Goal: Task Accomplishment & Management: Complete application form

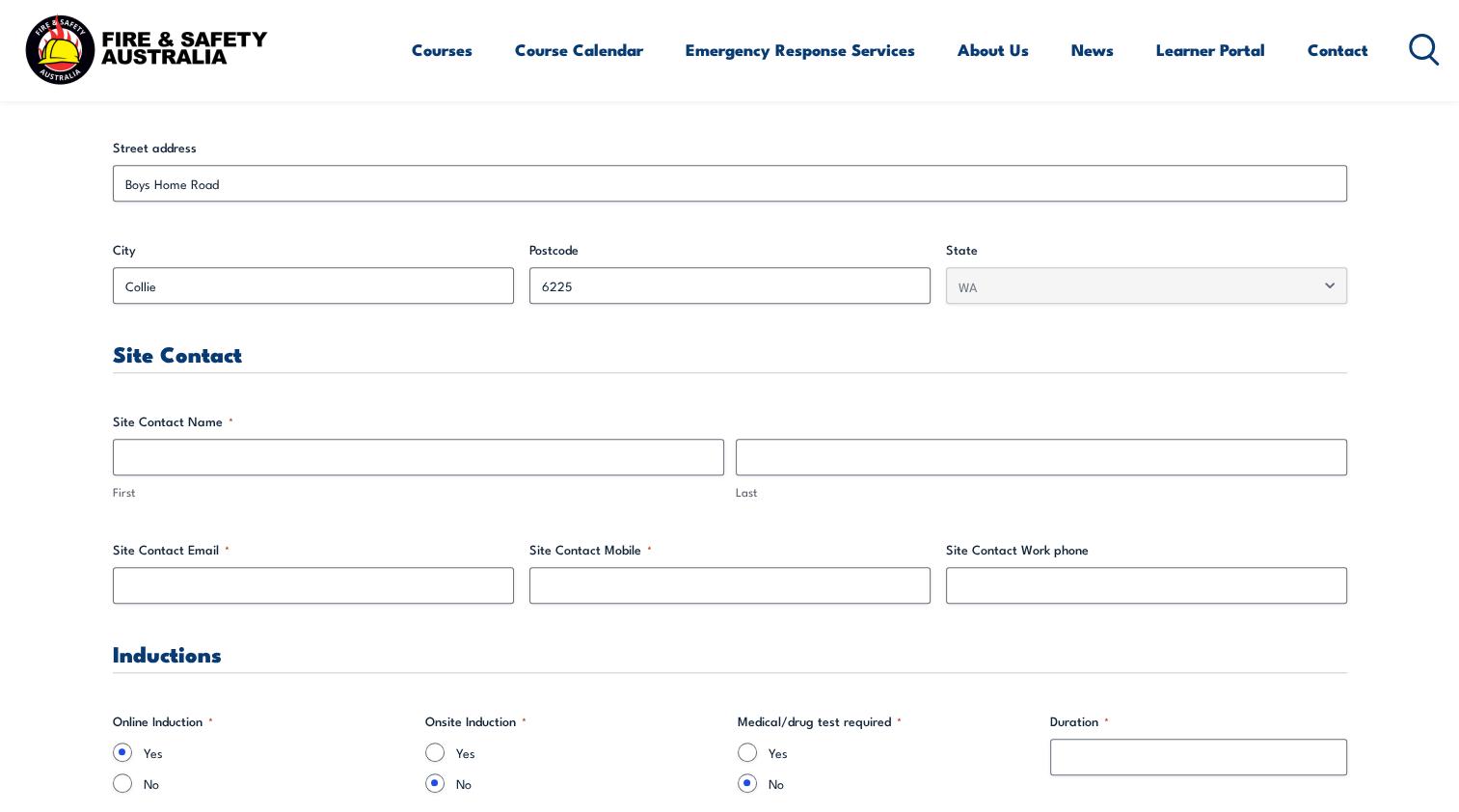
scroll to position [868, 0]
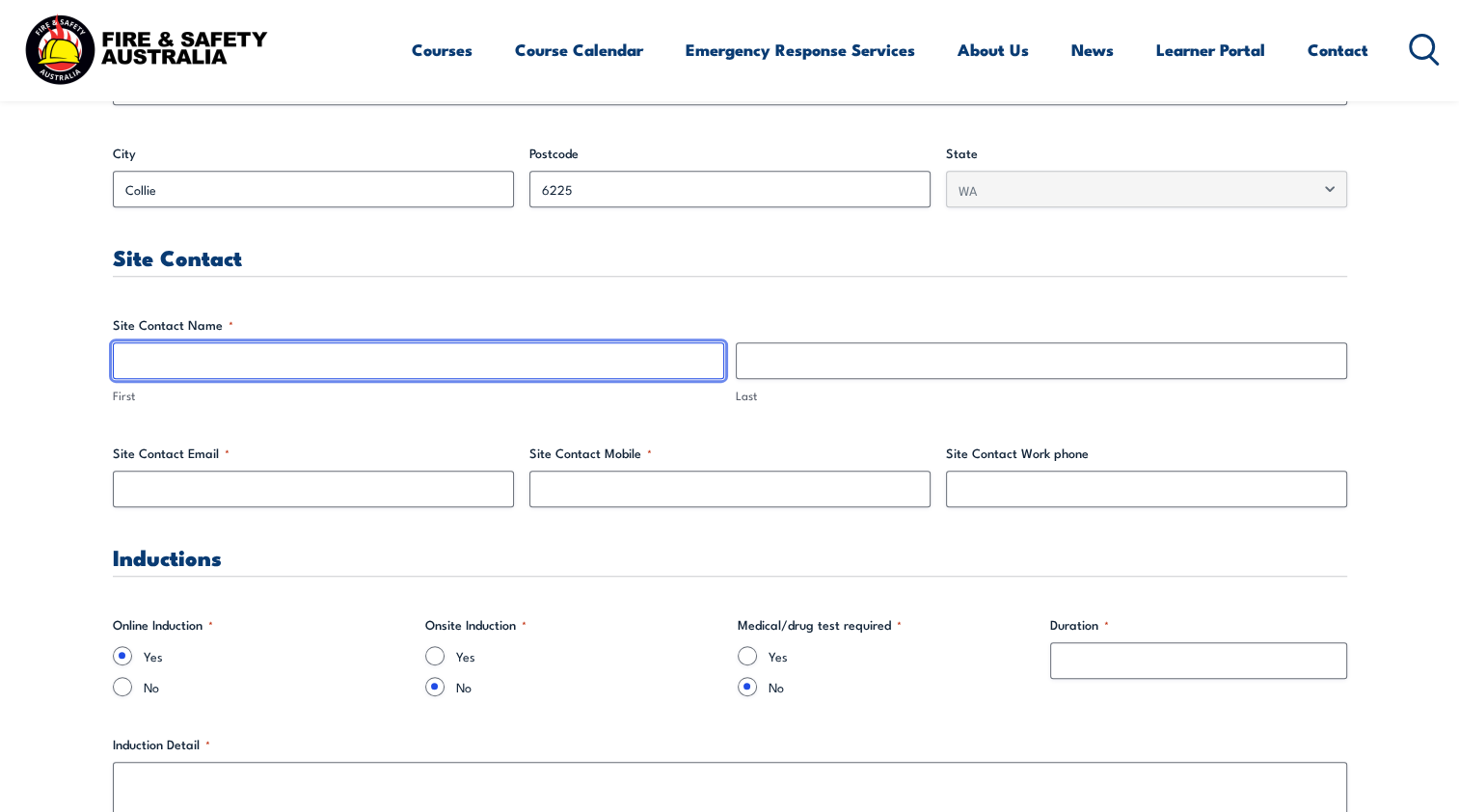
click at [196, 376] on input "First" at bounding box center [419, 361] width 611 height 37
type input "Kim"
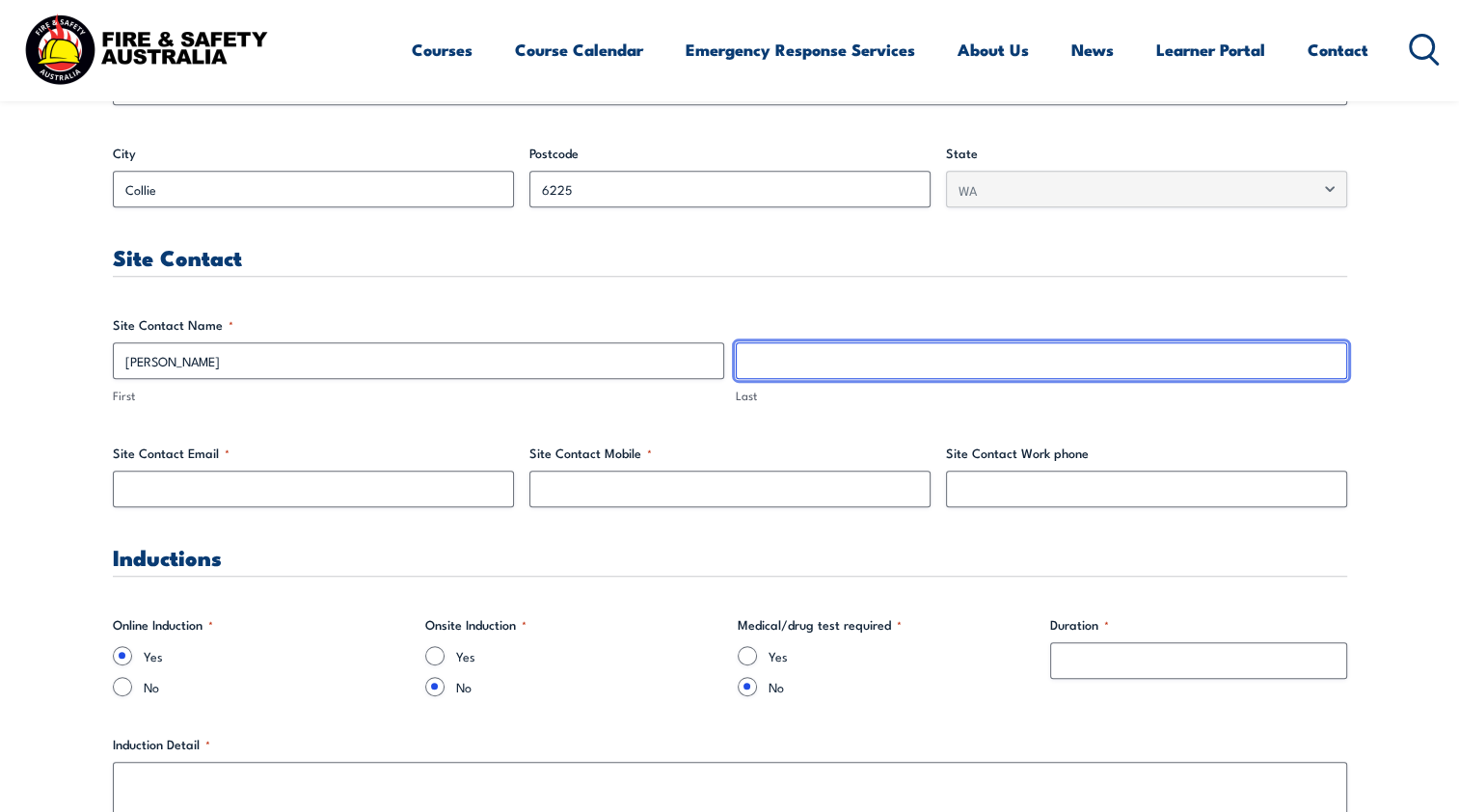
type input "Smith"
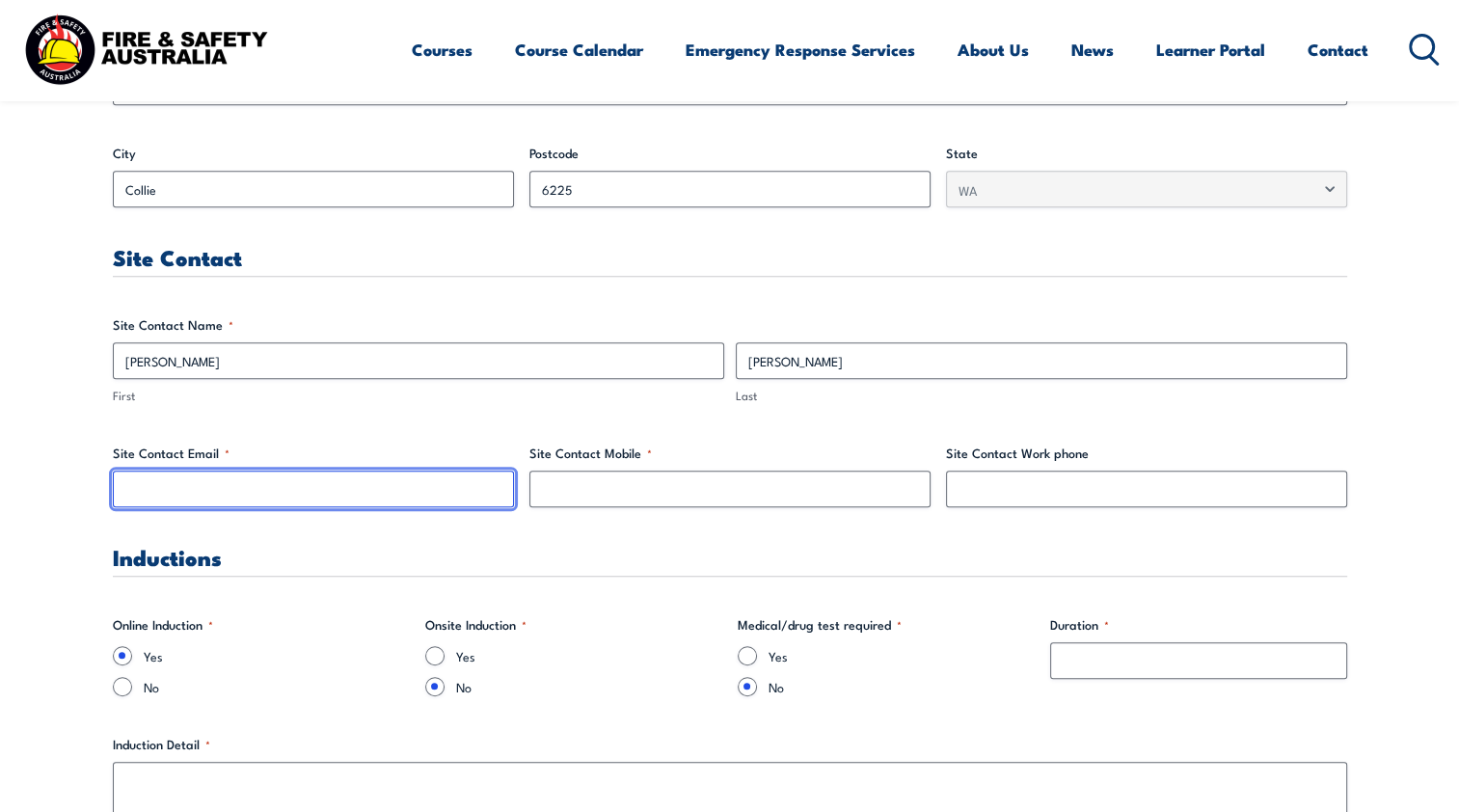
click at [250, 491] on input "Site Contact Email *" at bounding box center [313, 489] width 401 height 37
type input "k"
click at [190, 480] on input "Kim" at bounding box center [313, 489] width 401 height 37
type input "K"
paste input "Kim.Smith@bluewatersps.com.au"
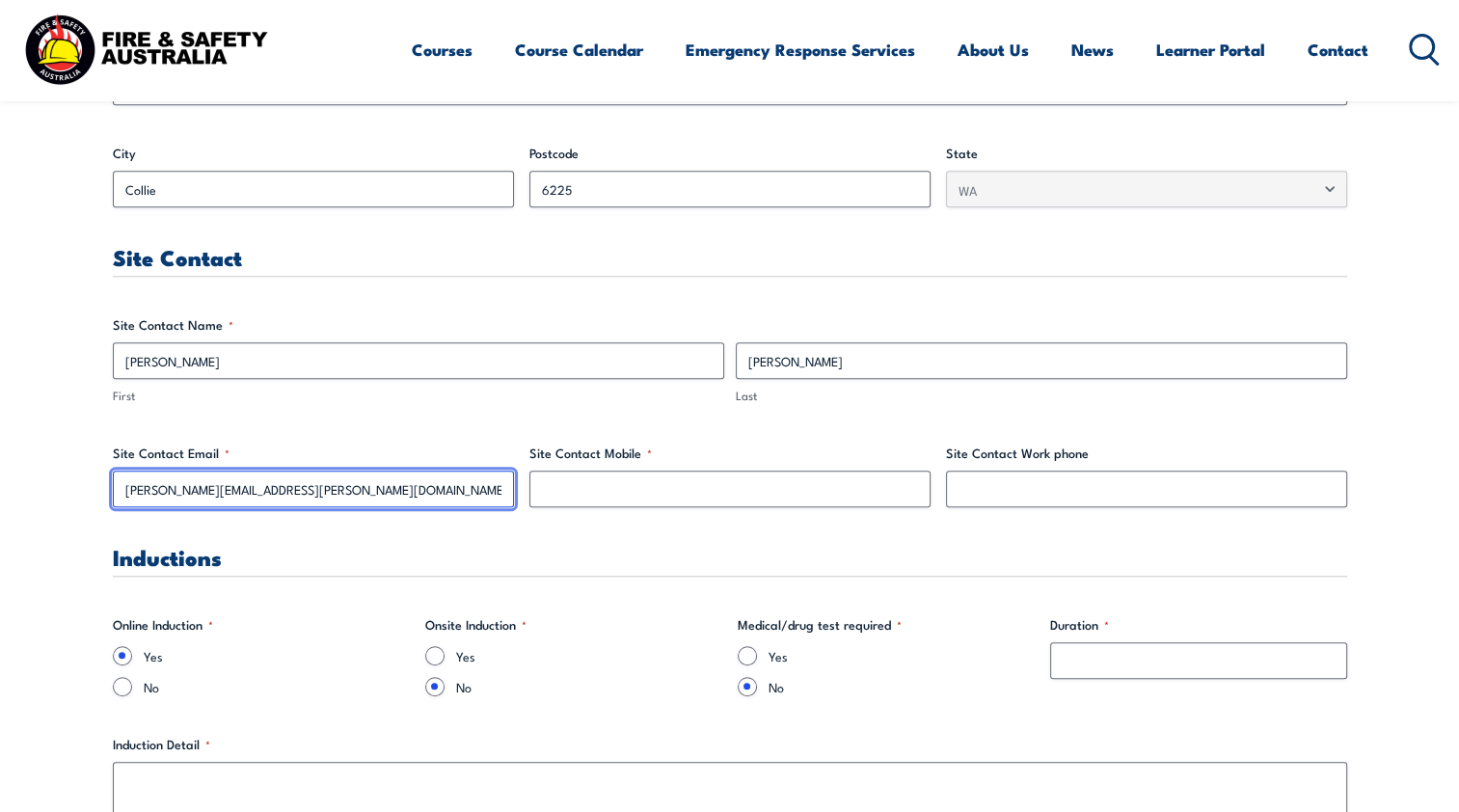
type input "Kim.Smith@bluewatersps.com.au"
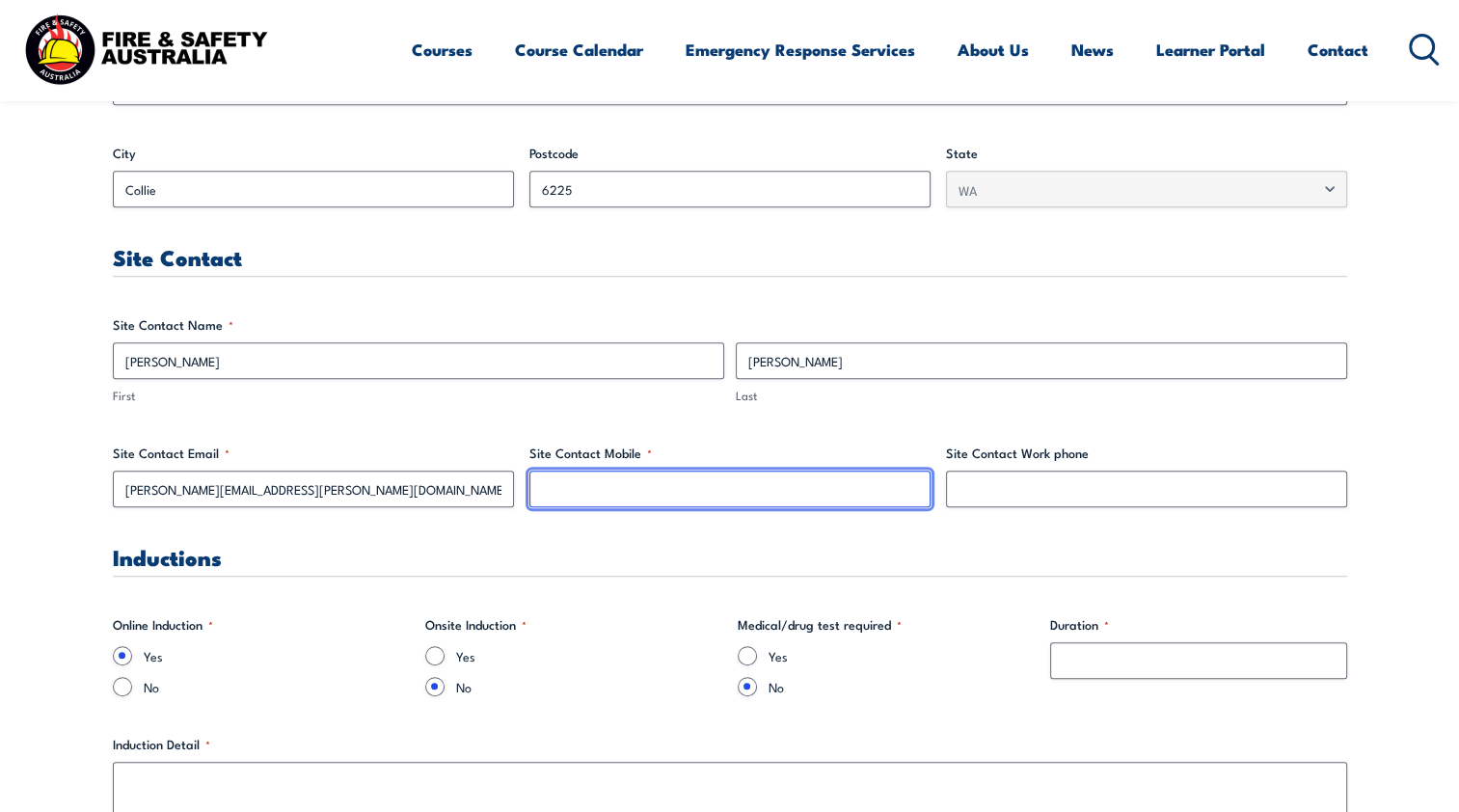
click at [648, 485] on input "Site Contact Mobile *" at bounding box center [730, 489] width 401 height 37
click at [625, 481] on input "Site Contact Mobile *" at bounding box center [730, 489] width 401 height 37
paste input "+61 466 678 738"
type input "+61 466 678 738"
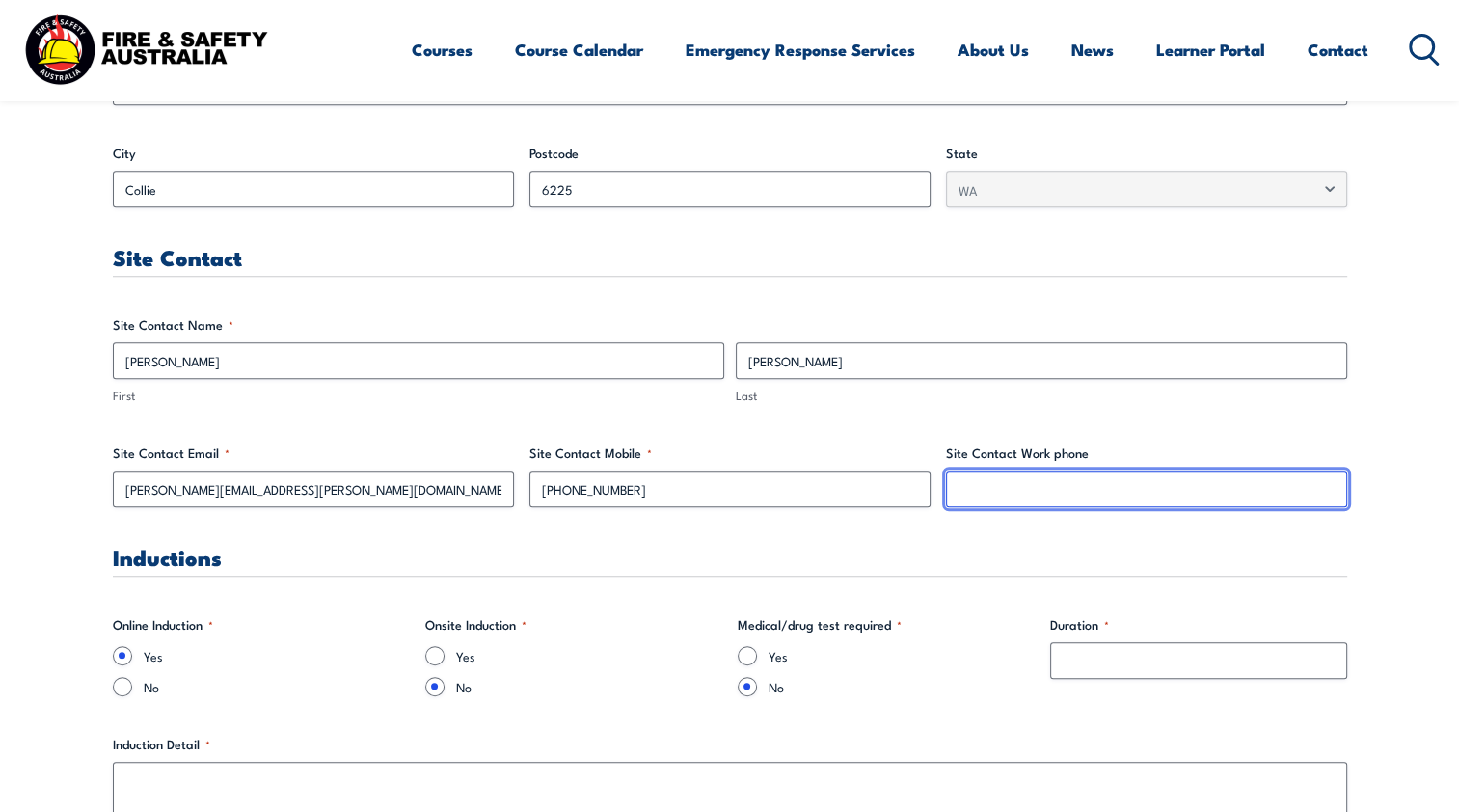
click at [1182, 502] on input "Site Contact Work phone" at bounding box center [1146, 489] width 401 height 37
paste input "+61 8 9779 6216"
type input "+61 8 9779 6216"
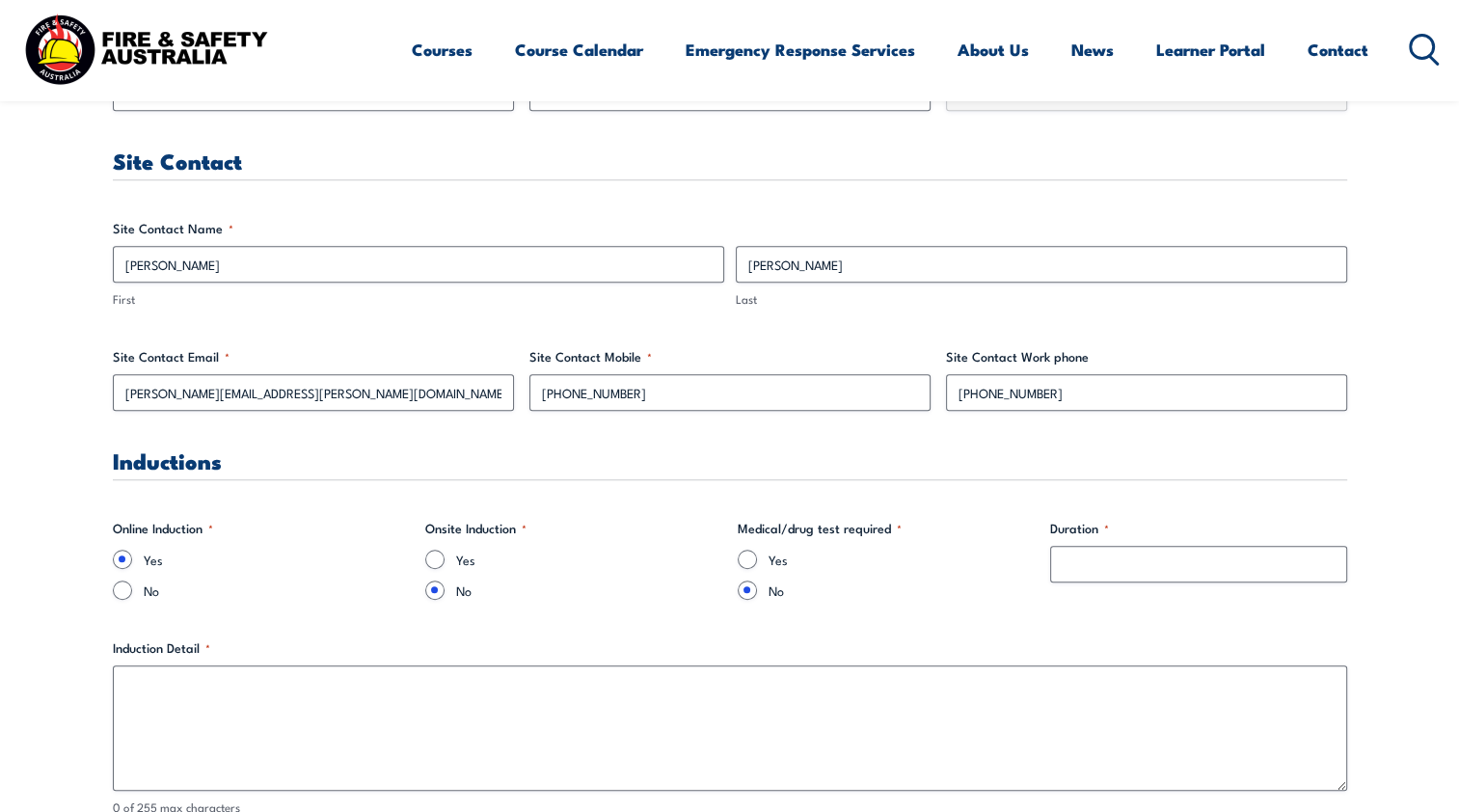
scroll to position [1060, 0]
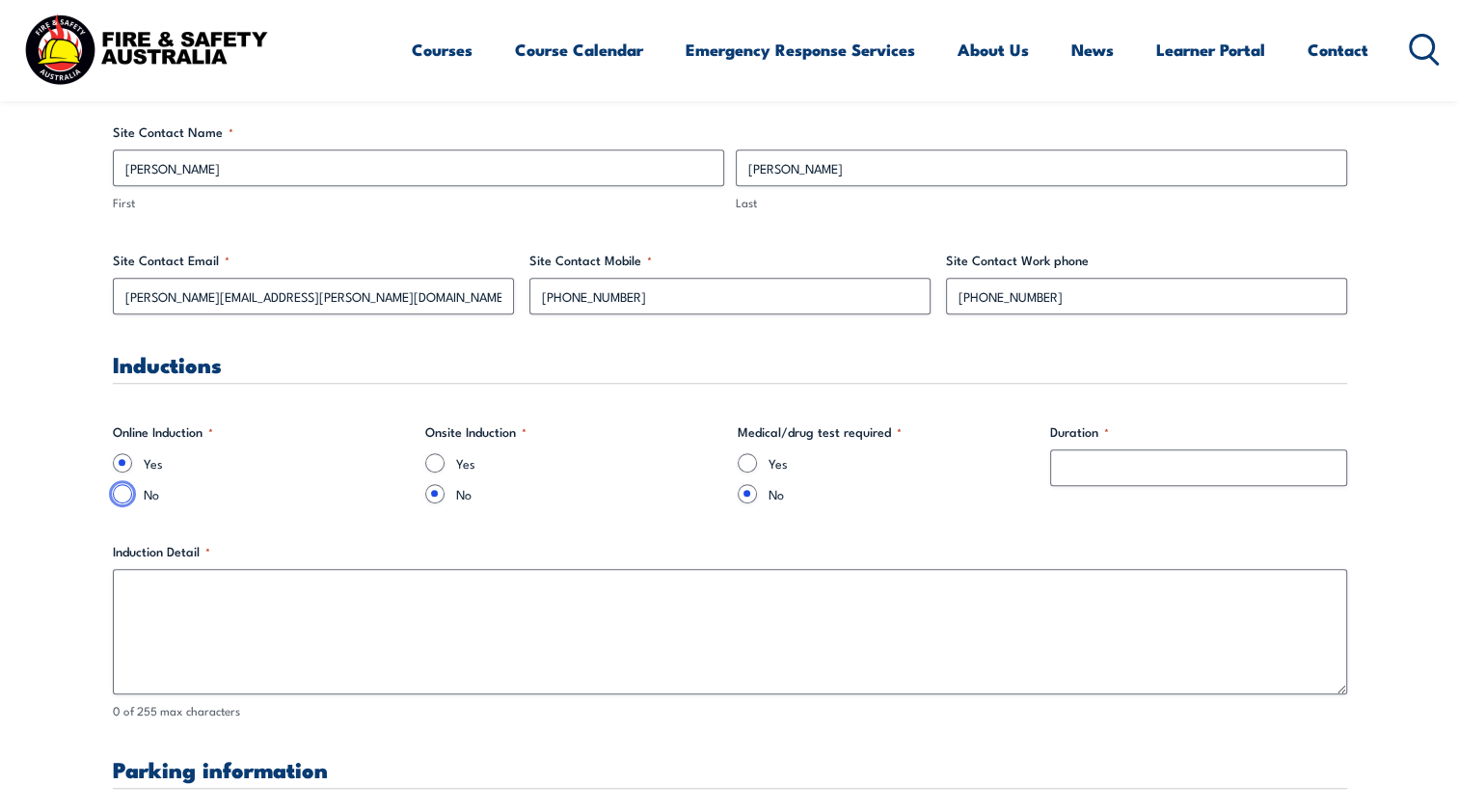
click at [116, 492] on input "No" at bounding box center [123, 494] width 19 height 19
radio input "true"
click at [1146, 458] on input "Duration *" at bounding box center [1198, 468] width 297 height 37
type input "10 mins"
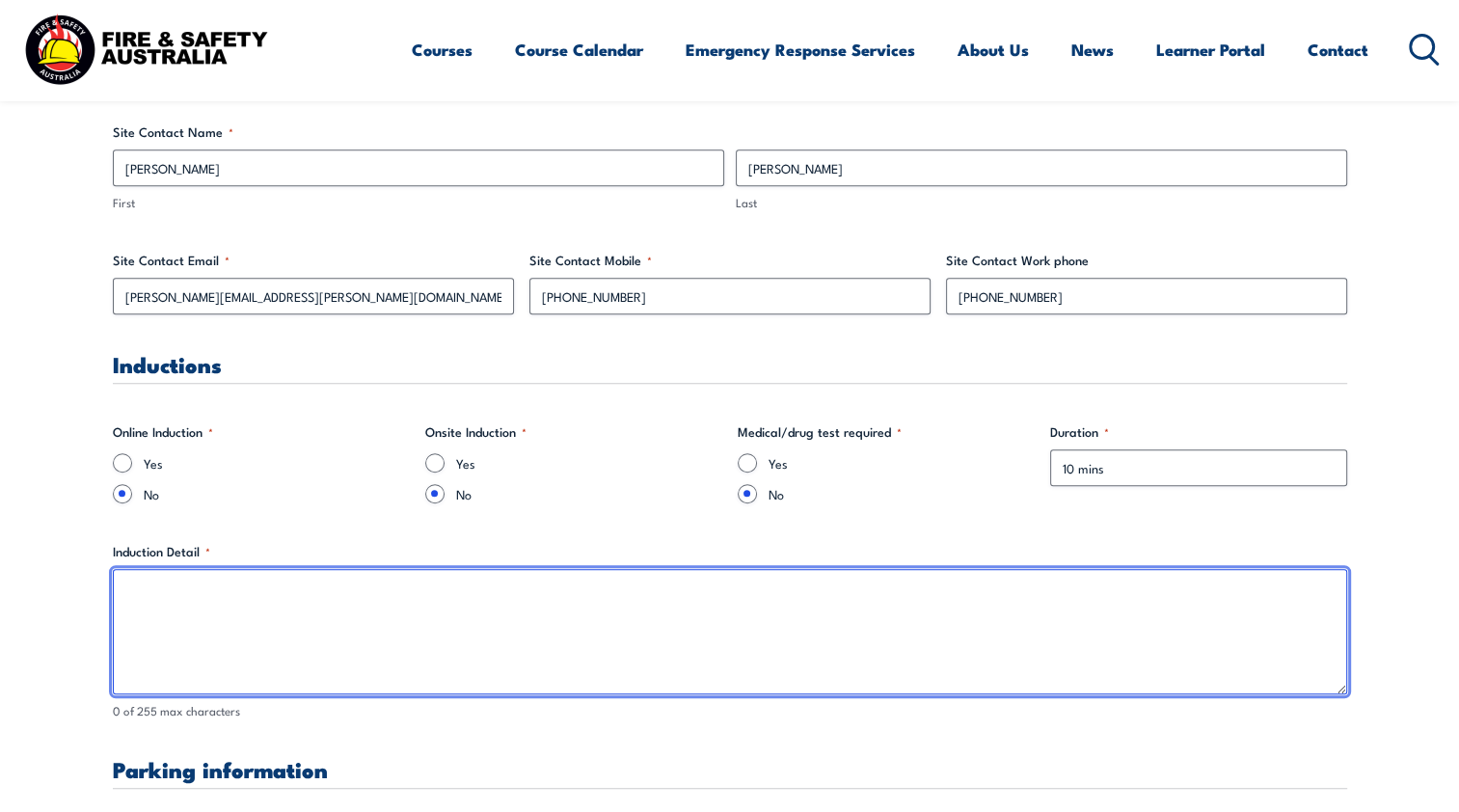
drag, startPoint x: 738, startPoint y: 625, endPoint x: 694, endPoint y: 641, distance: 46.8
click at [730, 629] on textarea "Induction Detail *" at bounding box center [730, 631] width 1235 height 126
click at [366, 628] on textarea "Induction Detail *" at bounding box center [730, 631] width 1235 height 126
paste textarea "No site induction is required as the trainer will be attending as a visitor. Pl…"
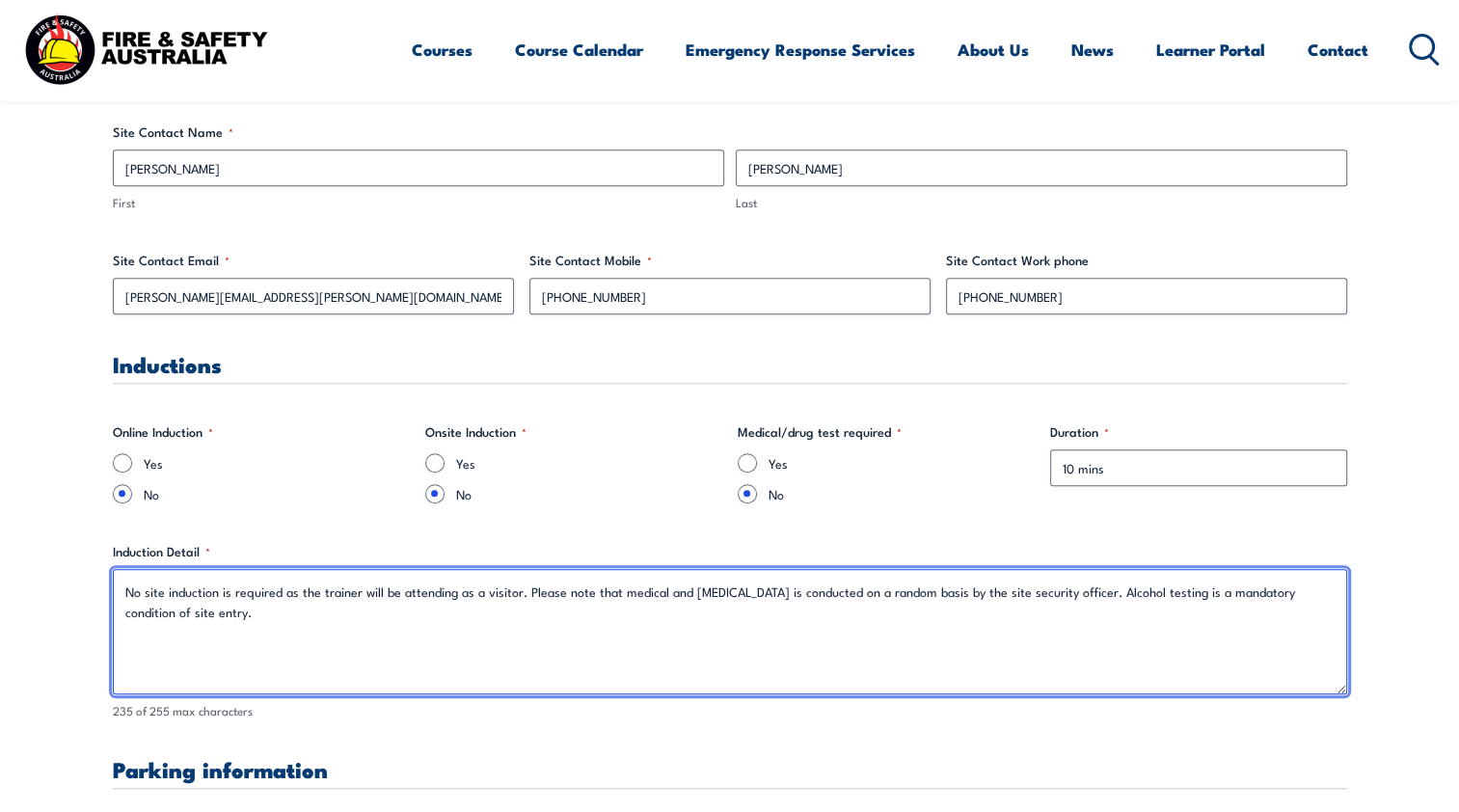
type textarea "No site induction is required as the trainer will be attending as a visitor. Pl…"
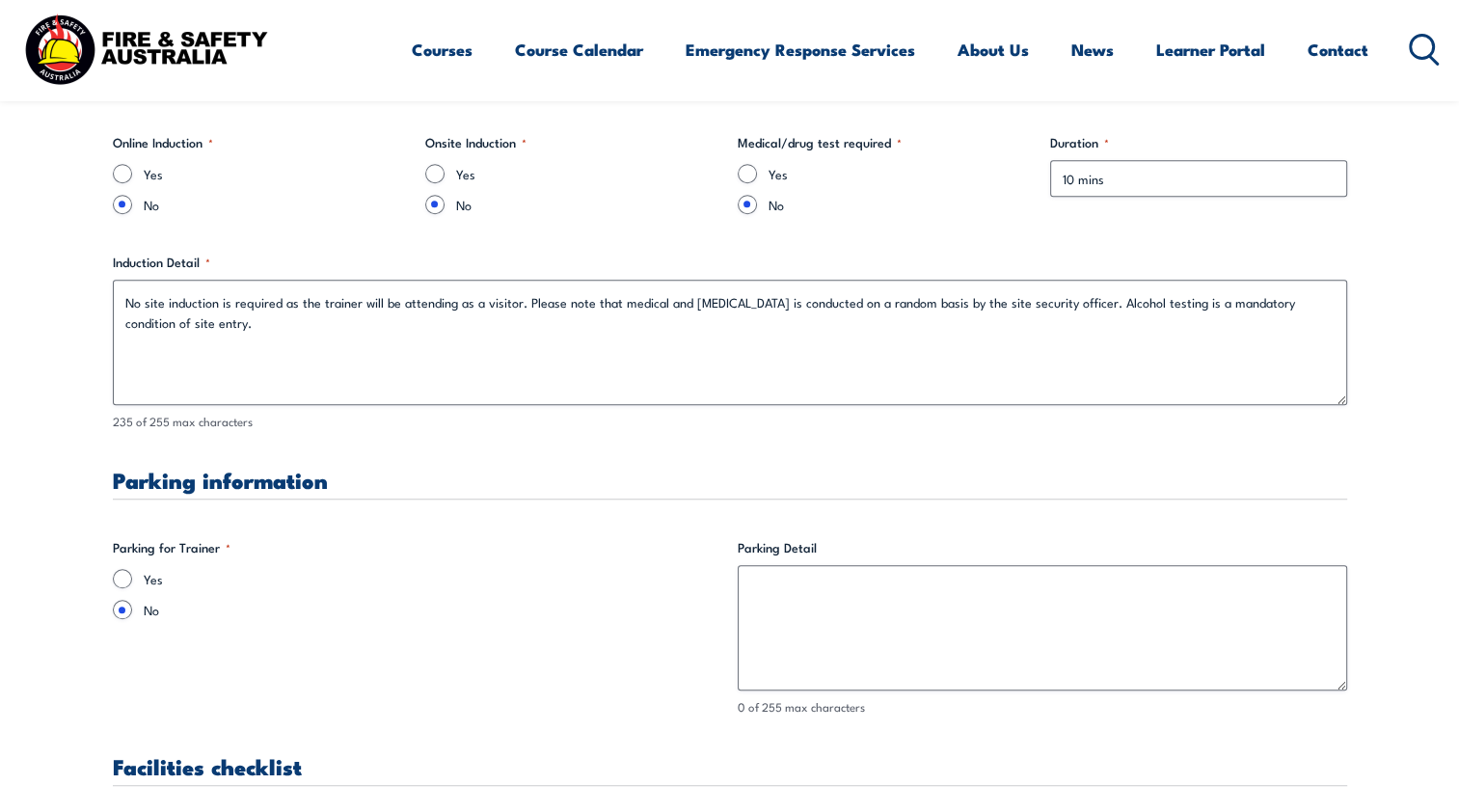
scroll to position [1543, 0]
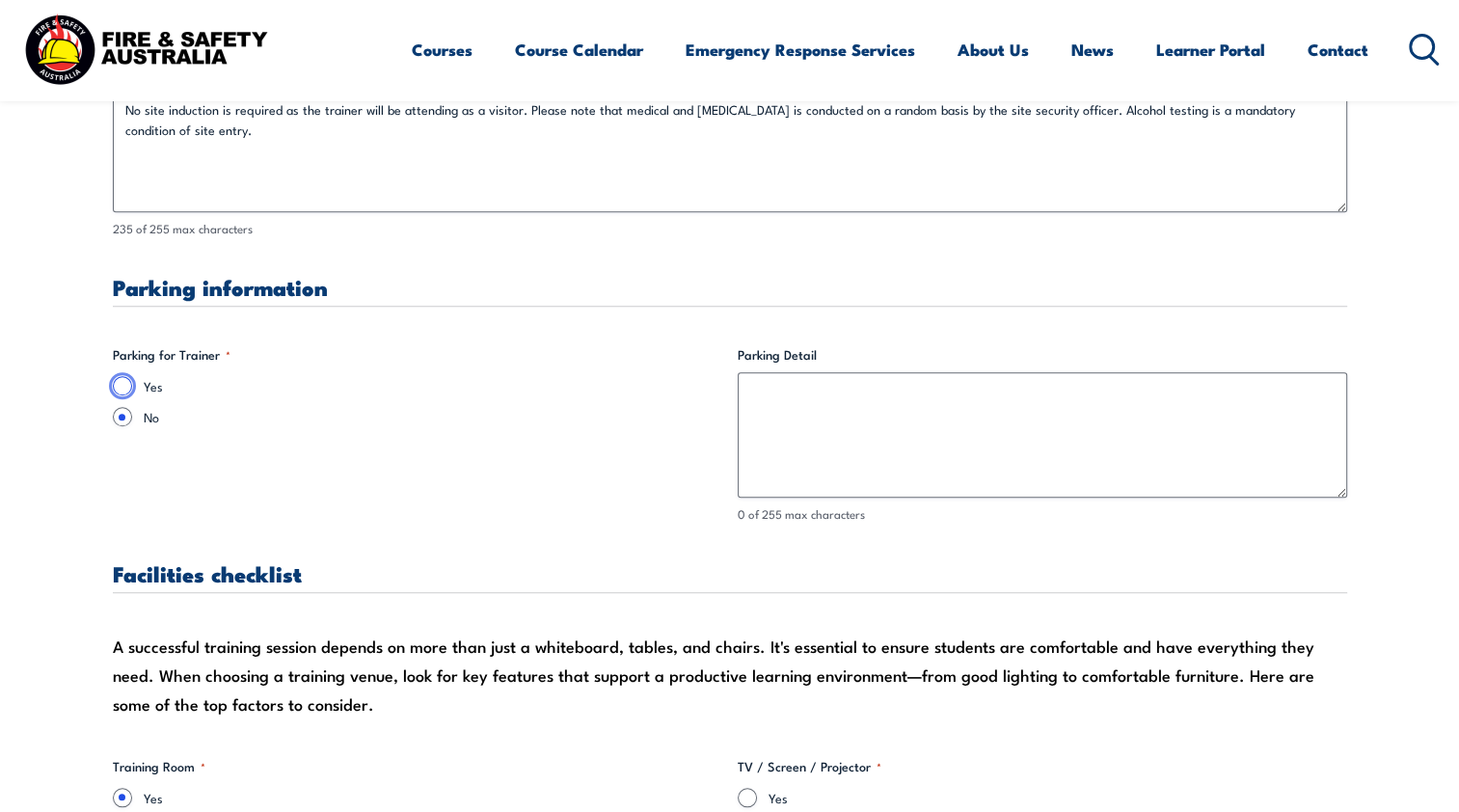
click at [126, 382] on input "Yes" at bounding box center [123, 386] width 19 height 19
radio input "true"
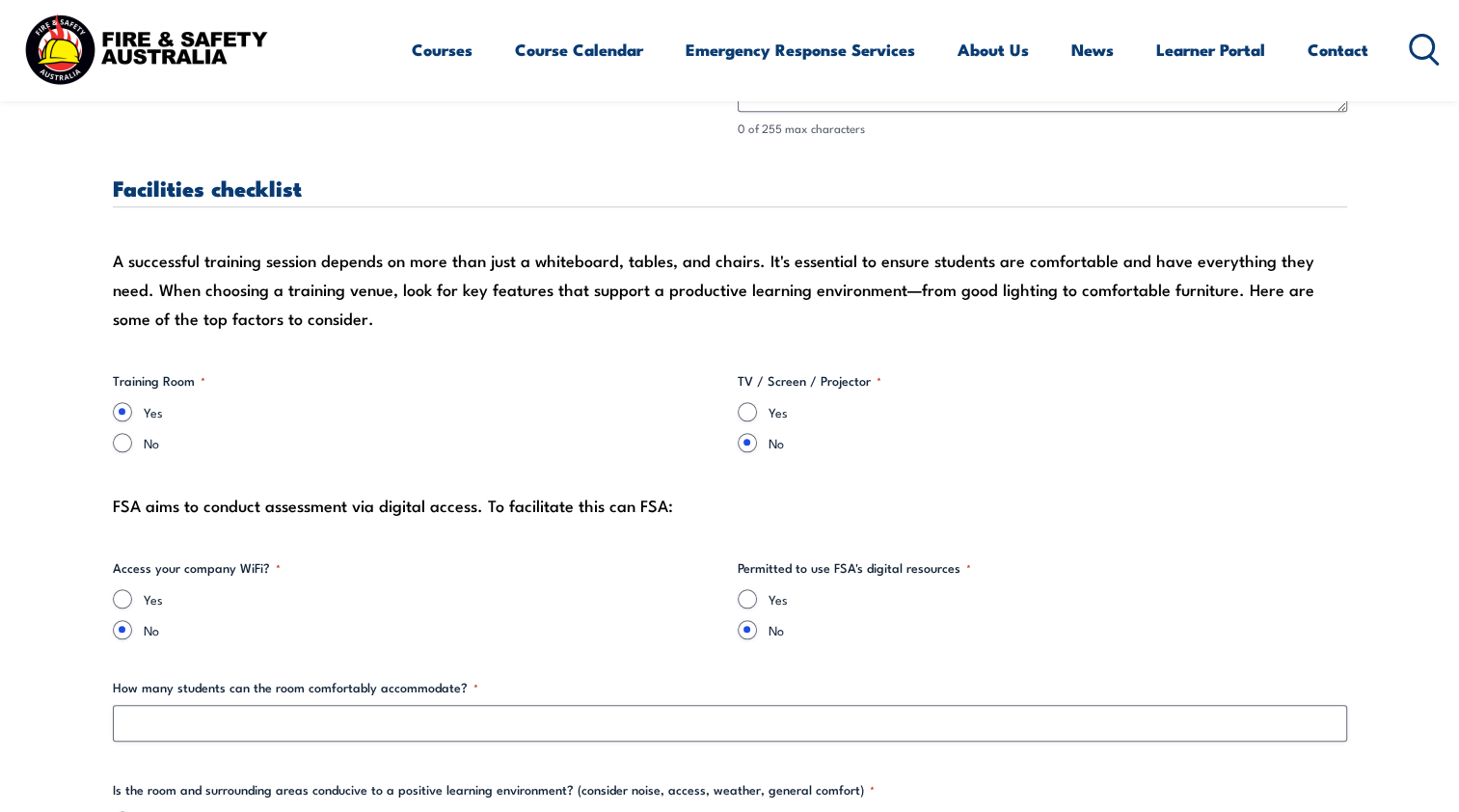
scroll to position [2025, 0]
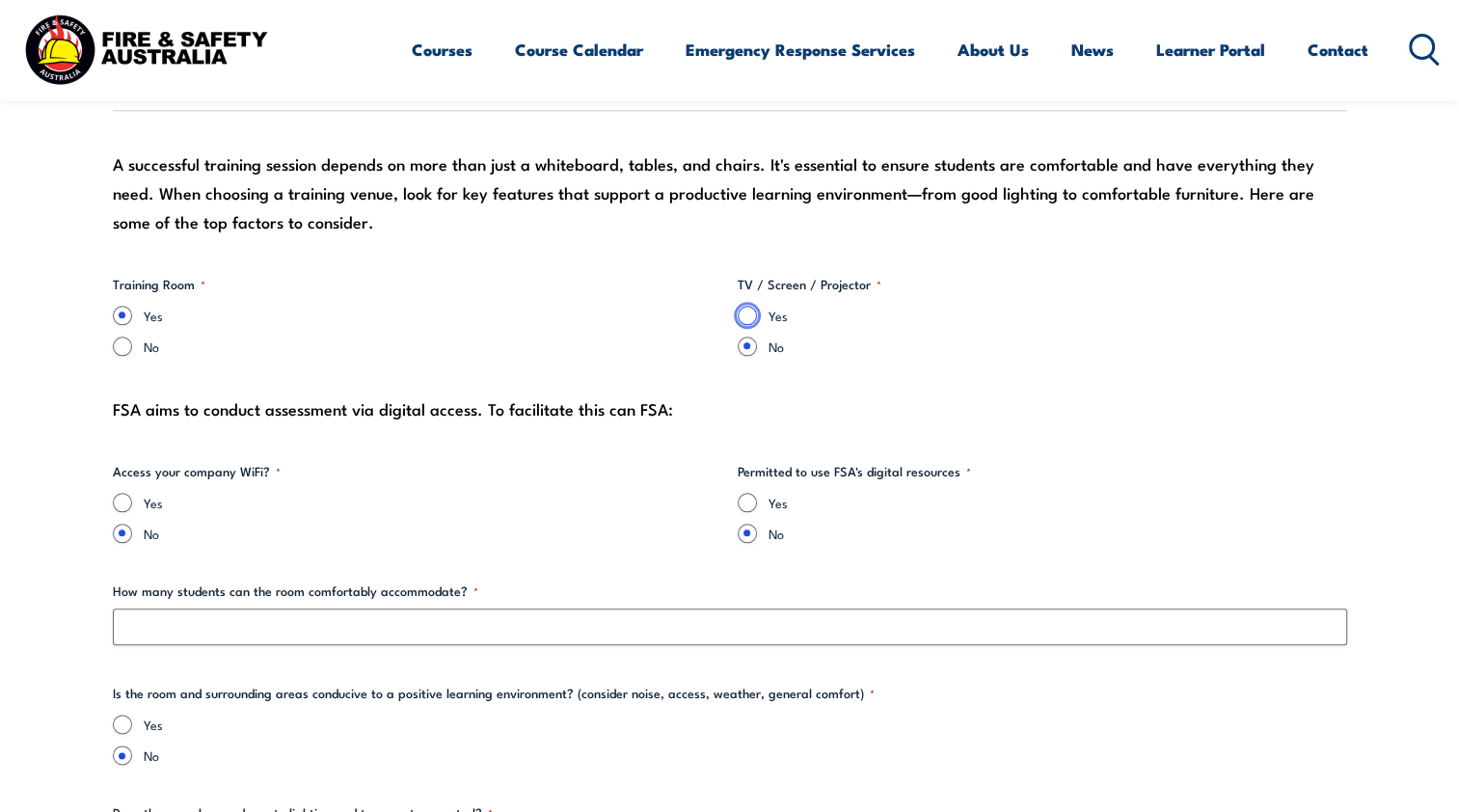
click at [749, 311] on input "Yes" at bounding box center [747, 315] width 19 height 19
radio input "true"
click at [747, 503] on input "Yes" at bounding box center [747, 503] width 19 height 19
radio input "true"
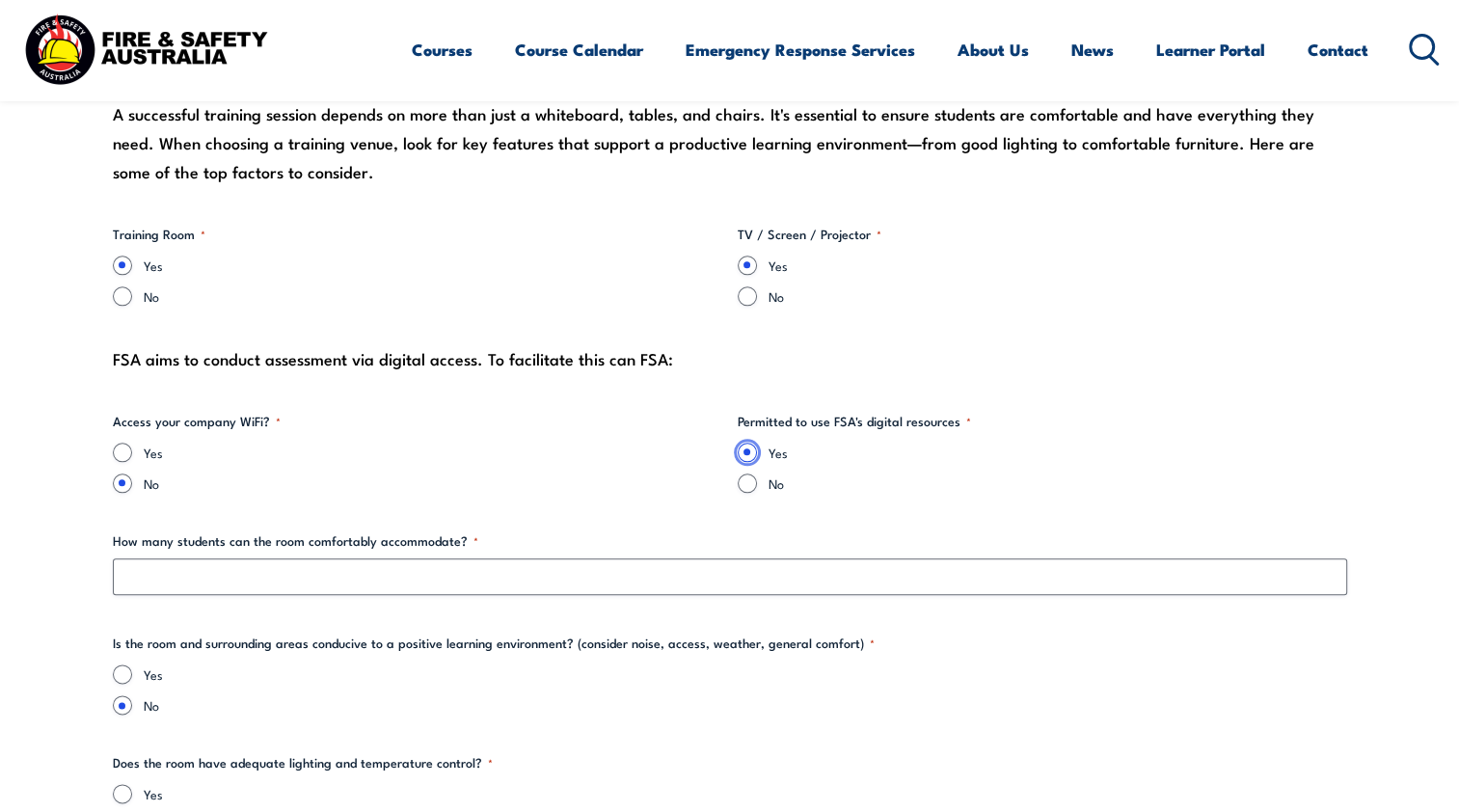
scroll to position [2121, 0]
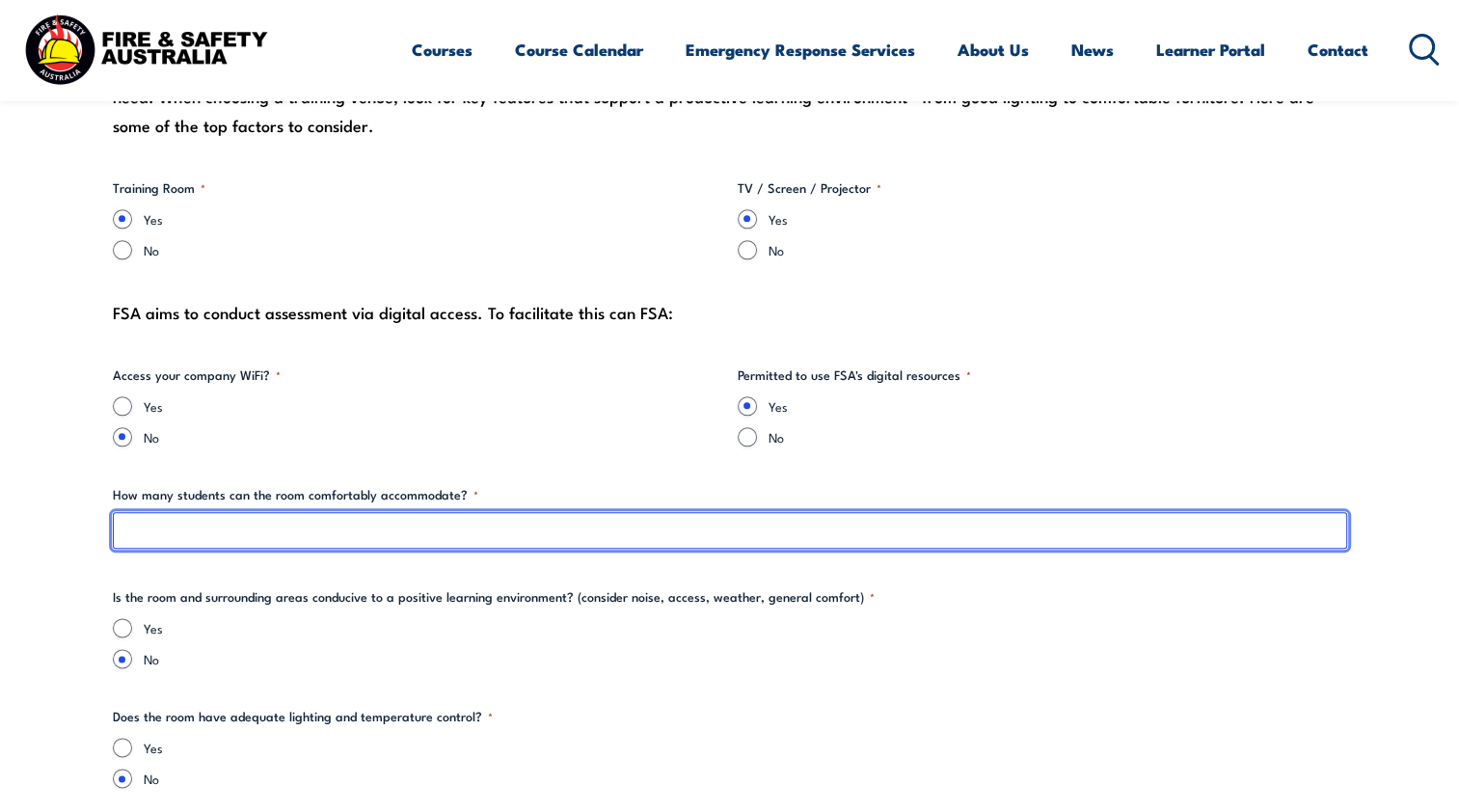
click at [258, 531] on input "How many students can the room comfortably accommodate? *" at bounding box center [730, 531] width 1235 height 37
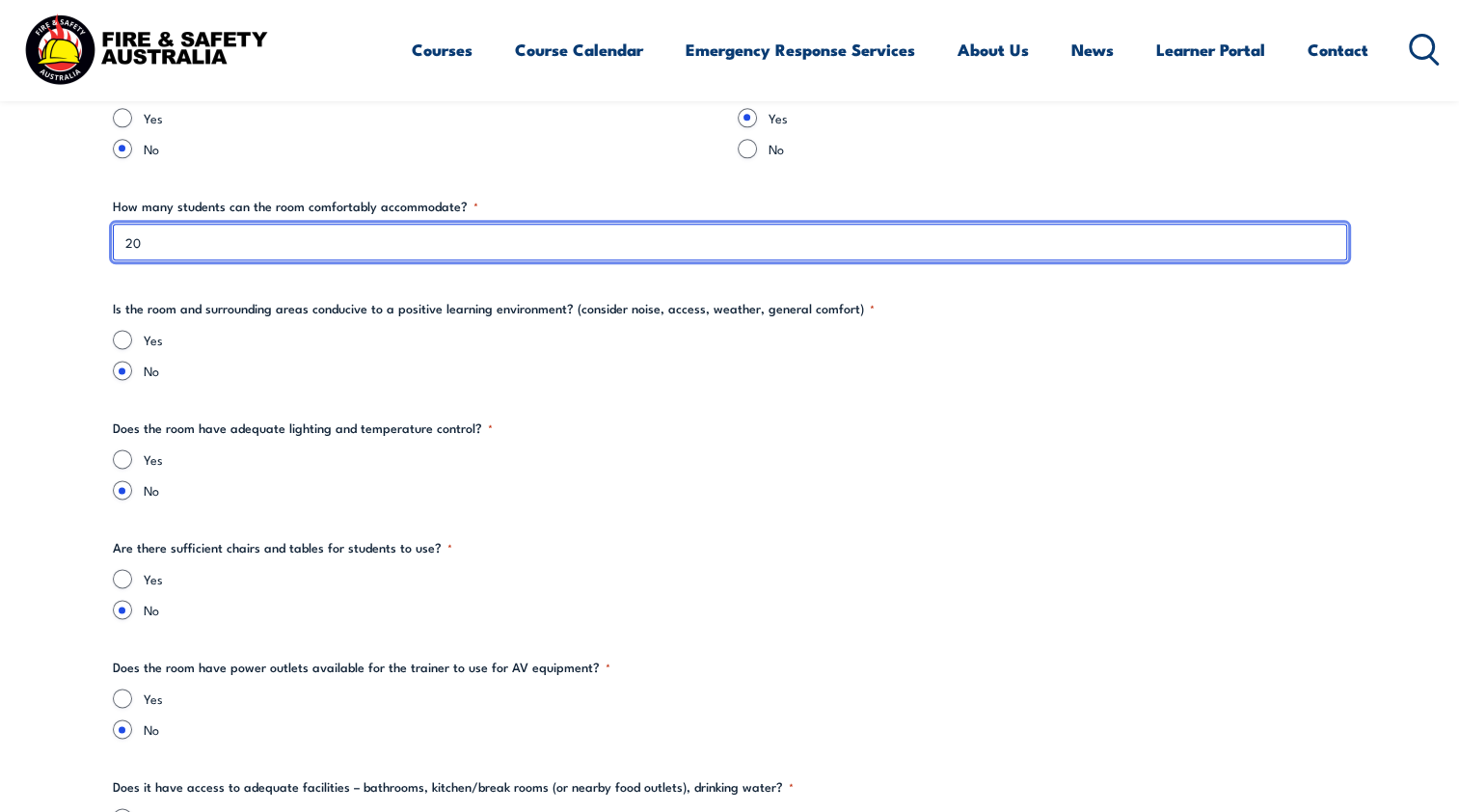
scroll to position [2410, 0]
type input "20"
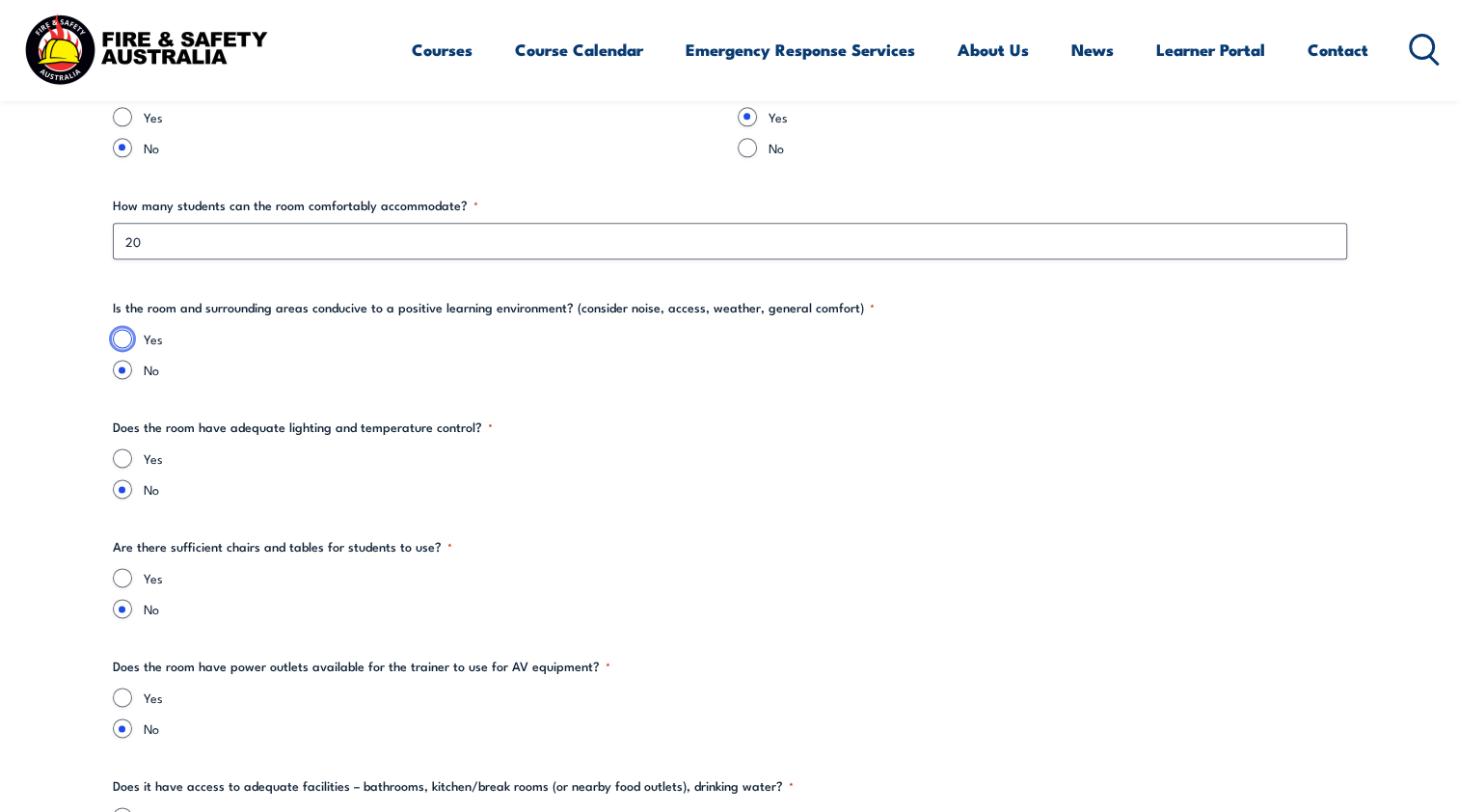
click at [121, 330] on input "Yes" at bounding box center [123, 338] width 19 height 19
radio input "true"
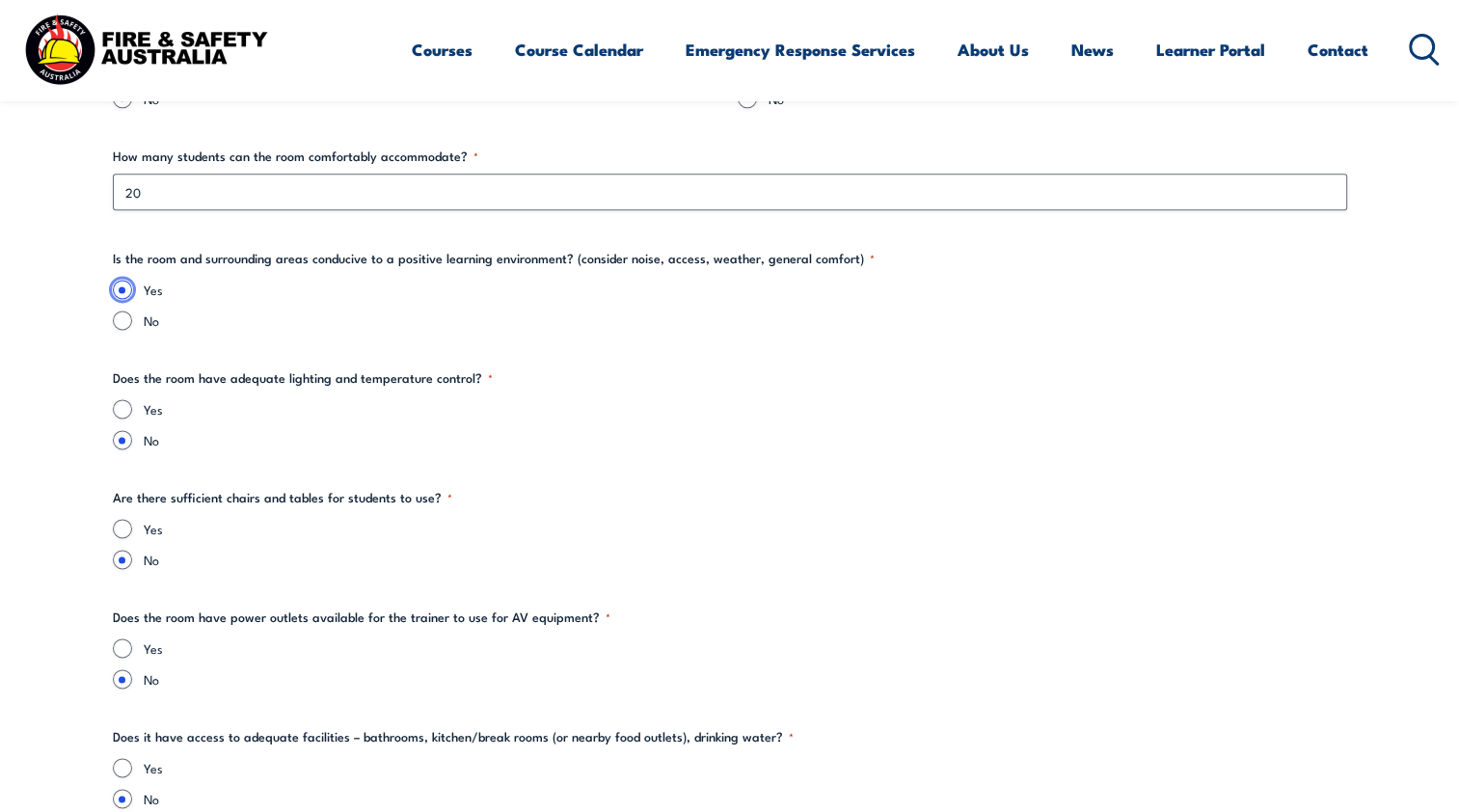
scroll to position [2507, 0]
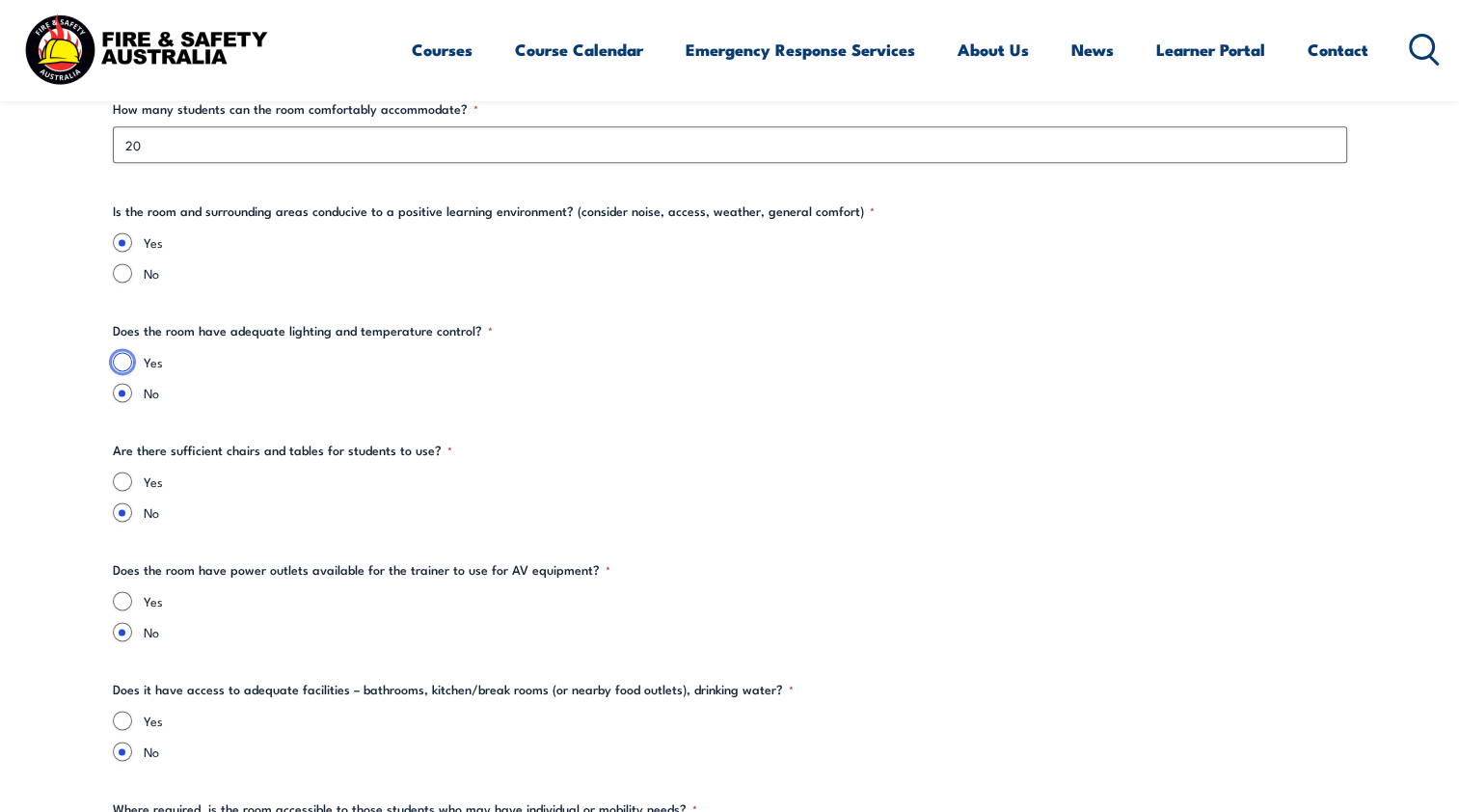
click at [129, 362] on input "Yes" at bounding box center [123, 362] width 19 height 19
radio input "true"
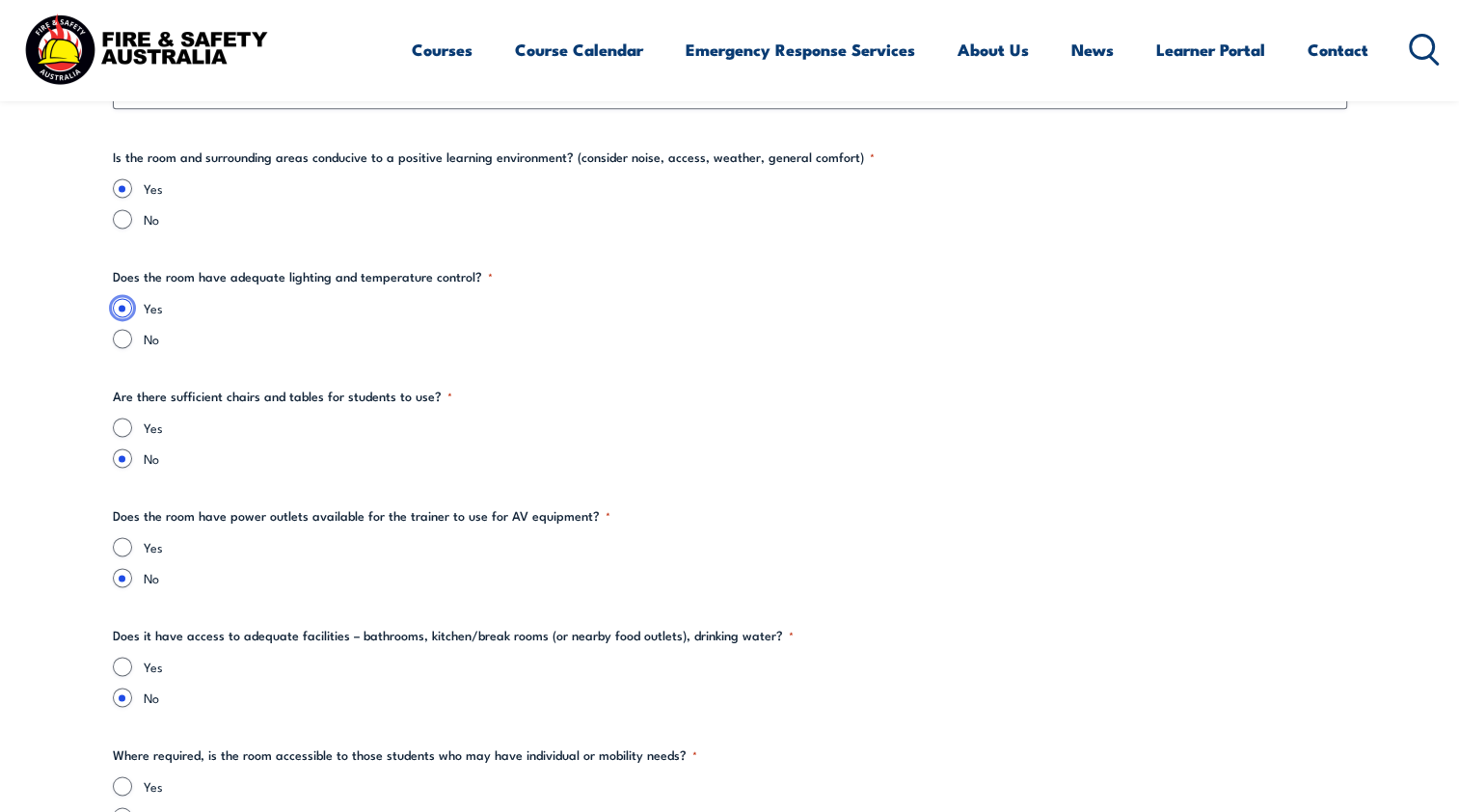
scroll to position [2603, 0]
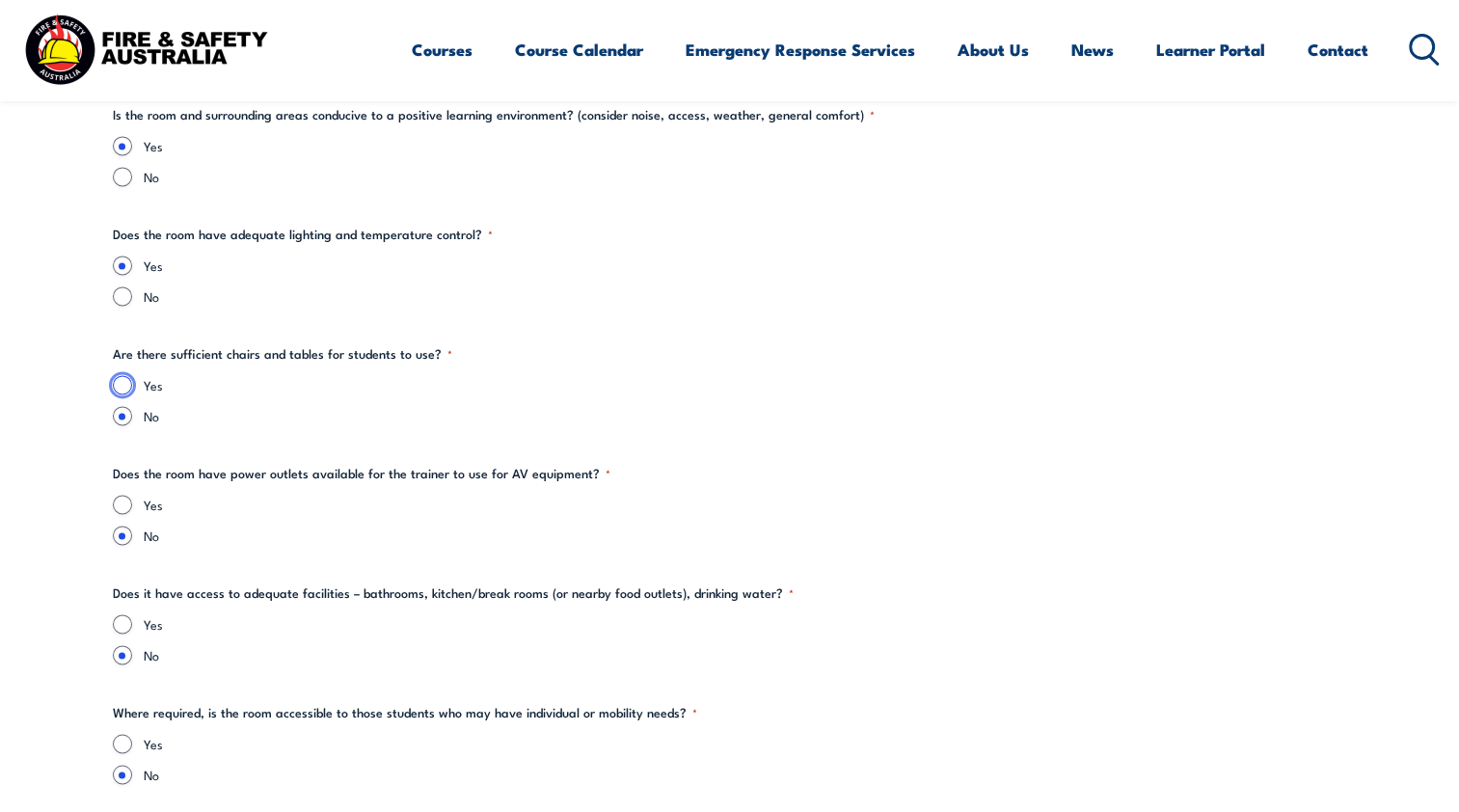
click at [120, 381] on input "Yes" at bounding box center [123, 385] width 19 height 19
radio input "true"
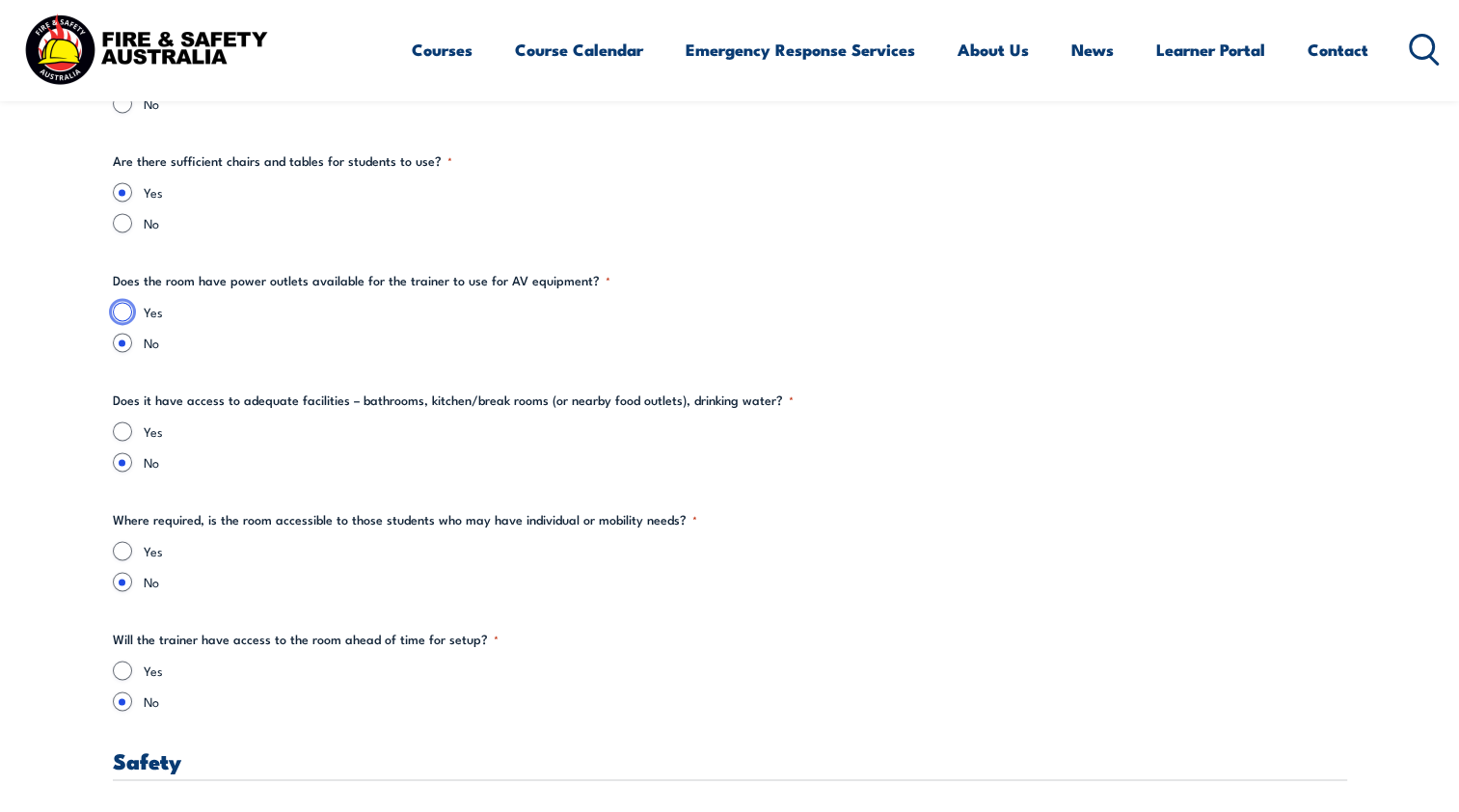
click at [131, 307] on input "Yes" at bounding box center [123, 311] width 19 height 19
radio input "true"
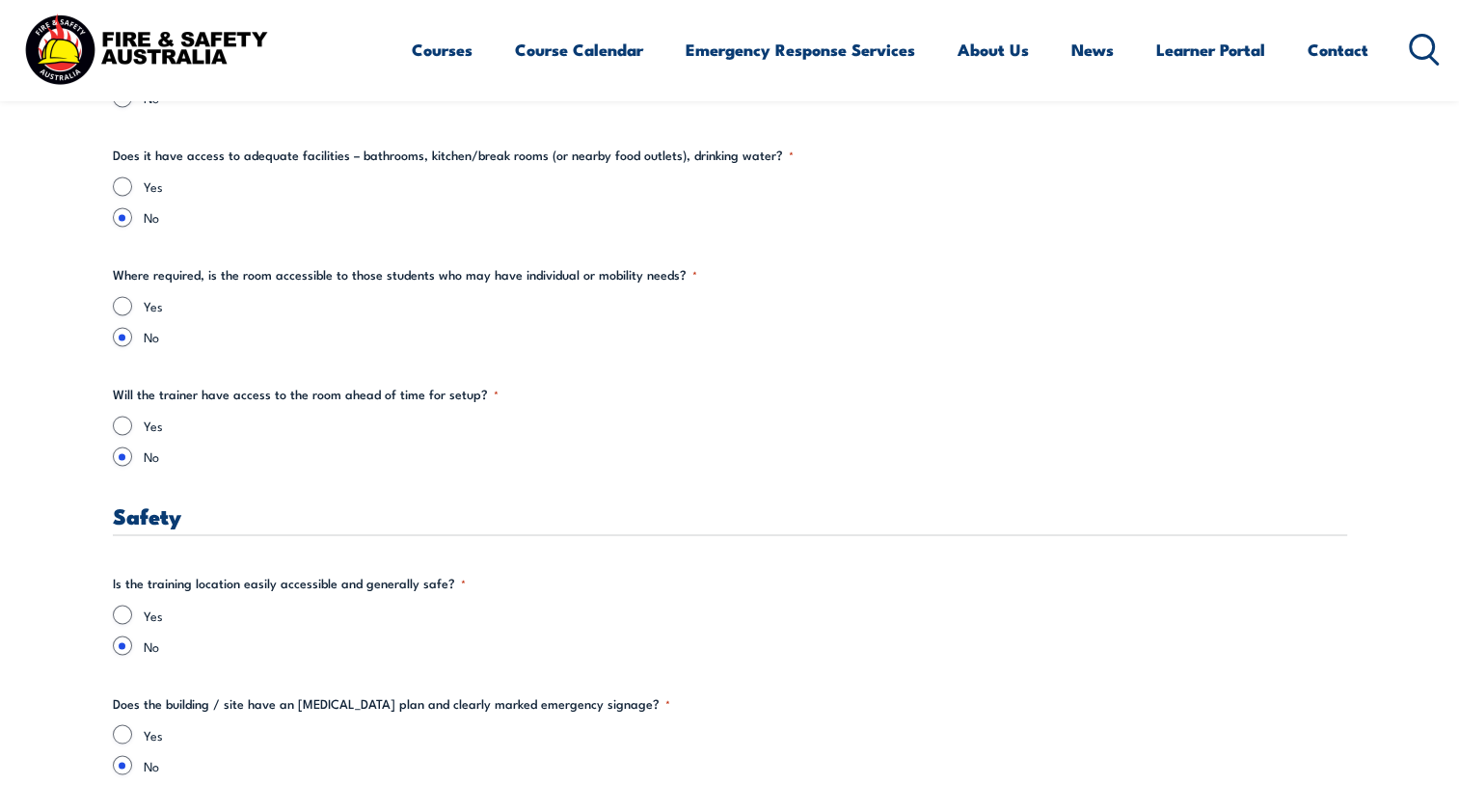
scroll to position [3086, 0]
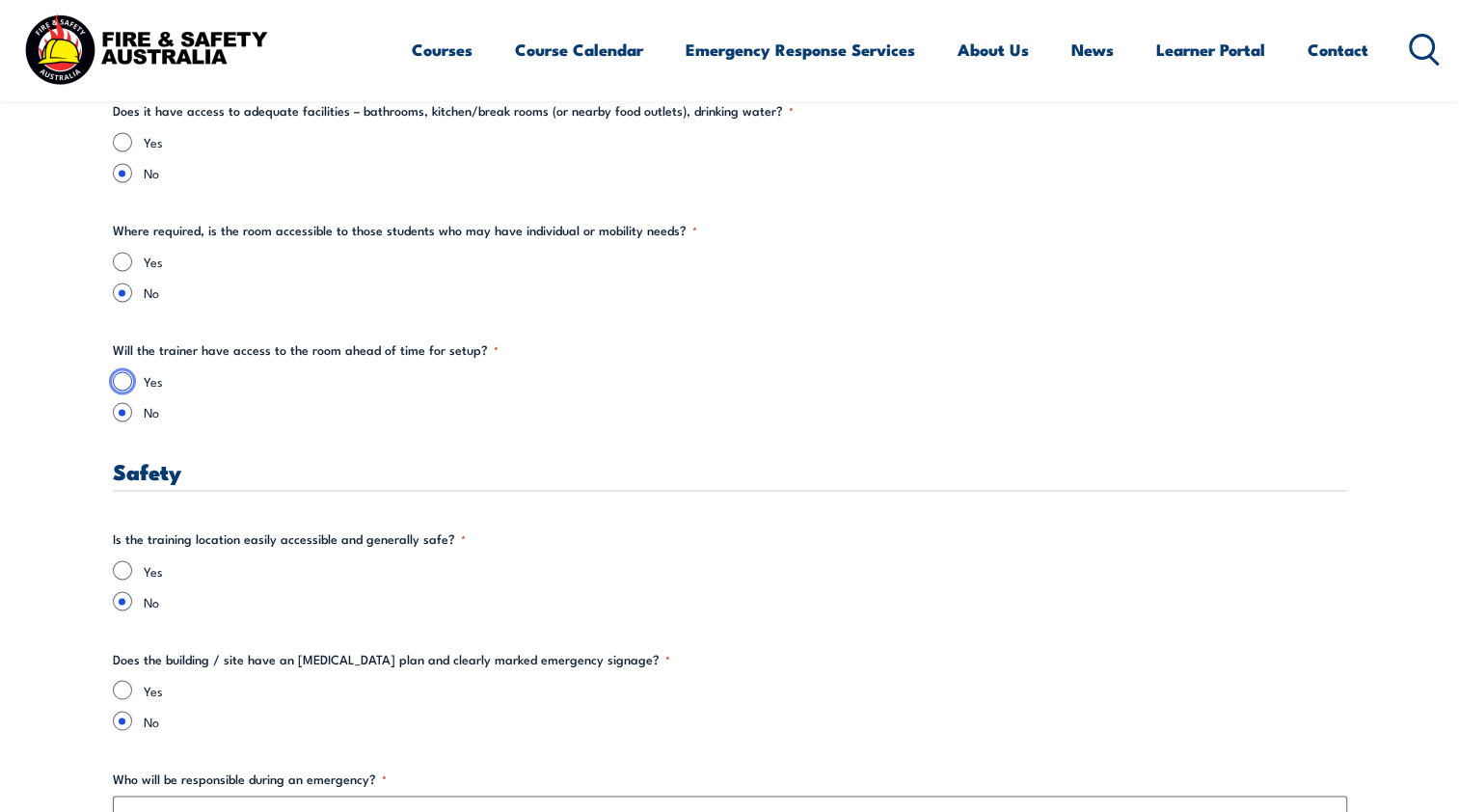
drag, startPoint x: 125, startPoint y: 379, endPoint x: 143, endPoint y: 380, distance: 18.0
click at [125, 379] on input "Yes" at bounding box center [123, 381] width 19 height 19
radio input "true"
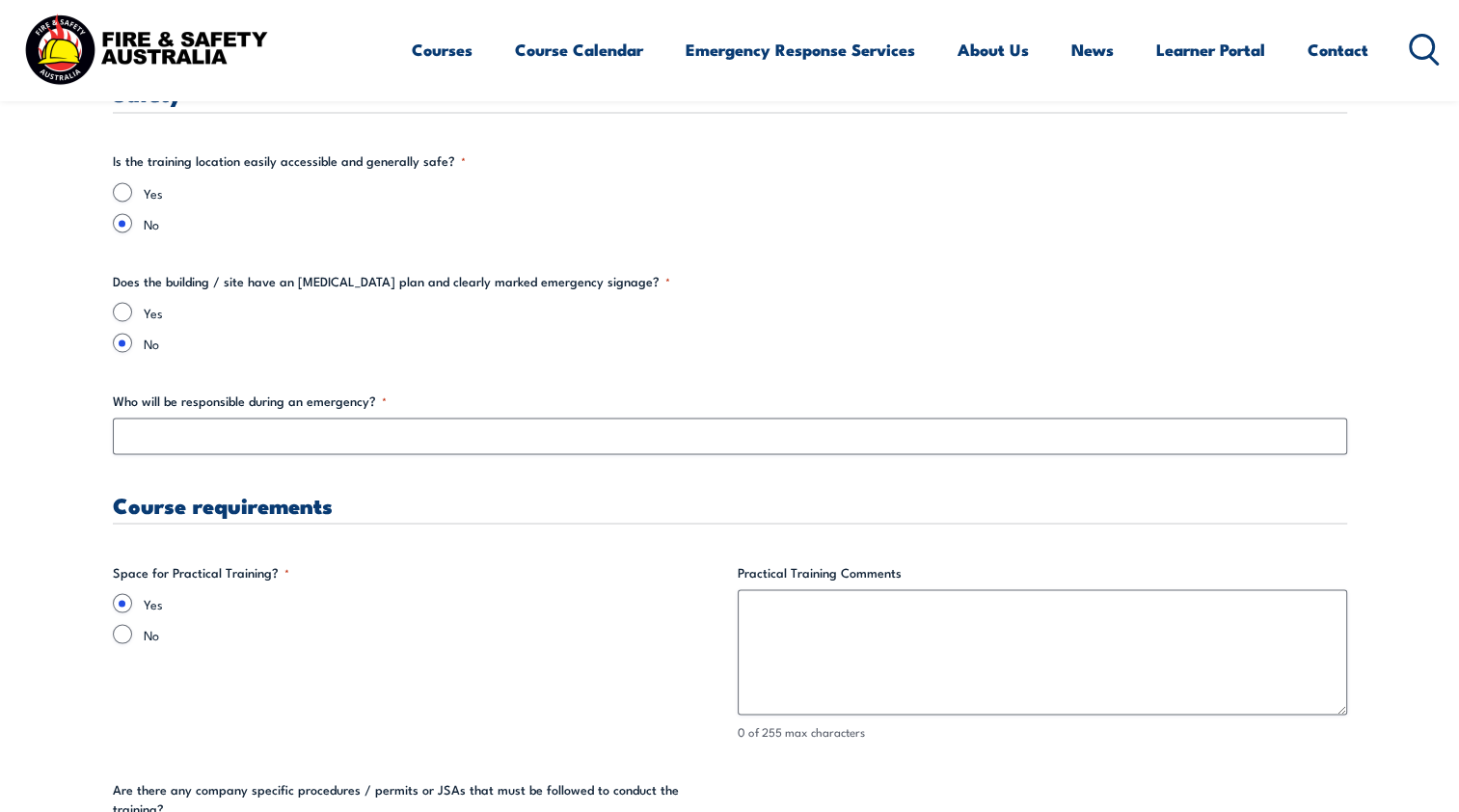
scroll to position [3471, 0]
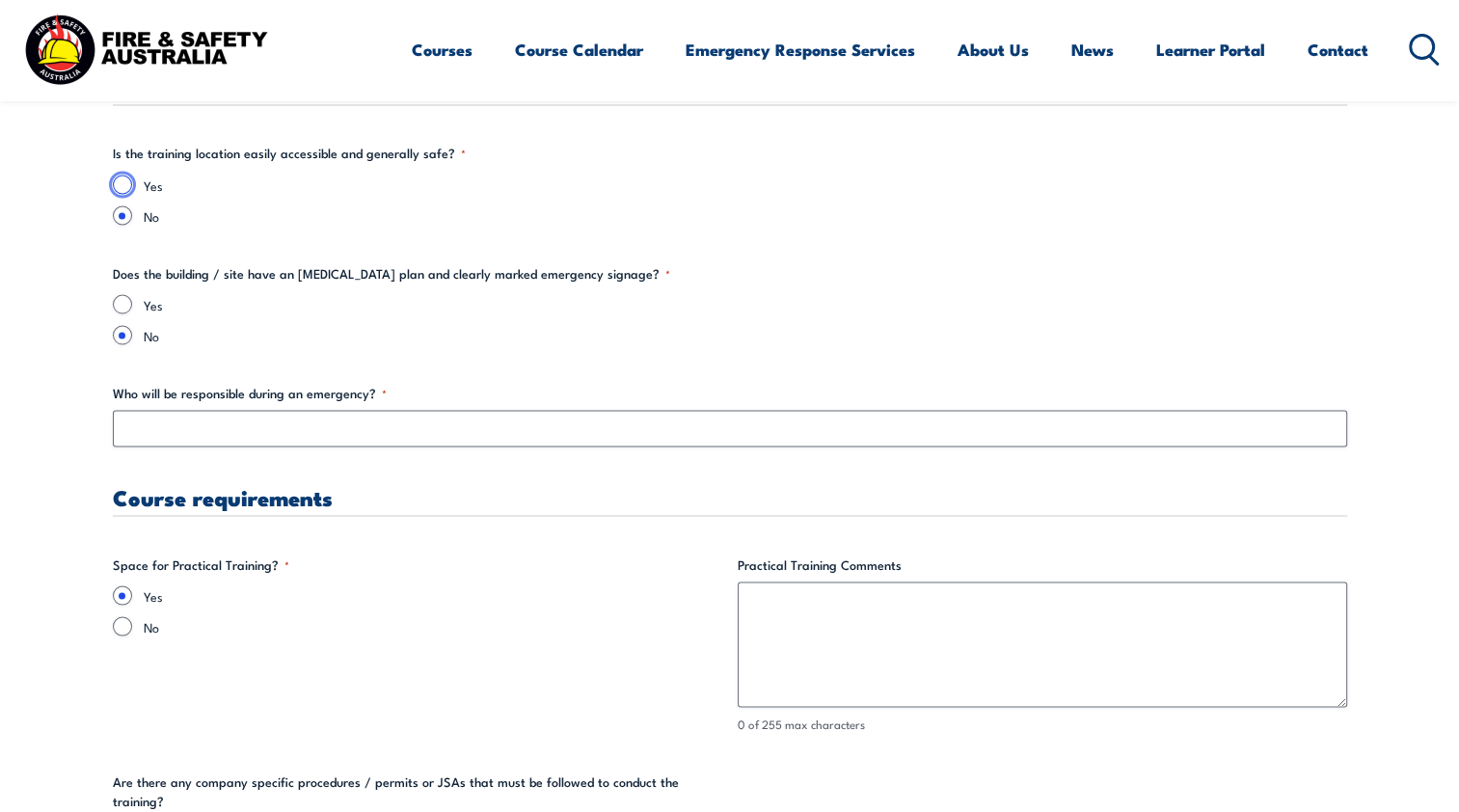
click at [125, 182] on input "Yes" at bounding box center [123, 185] width 19 height 19
radio input "true"
click at [113, 299] on input "Yes" at bounding box center [123, 304] width 19 height 19
radio input "true"
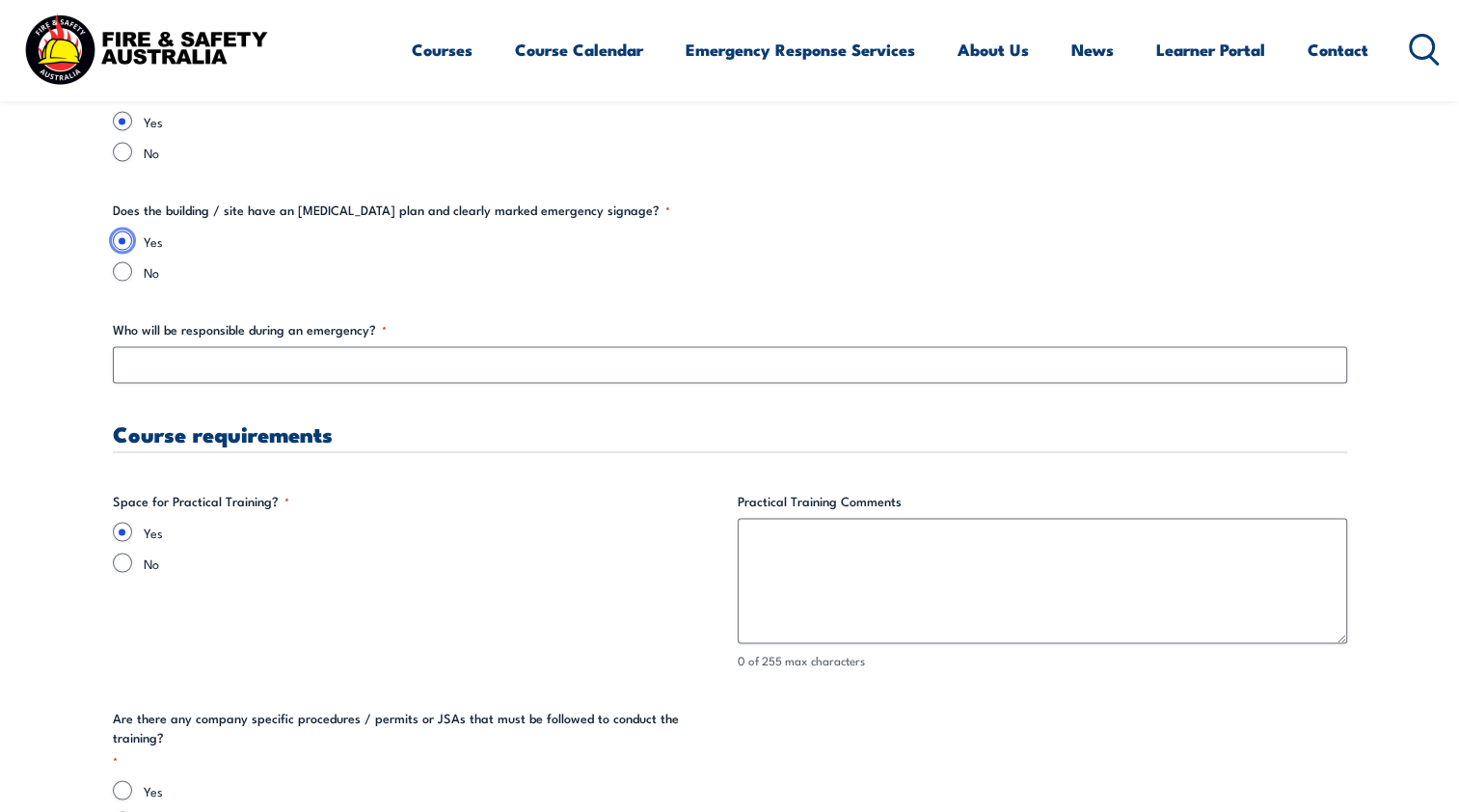
scroll to position [3567, 0]
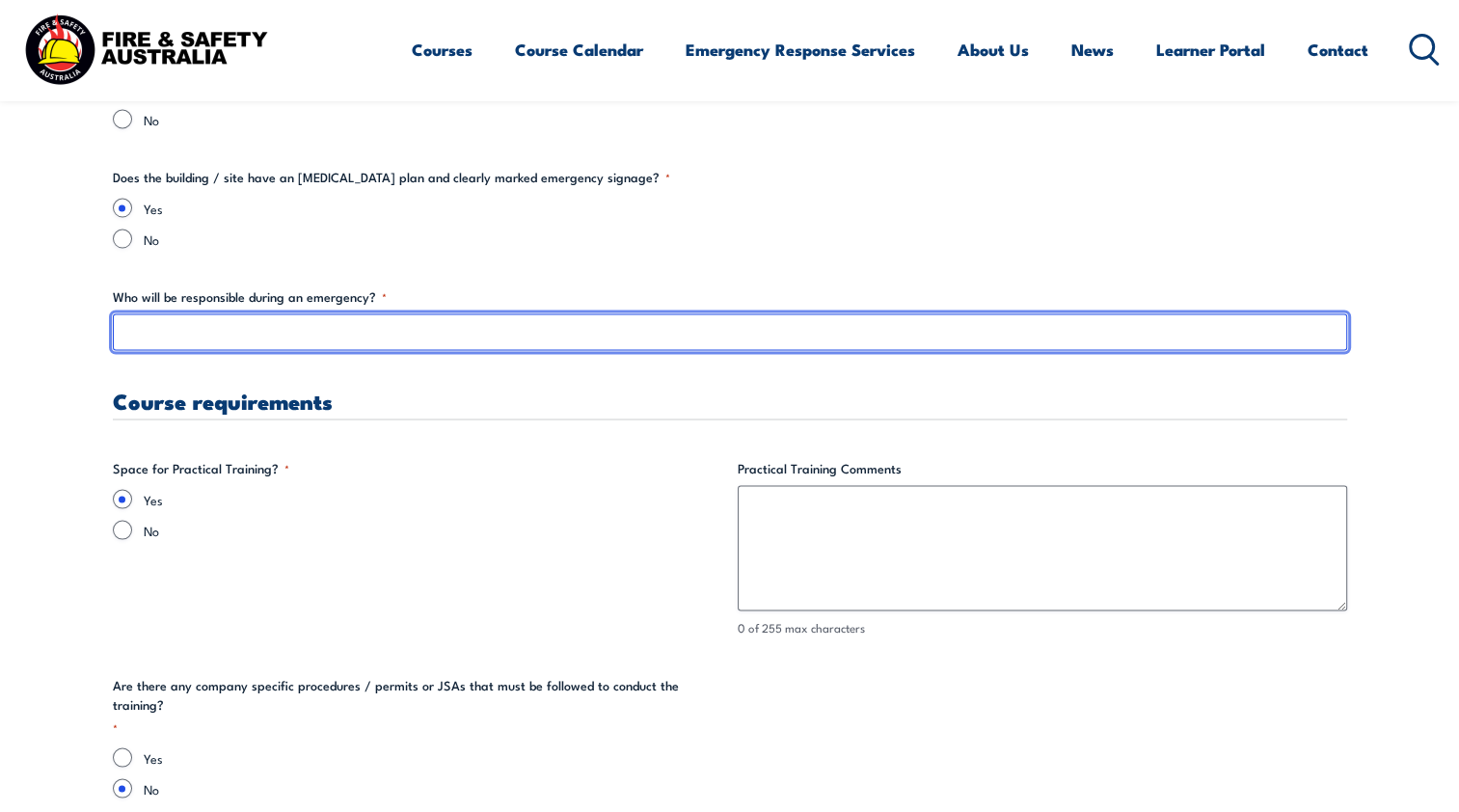
drag, startPoint x: 152, startPoint y: 324, endPoint x: 474, endPoint y: 302, distance: 322.8
click at [165, 318] on input "Who will be responsible during an emergency? *" at bounding box center [730, 332] width 1235 height 37
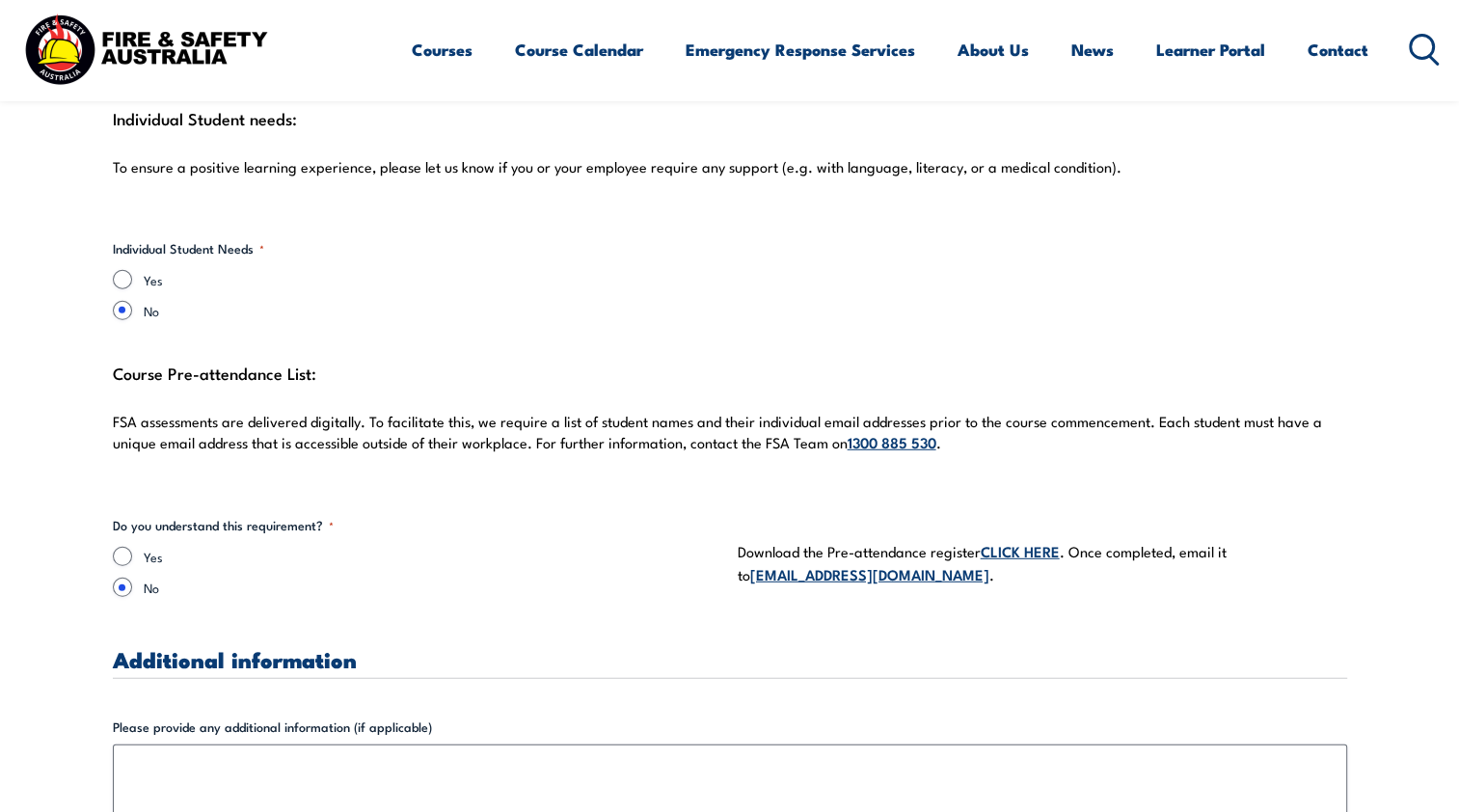
scroll to position [5303, 0]
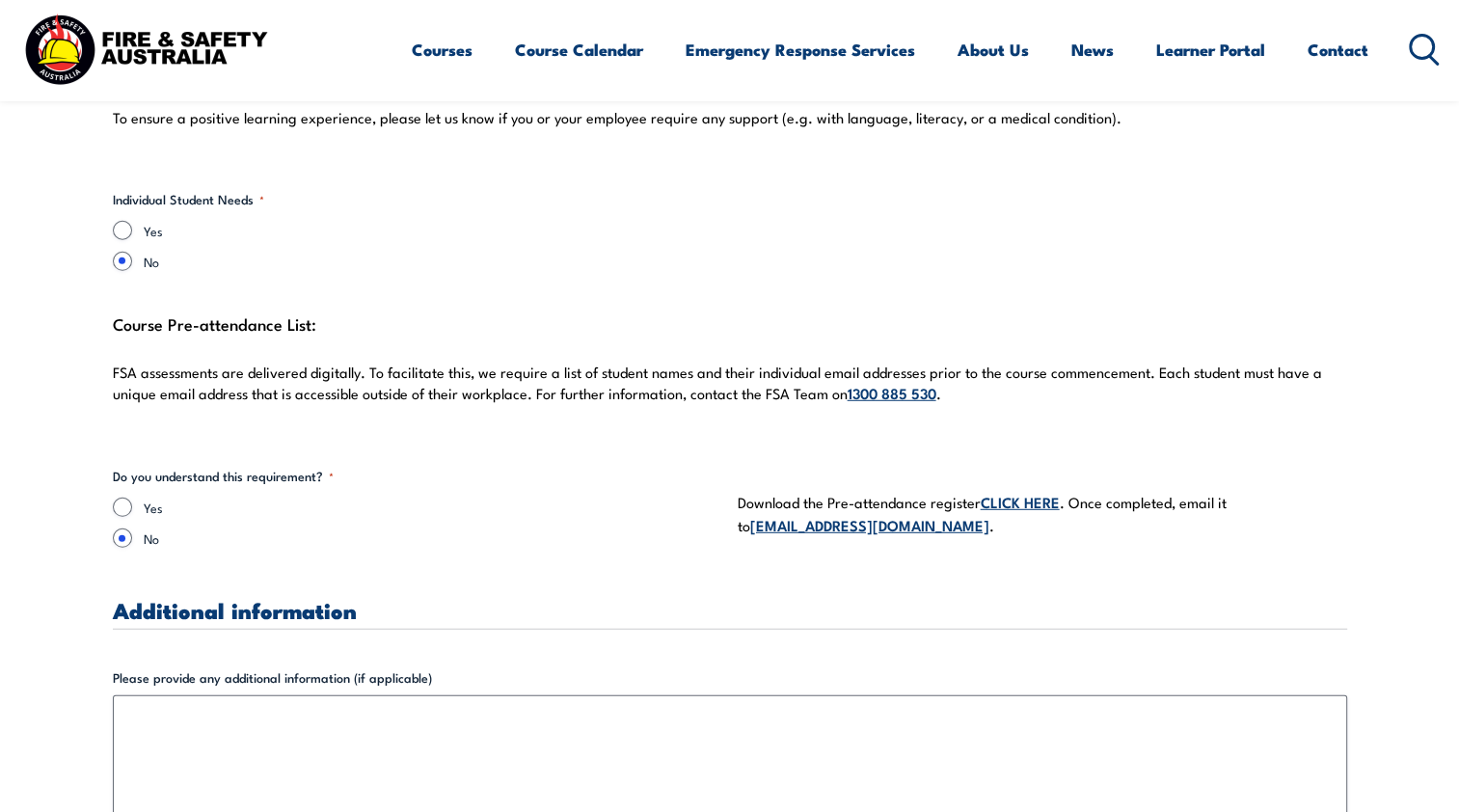
type input "Kim Smith"
click at [1026, 491] on link "CLICK HERE" at bounding box center [1020, 502] width 79 height 21
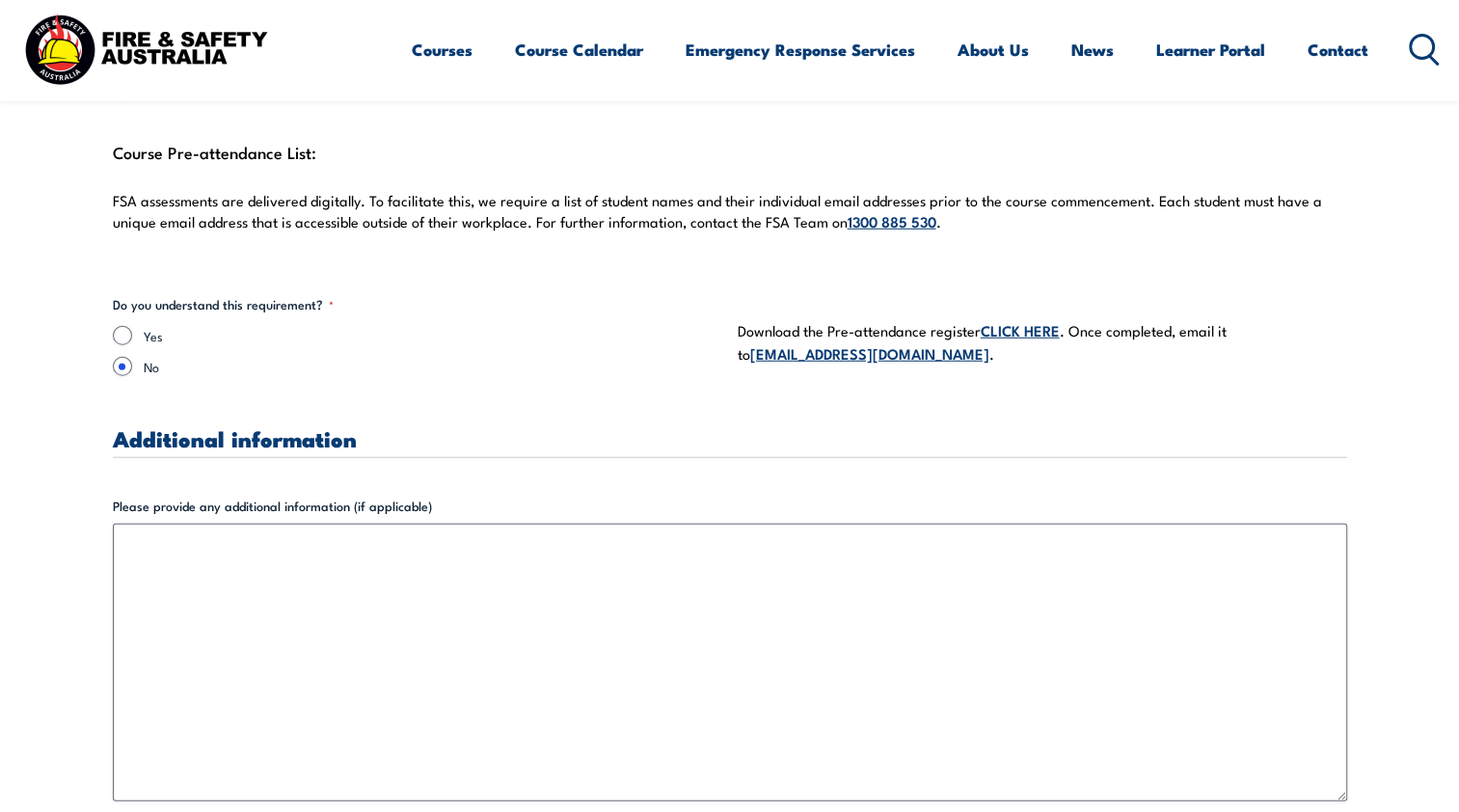
scroll to position [5496, 0]
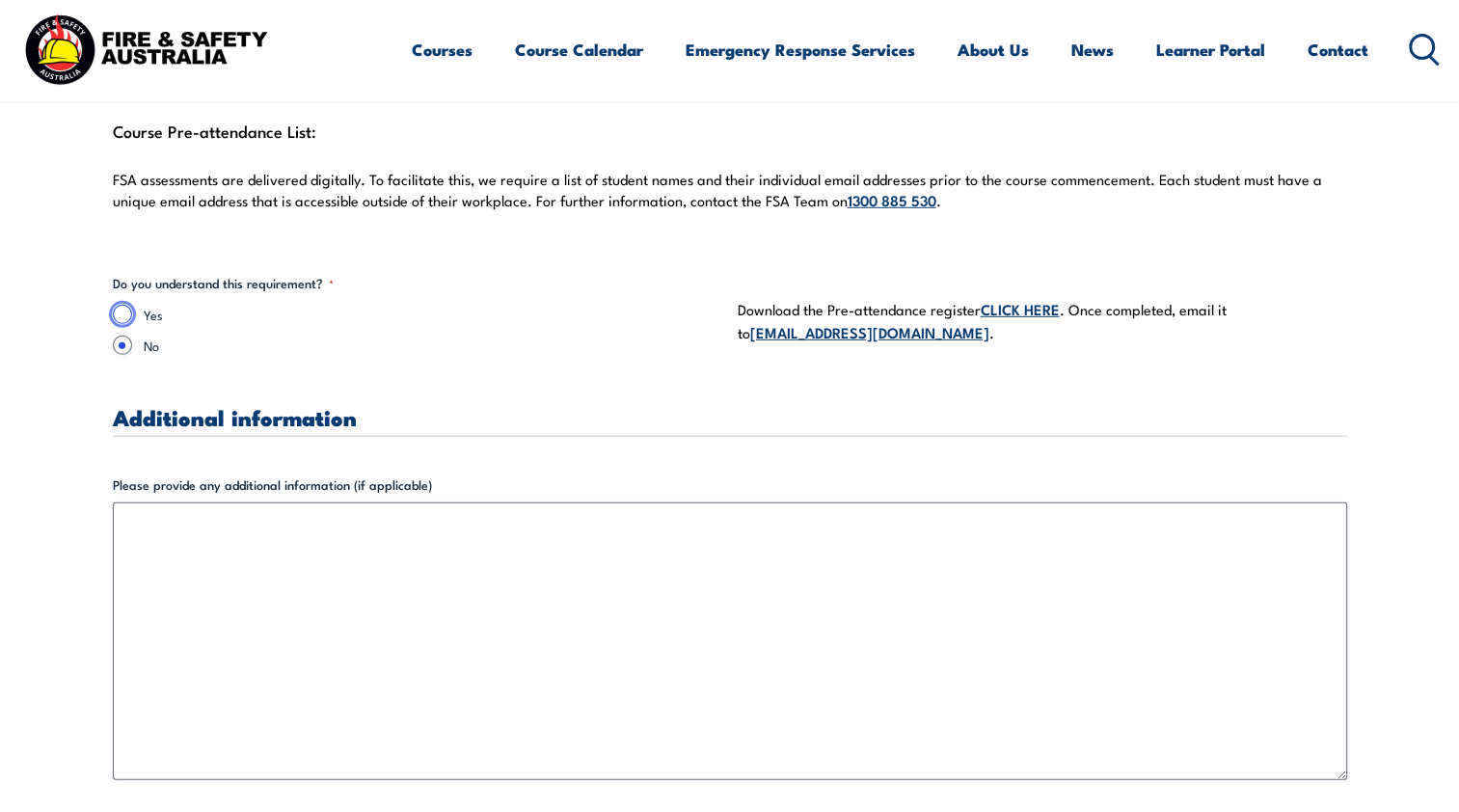
drag, startPoint x: 120, startPoint y: 291, endPoint x: 89, endPoint y: 275, distance: 34.9
click at [120, 304] on input "Yes" at bounding box center [123, 314] width 19 height 19
radio input "true"
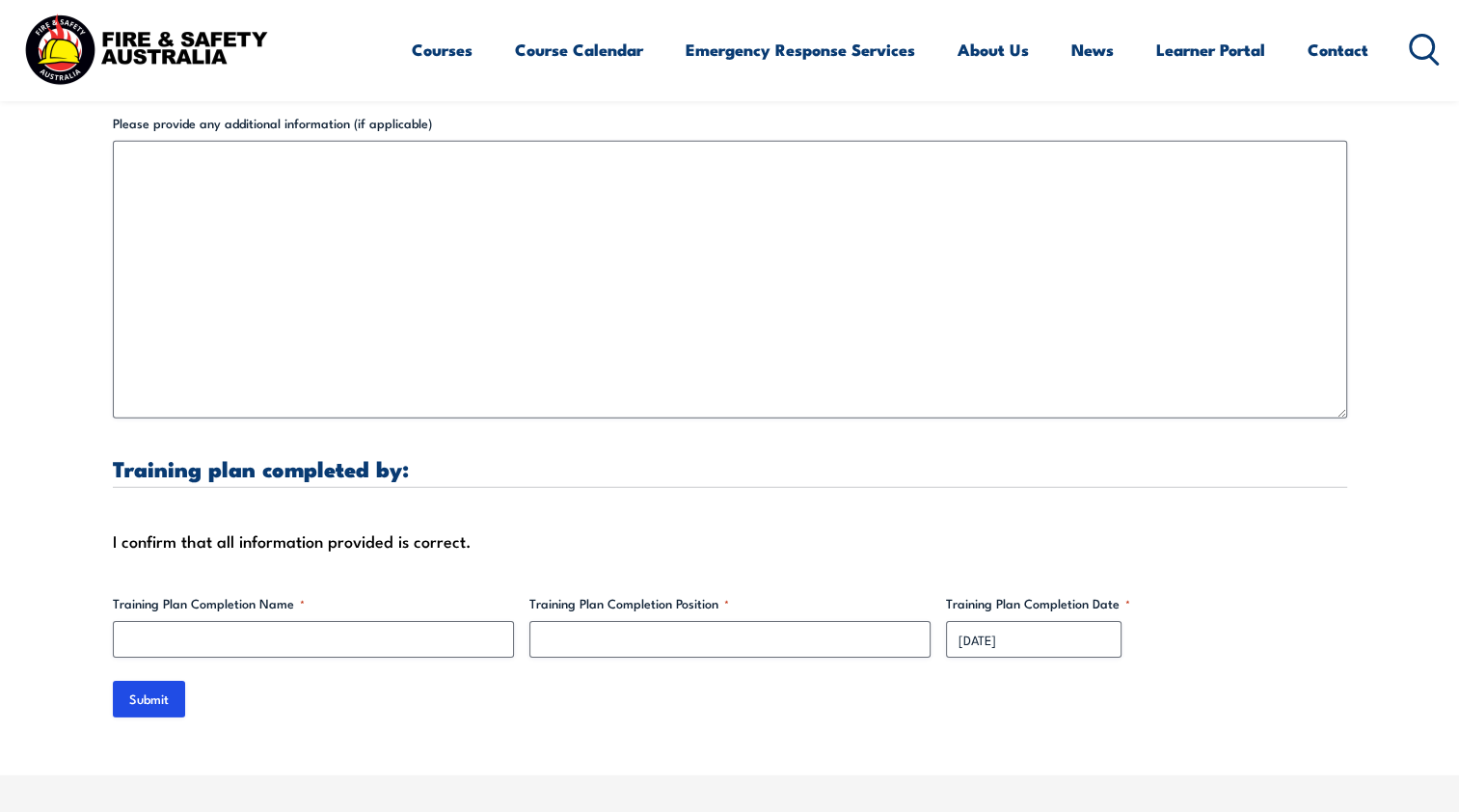
scroll to position [5978, 0]
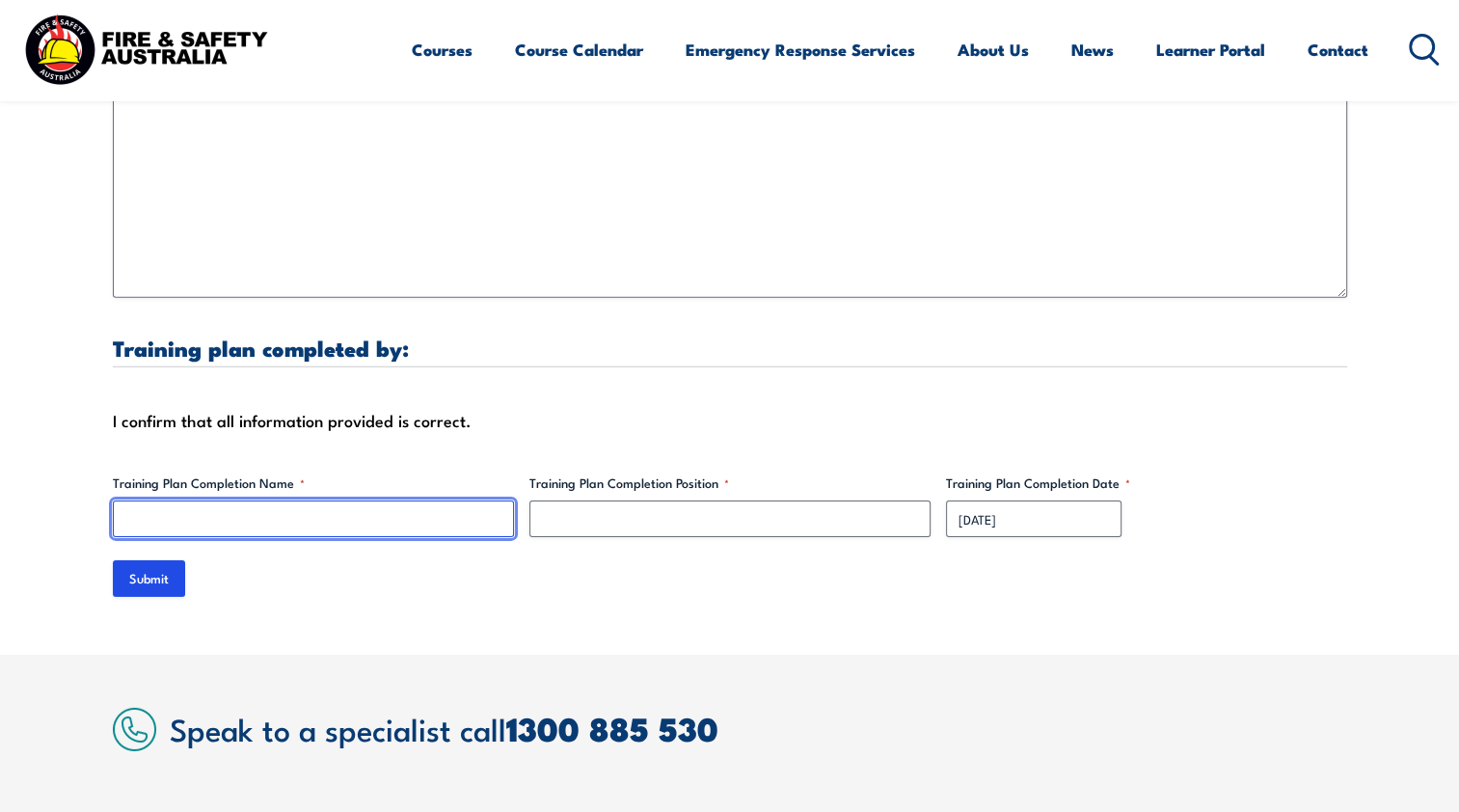
click at [318, 501] on input "Training Plan Completion Name *" at bounding box center [313, 519] width 401 height 37
type input "Josephine Kong"
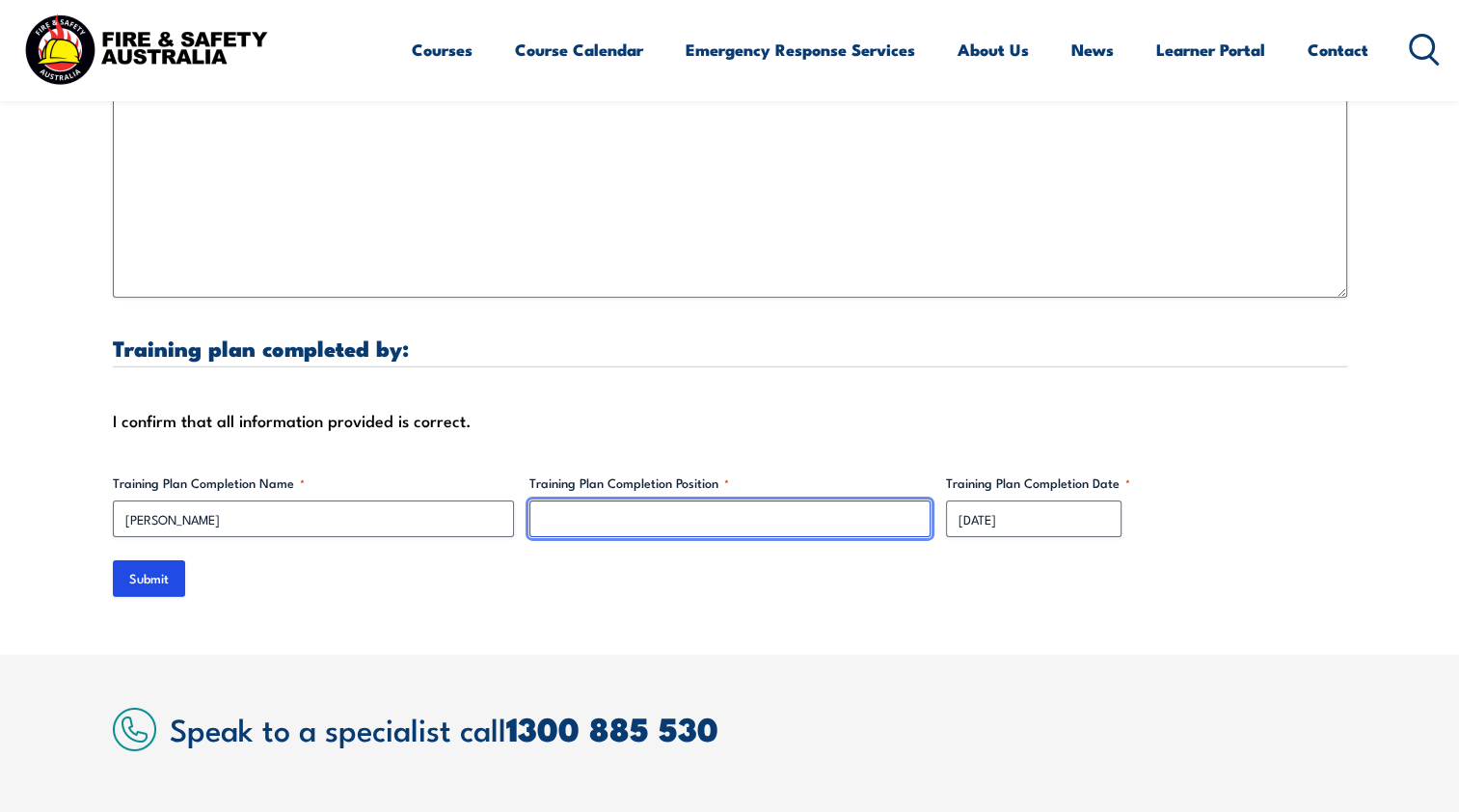
click at [669, 507] on input "Training Plan Completion Position *" at bounding box center [730, 519] width 401 height 37
paste input "Learning & Development Officer"
type input "Learning & Development Officer"
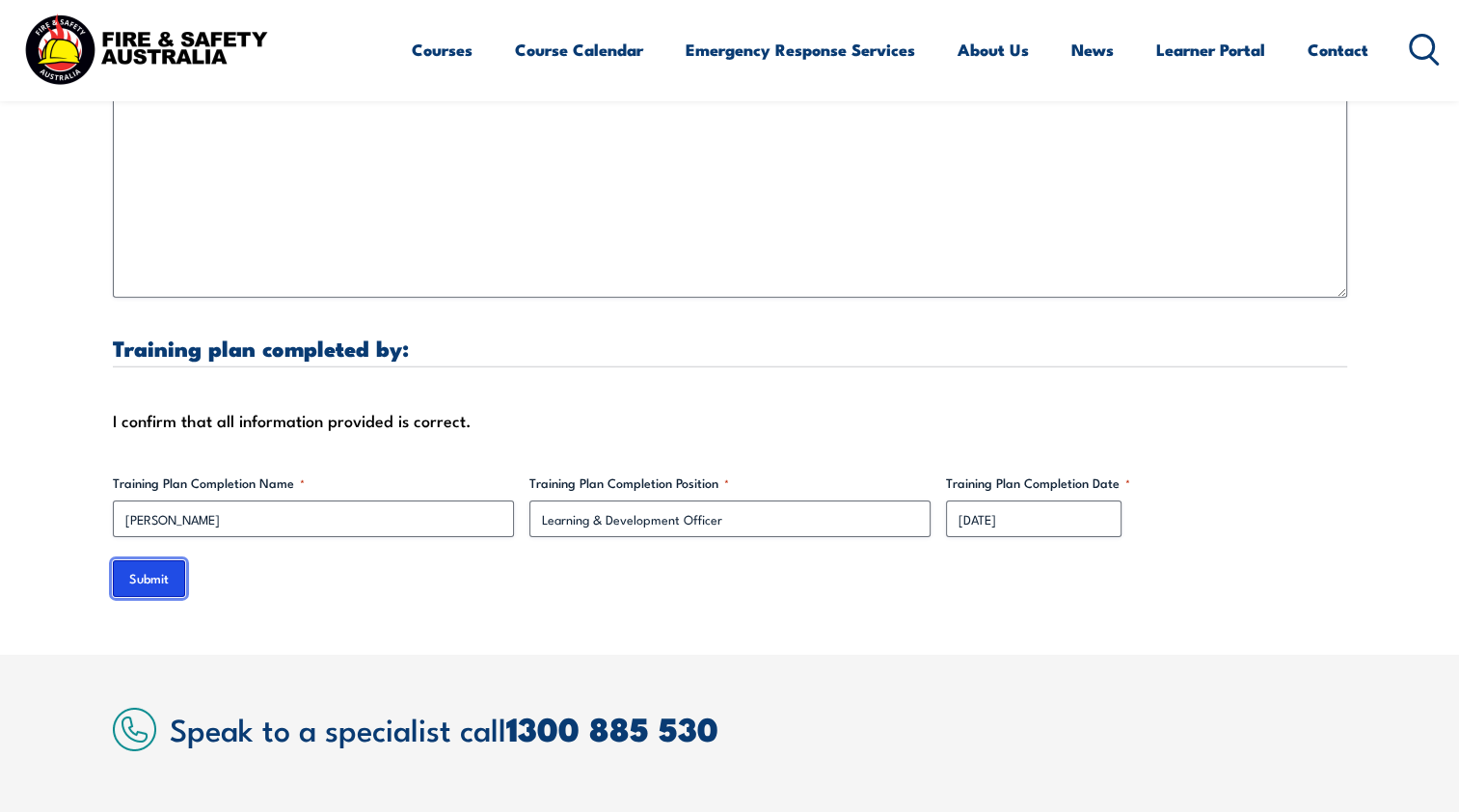
click at [136, 560] on input "Submit" at bounding box center [149, 578] width 73 height 37
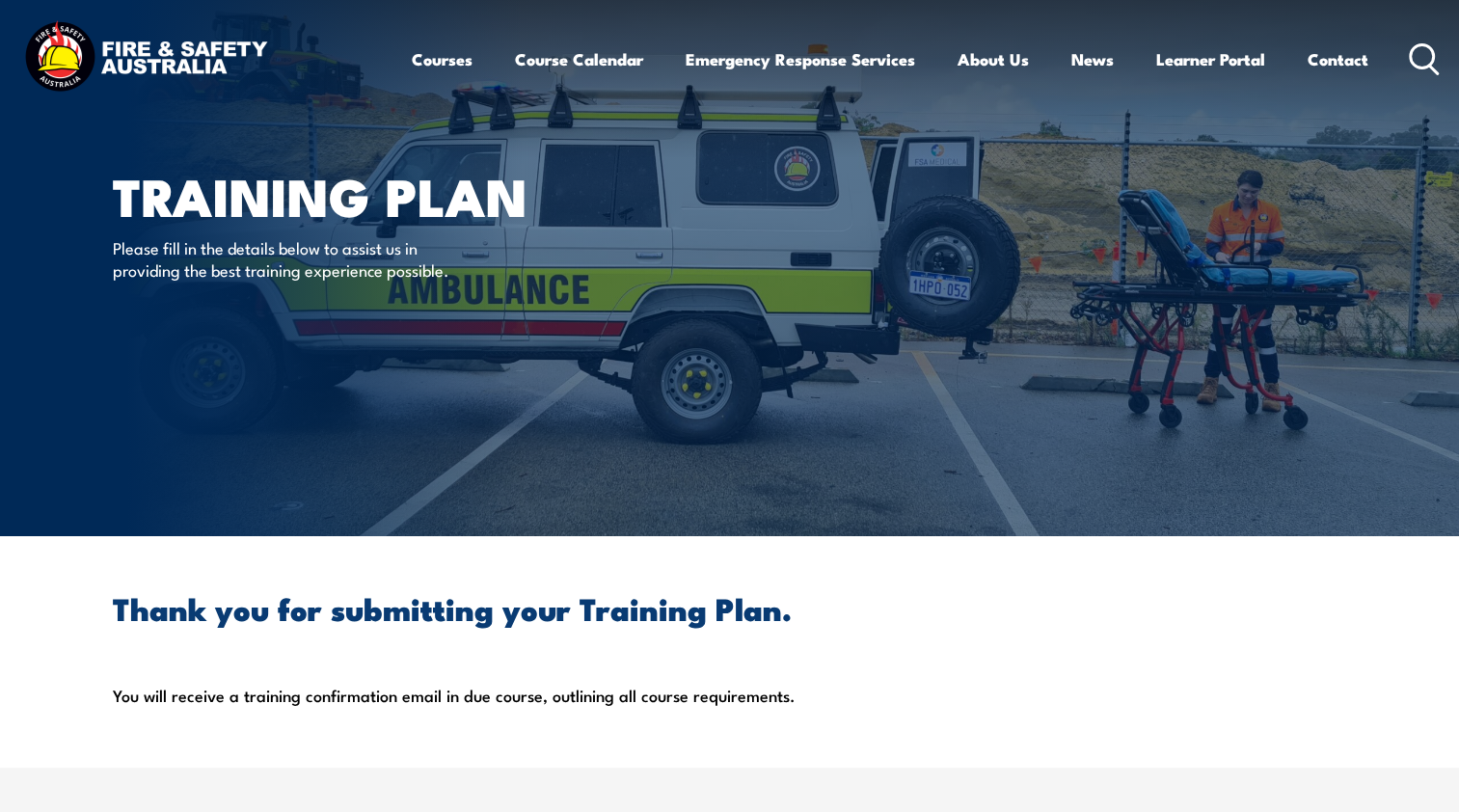
scroll to position [0, 0]
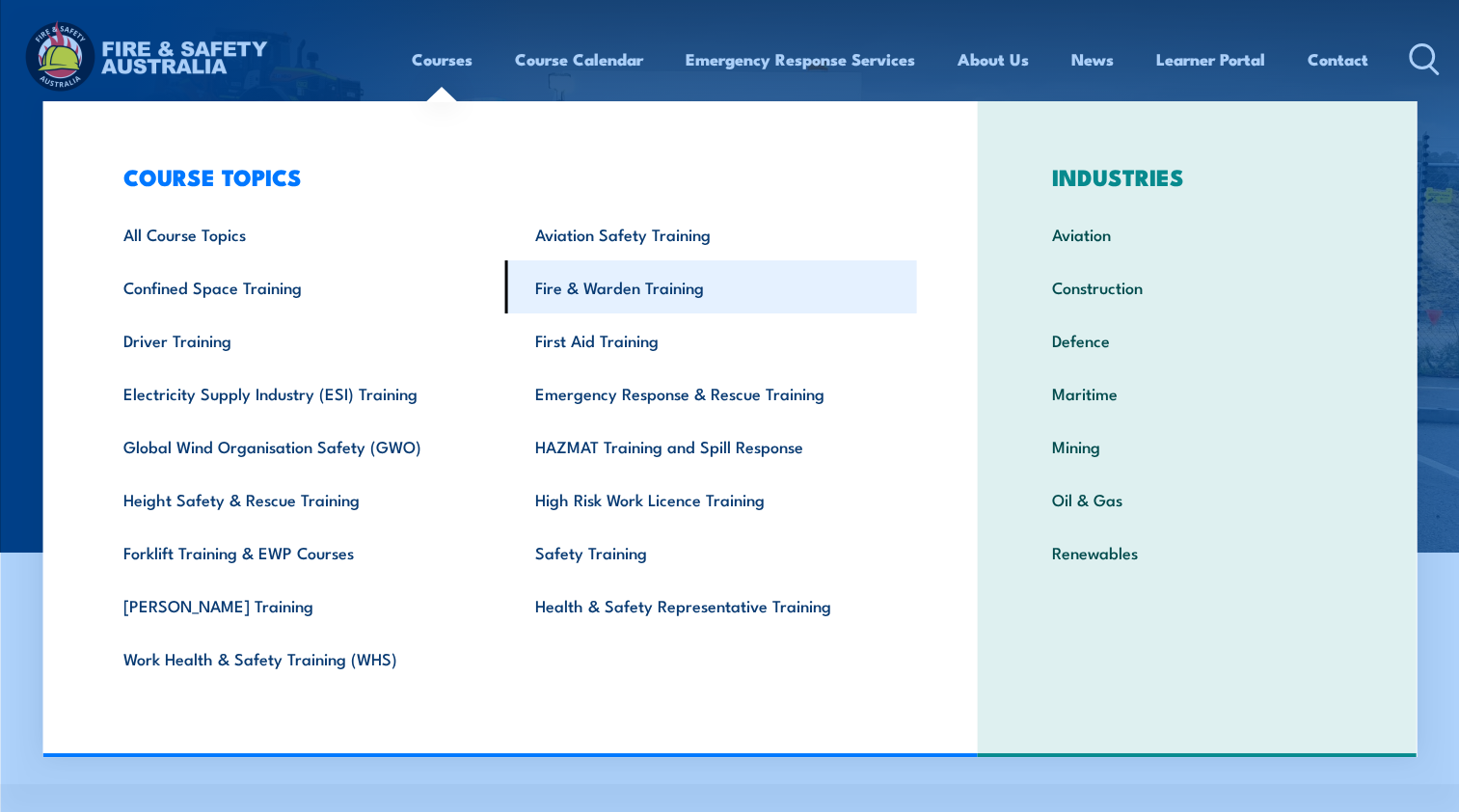
click at [582, 288] on link "Fire & Warden Training" at bounding box center [712, 286] width 412 height 53
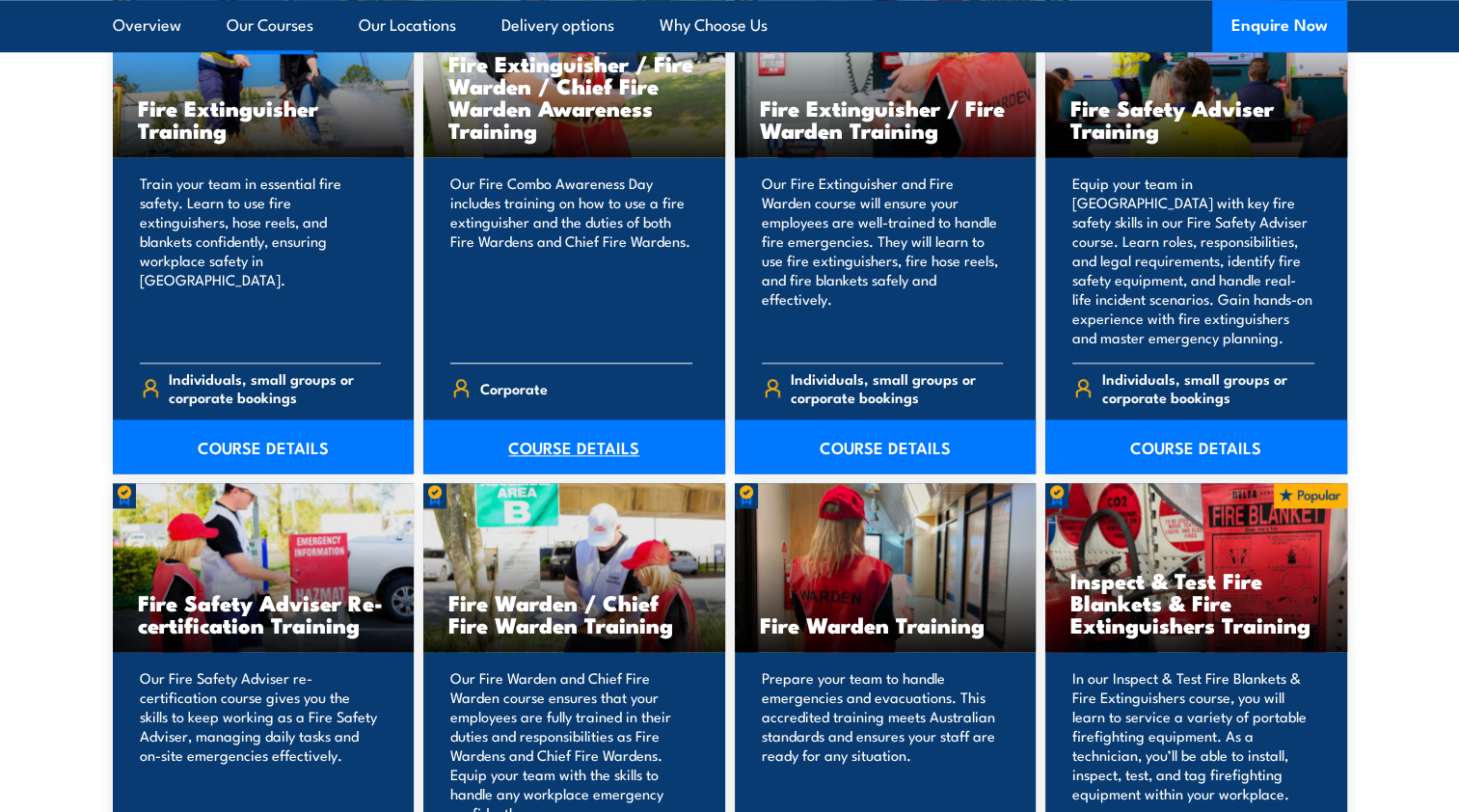
scroll to position [2314, 0]
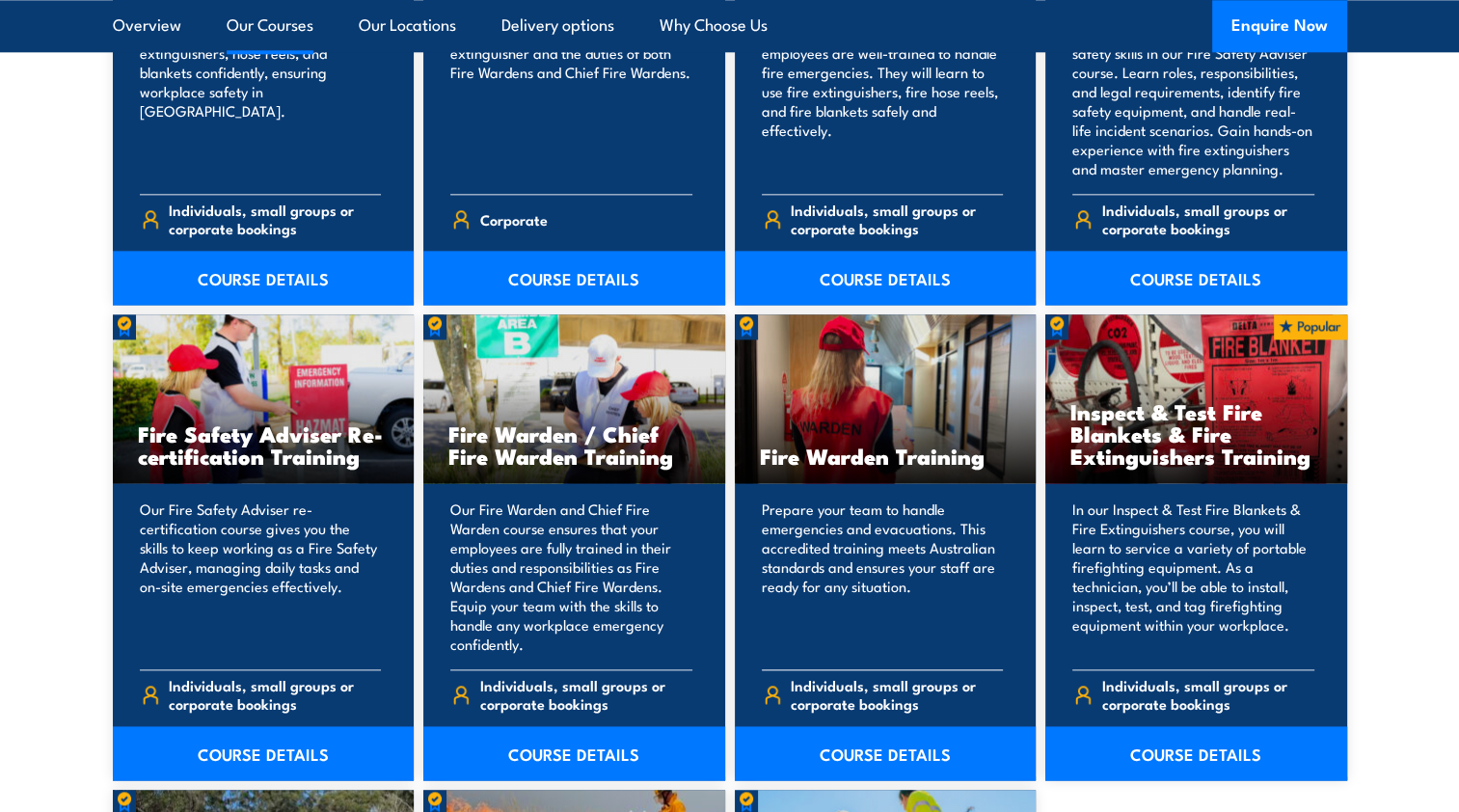
drag, startPoint x: 852, startPoint y: 753, endPoint x: 850, endPoint y: 700, distance: 53.0
click at [853, 753] on link "COURSE DETAILS" at bounding box center [886, 753] width 302 height 54
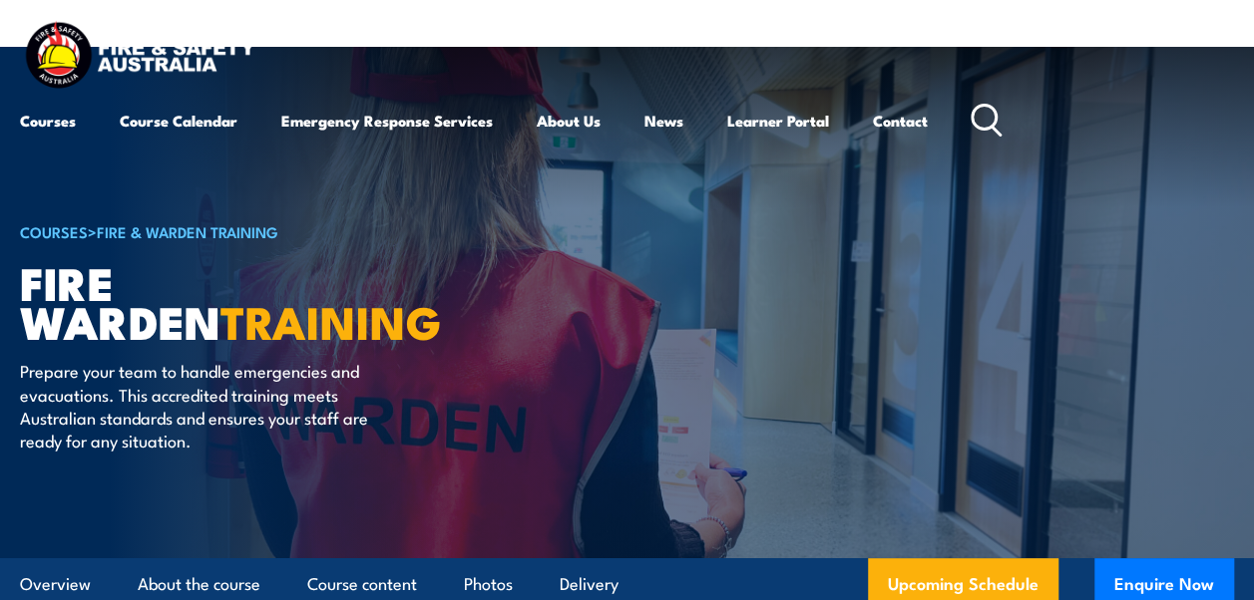
click at [534, 391] on article "COURSES > Fire & Warden Training Fire Warden TRAINING Prepare your team to hand…" at bounding box center [627, 303] width 1214 height 512
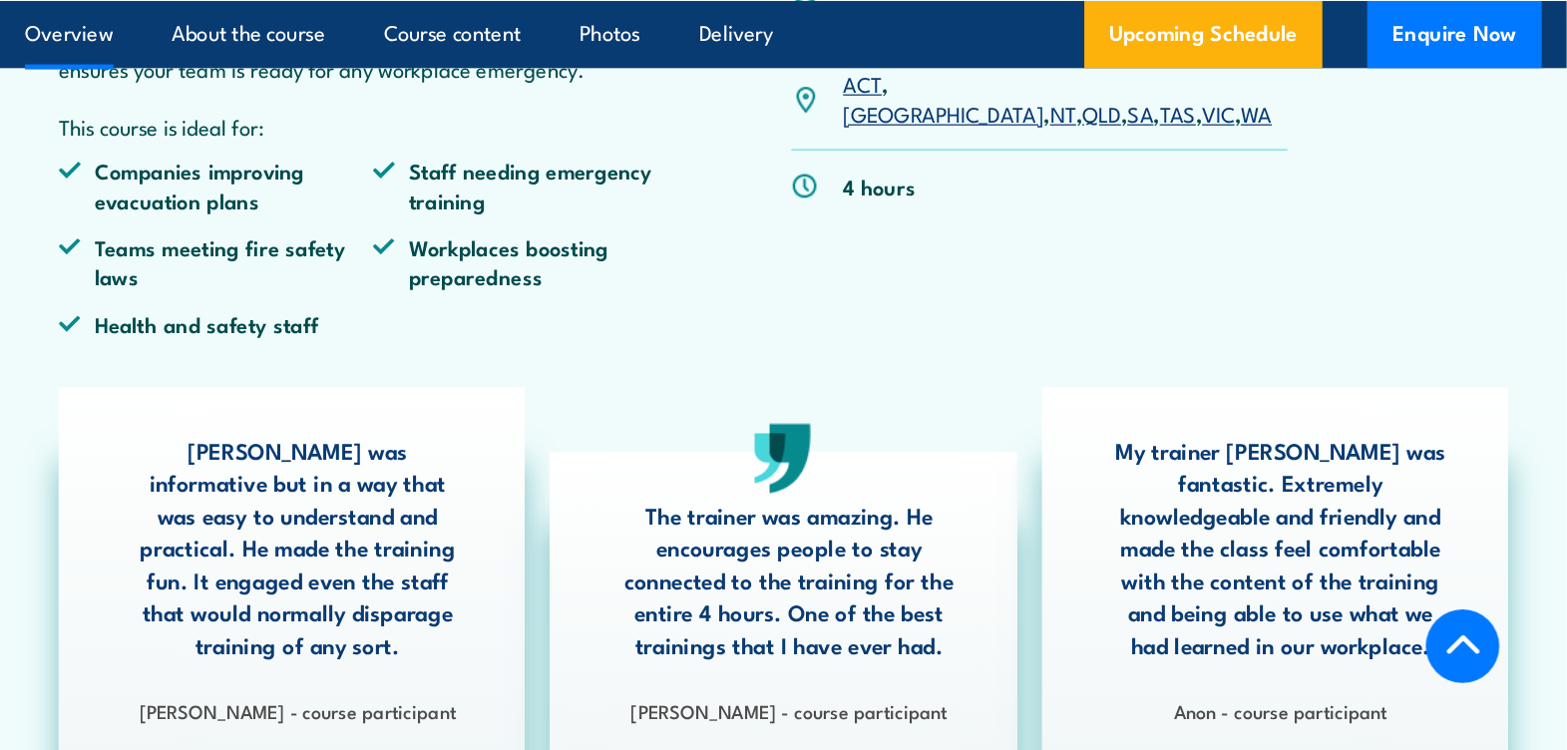
scroll to position [798, 0]
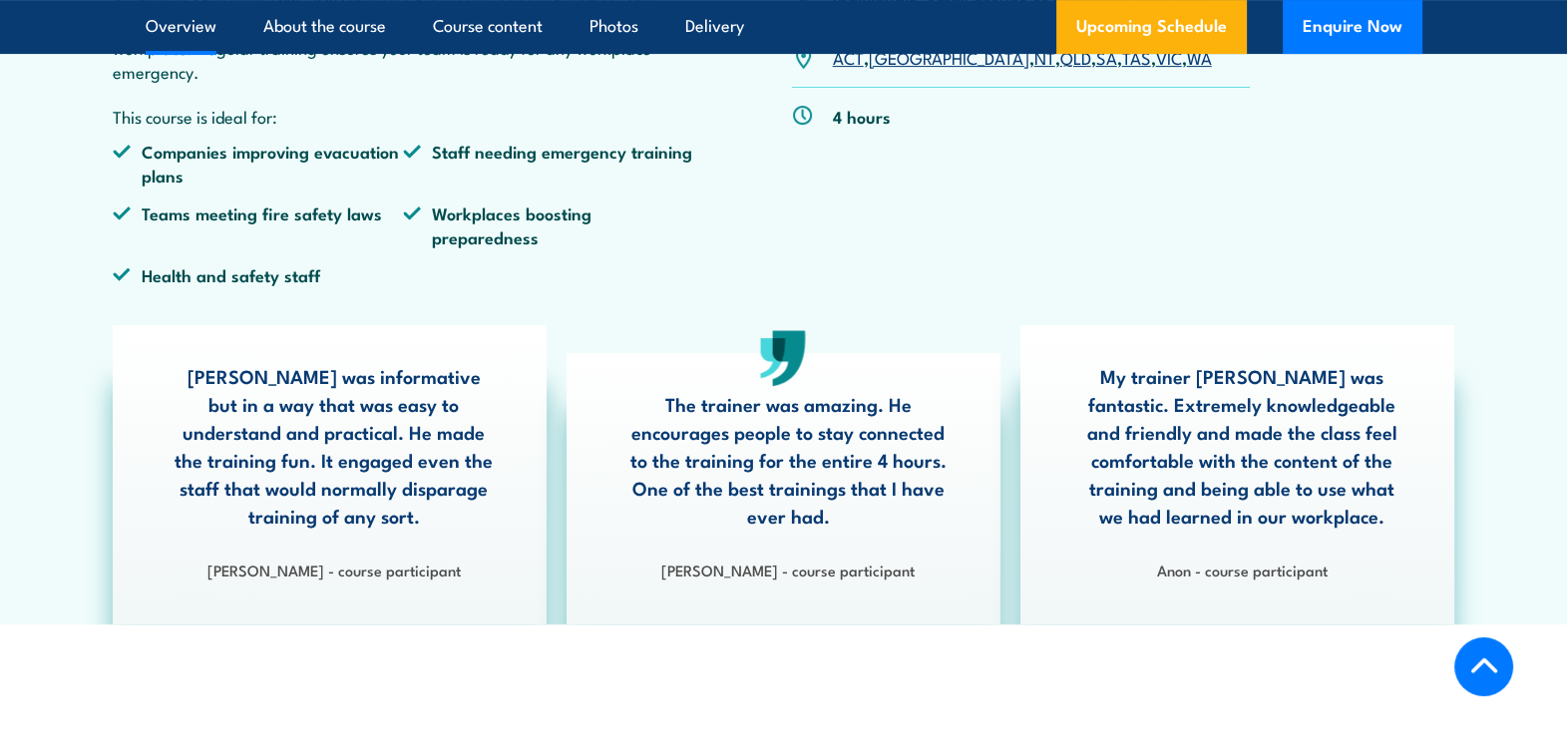
click at [1169, 281] on div "PUAFER005 Operate as part of an emergency control organisation Individuals, Sma…" at bounding box center [1021, 103] width 459 height 395
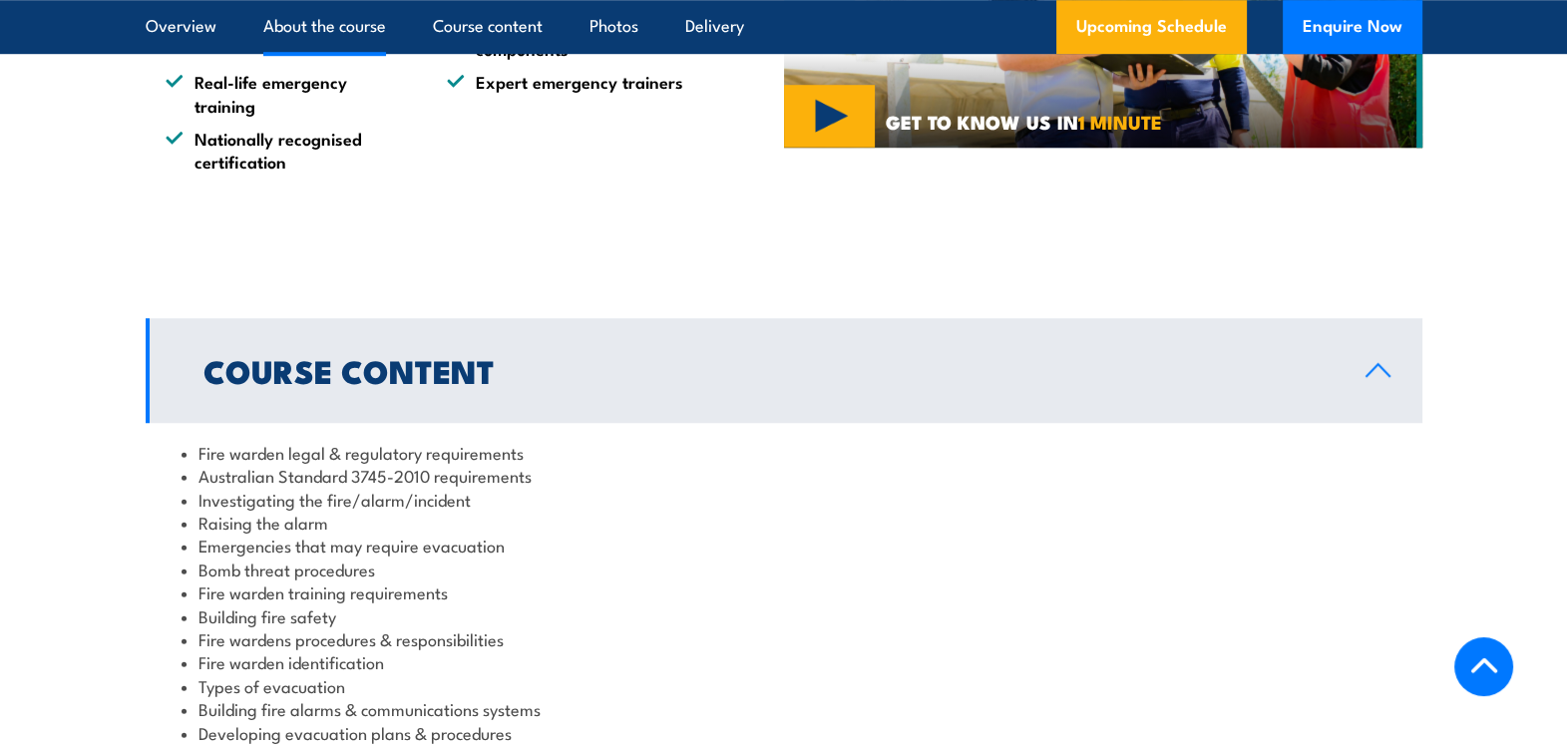
scroll to position [1920, 0]
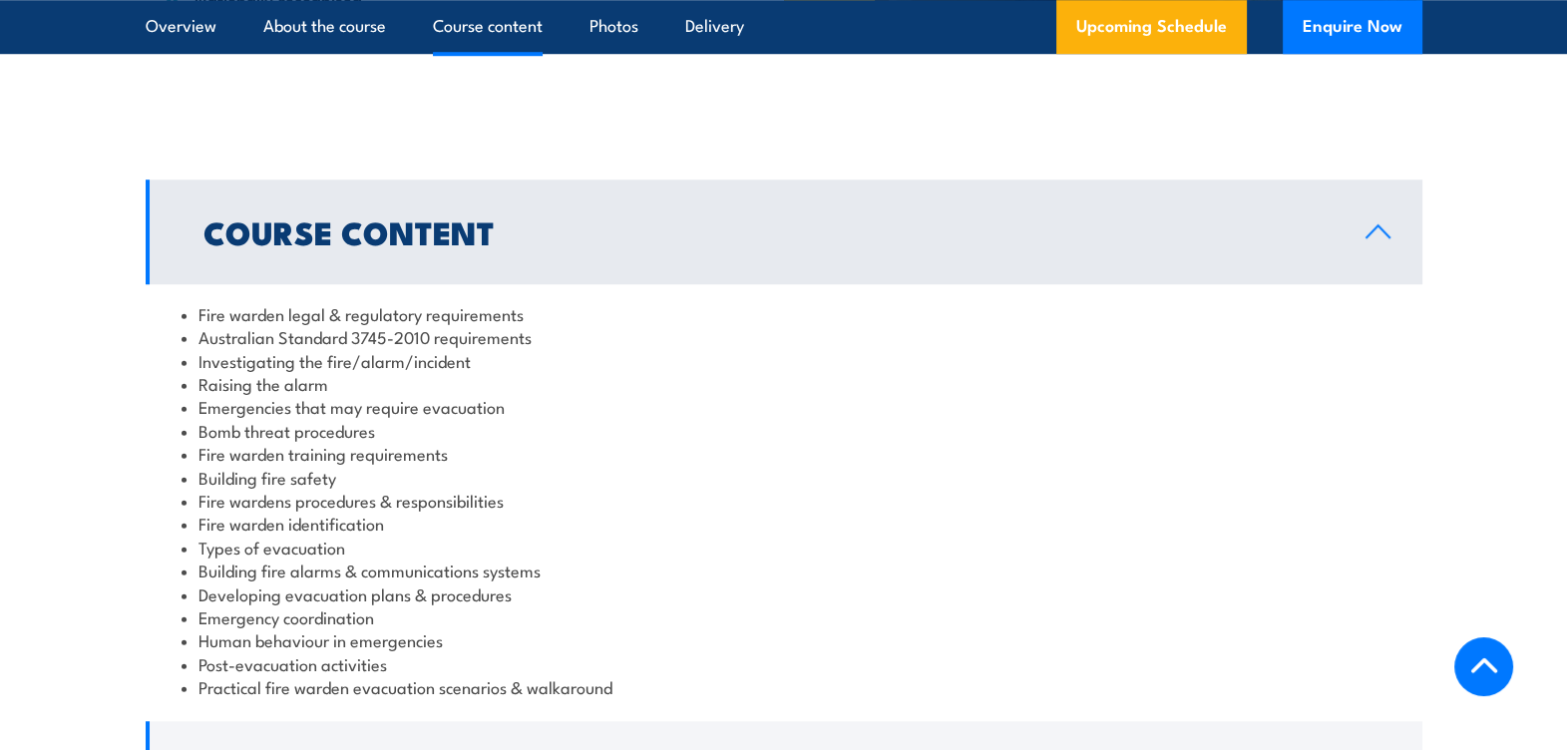
click at [558, 252] on link "Course Content" at bounding box center [784, 232] width 1277 height 105
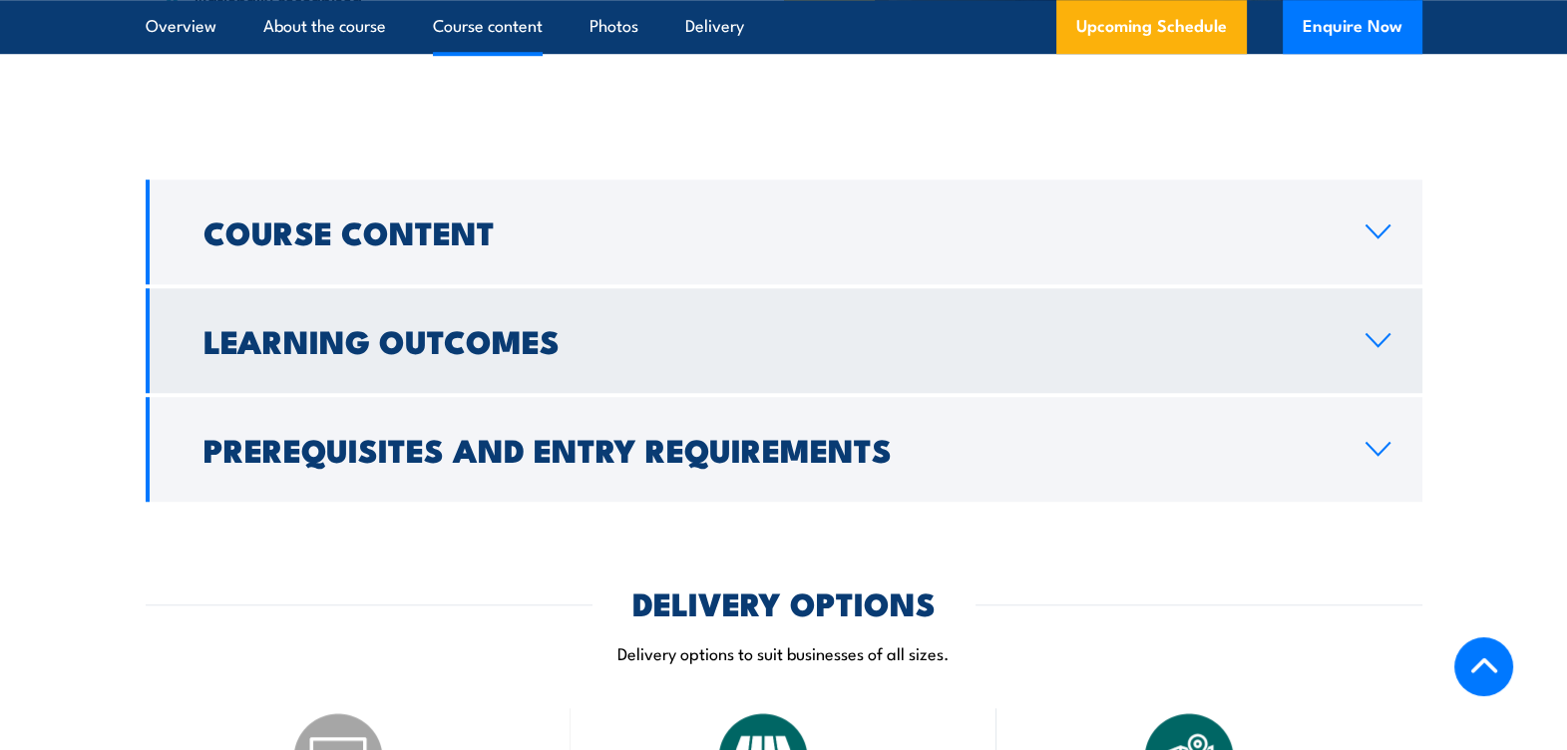
click at [426, 331] on h2 "Learning Outcomes" at bounding box center [768, 340] width 1130 height 28
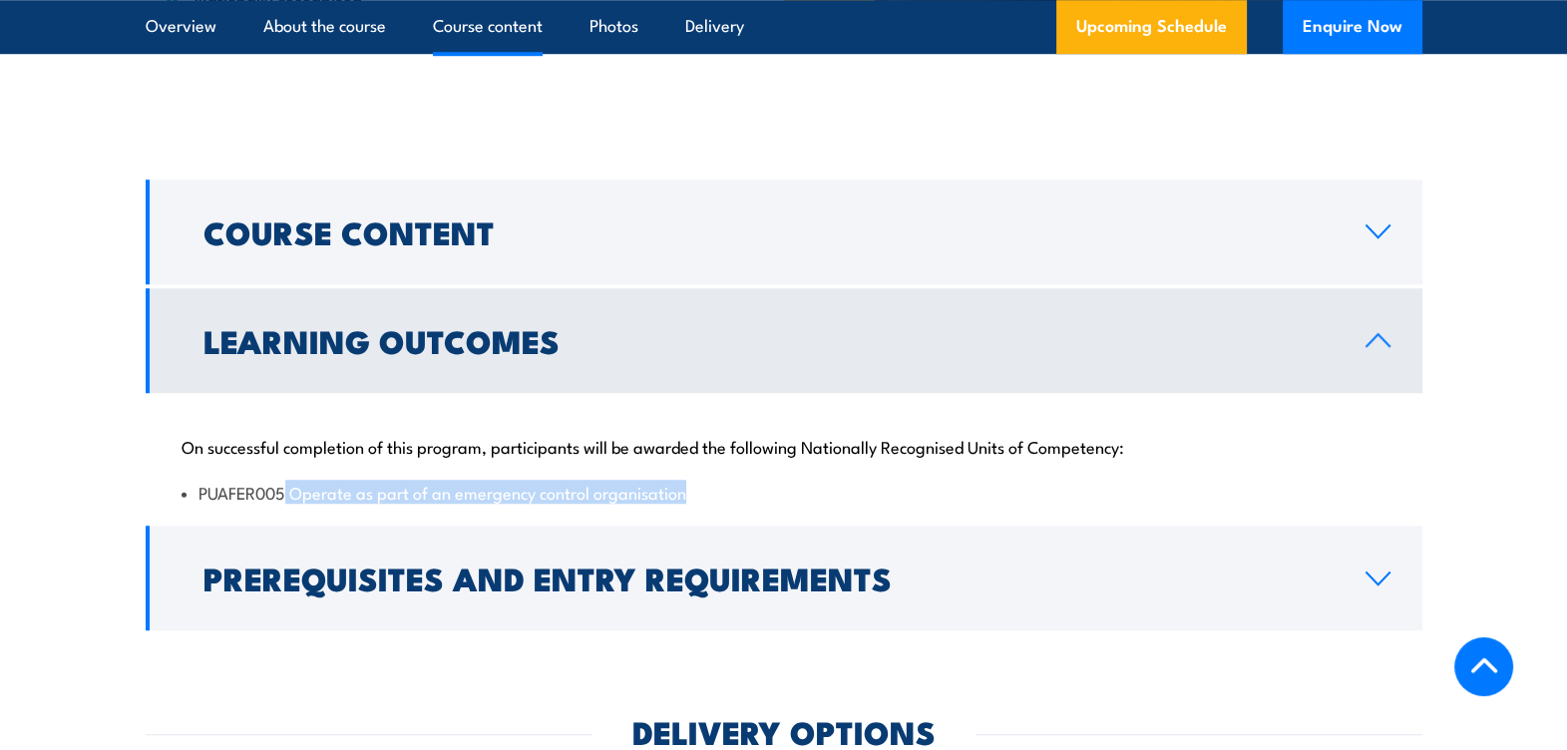
drag, startPoint x: 288, startPoint y: 489, endPoint x: 719, endPoint y: 510, distance: 431.4
click at [719, 510] on div "On successful completion of this program, participants will be awarded the foll…" at bounding box center [784, 457] width 1277 height 129
click at [1029, 474] on div "On successful completion of this program, participants will be awarded the foll…" at bounding box center [784, 457] width 1277 height 129
click at [651, 501] on li "PUAFER005 Operate as part of an emergency control organisation" at bounding box center [784, 492] width 1205 height 23
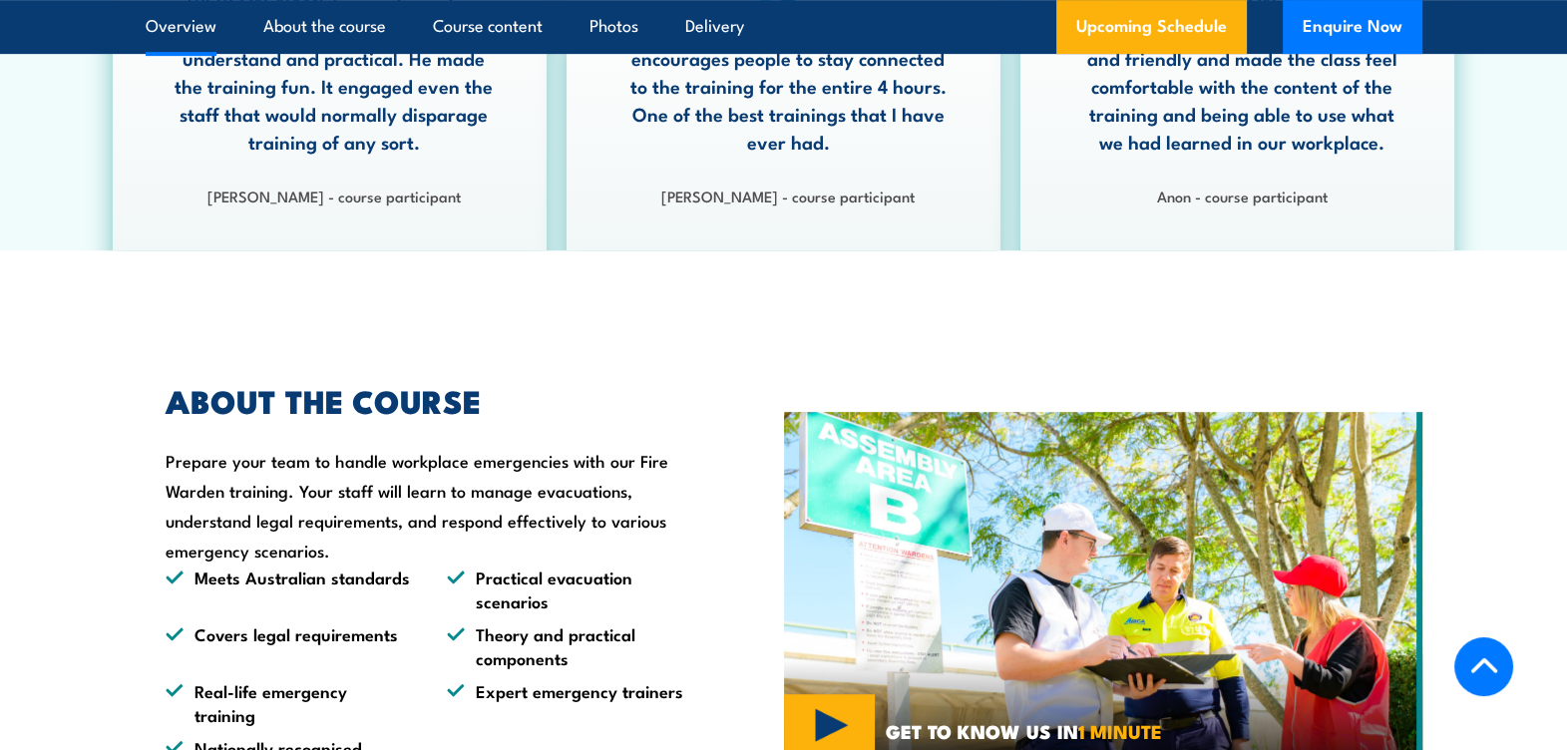
scroll to position [923, 0]
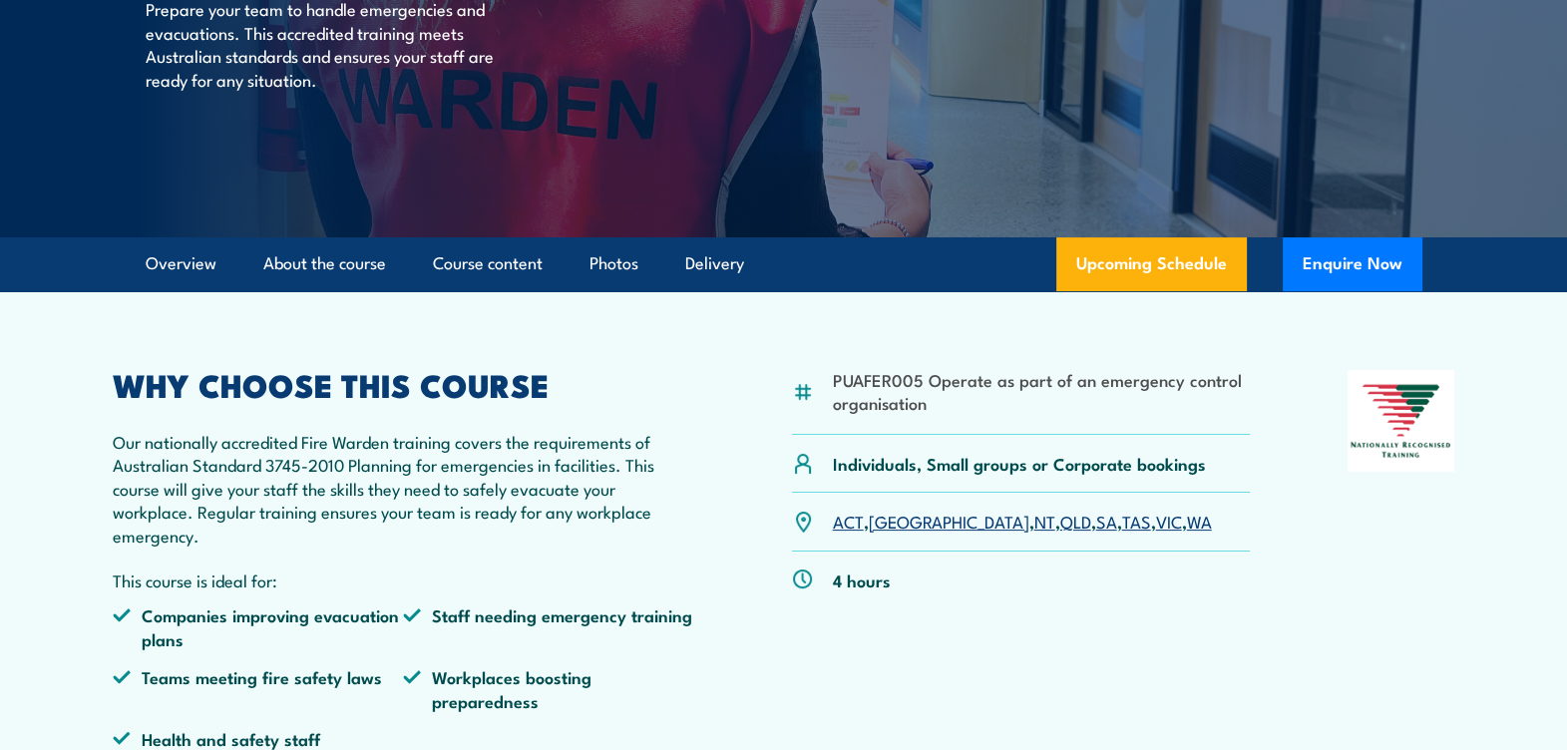
scroll to position [374, 0]
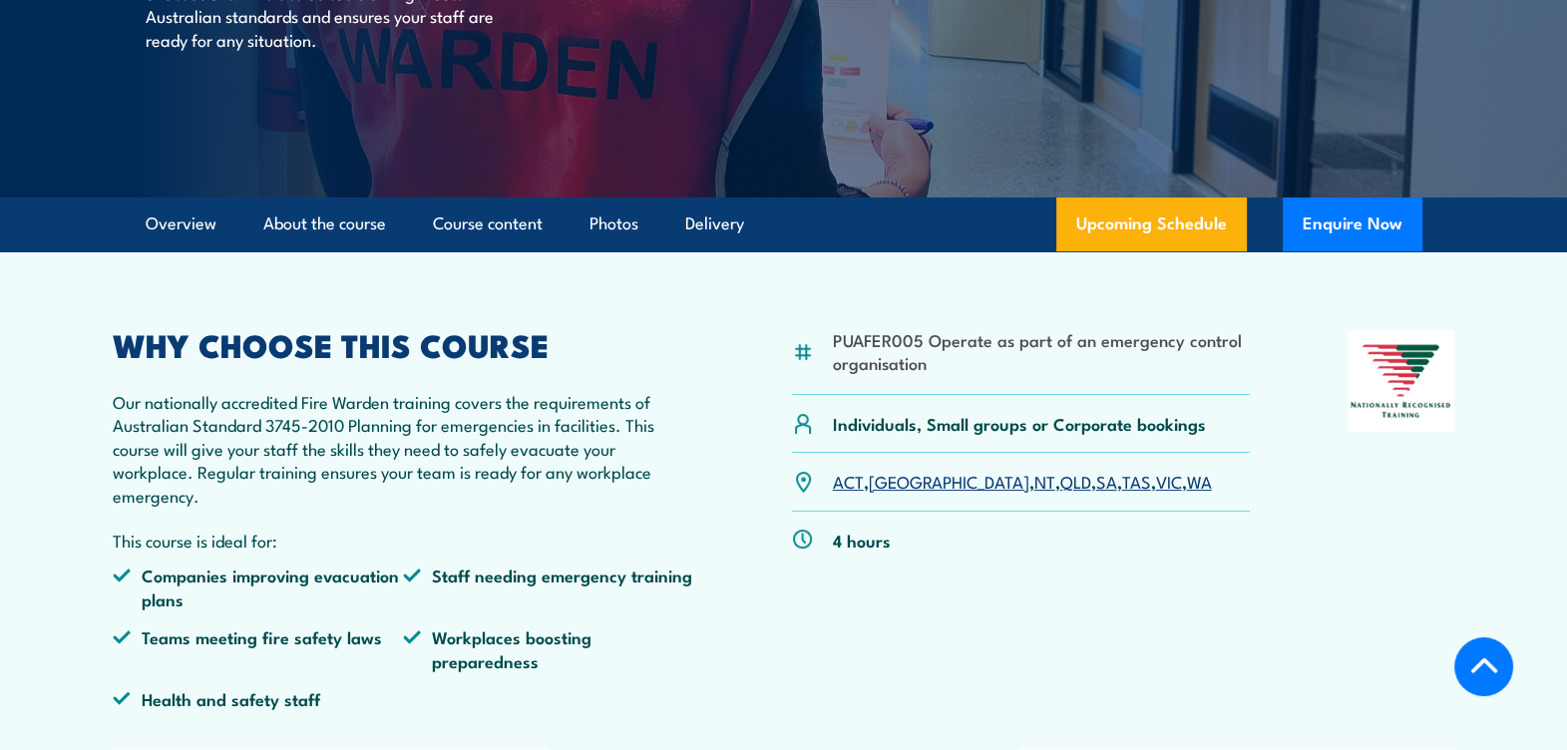
click at [557, 390] on p "Our nationally accredited Fire Warden training covers the requirements of Austr…" at bounding box center [404, 448] width 582 height 117
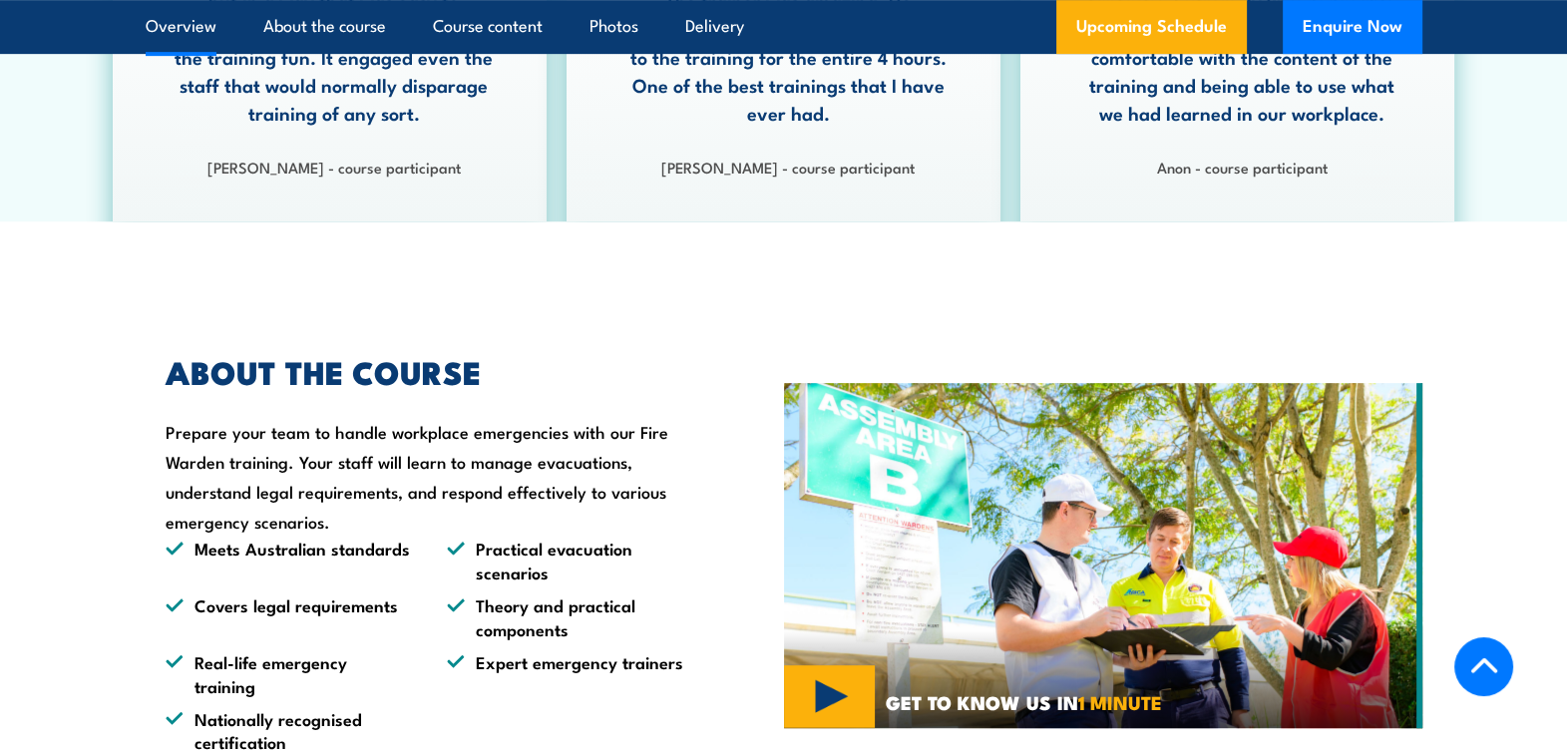
scroll to position [1371, 0]
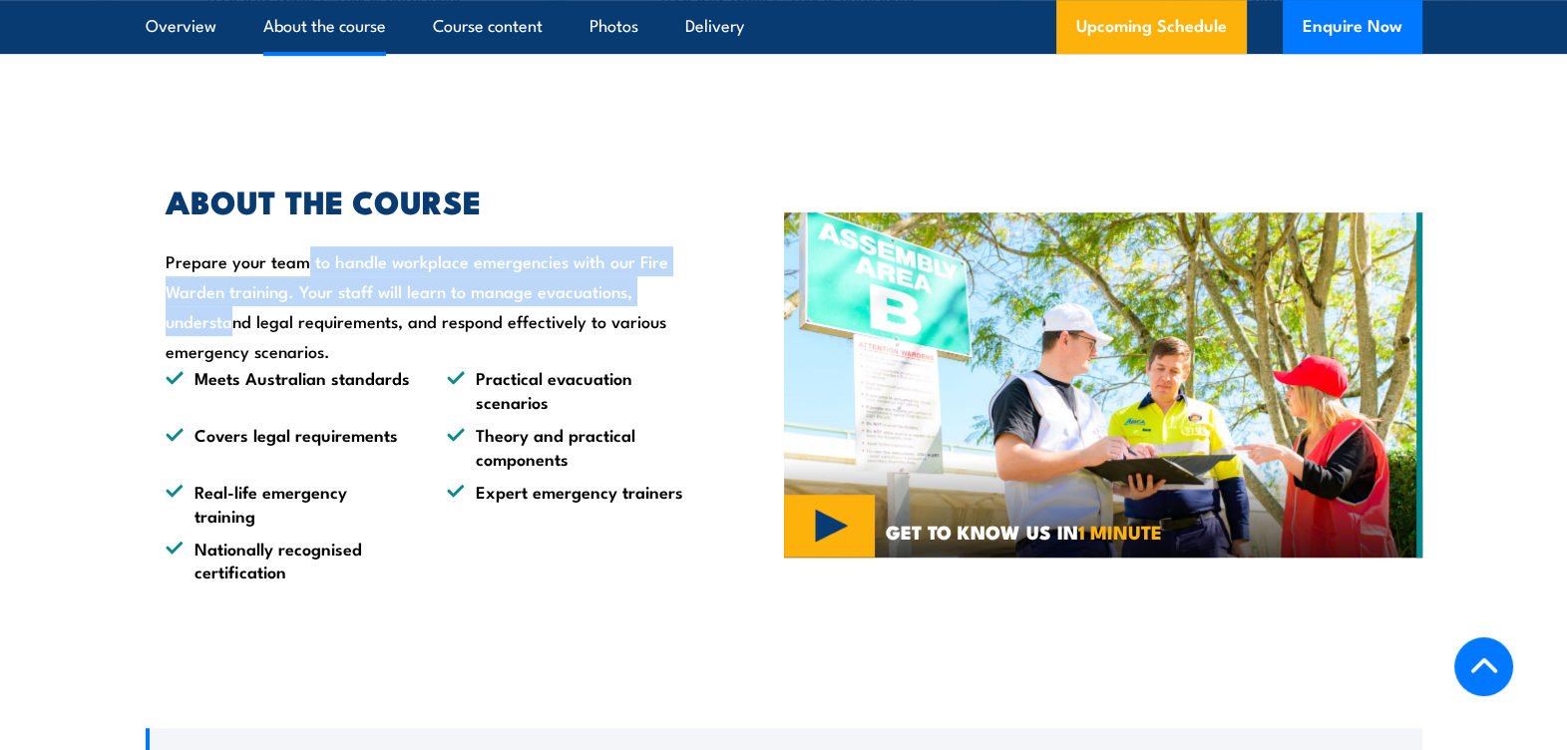
drag, startPoint x: 165, startPoint y: 258, endPoint x: 569, endPoint y: 282, distance: 404.7
click at [569, 282] on div "ABOUT THE COURSE Prepare your team to handle workplace emergencies with our Fir…" at bounding box center [419, 385] width 547 height 396
drag, startPoint x: 569, startPoint y: 282, endPoint x: 324, endPoint y: 280, distance: 244.4
click at [324, 280] on div "ABOUT THE COURSE Prepare your team to handle workplace emergencies with our Fir…" at bounding box center [419, 385] width 547 height 396
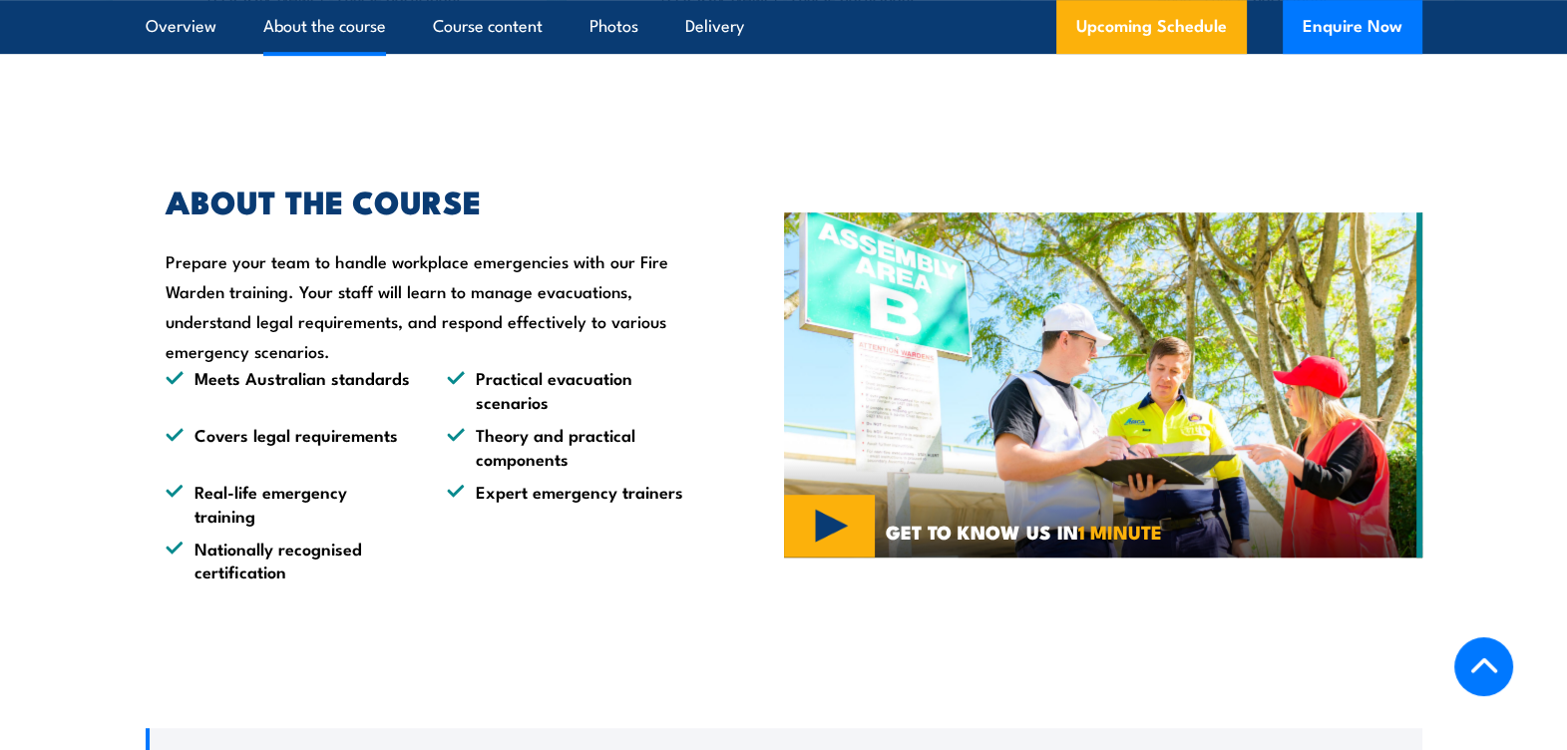
click at [341, 306] on div "ABOUT THE COURSE Prepare your team to handle workplace emergencies with our Fir…" at bounding box center [419, 385] width 547 height 396
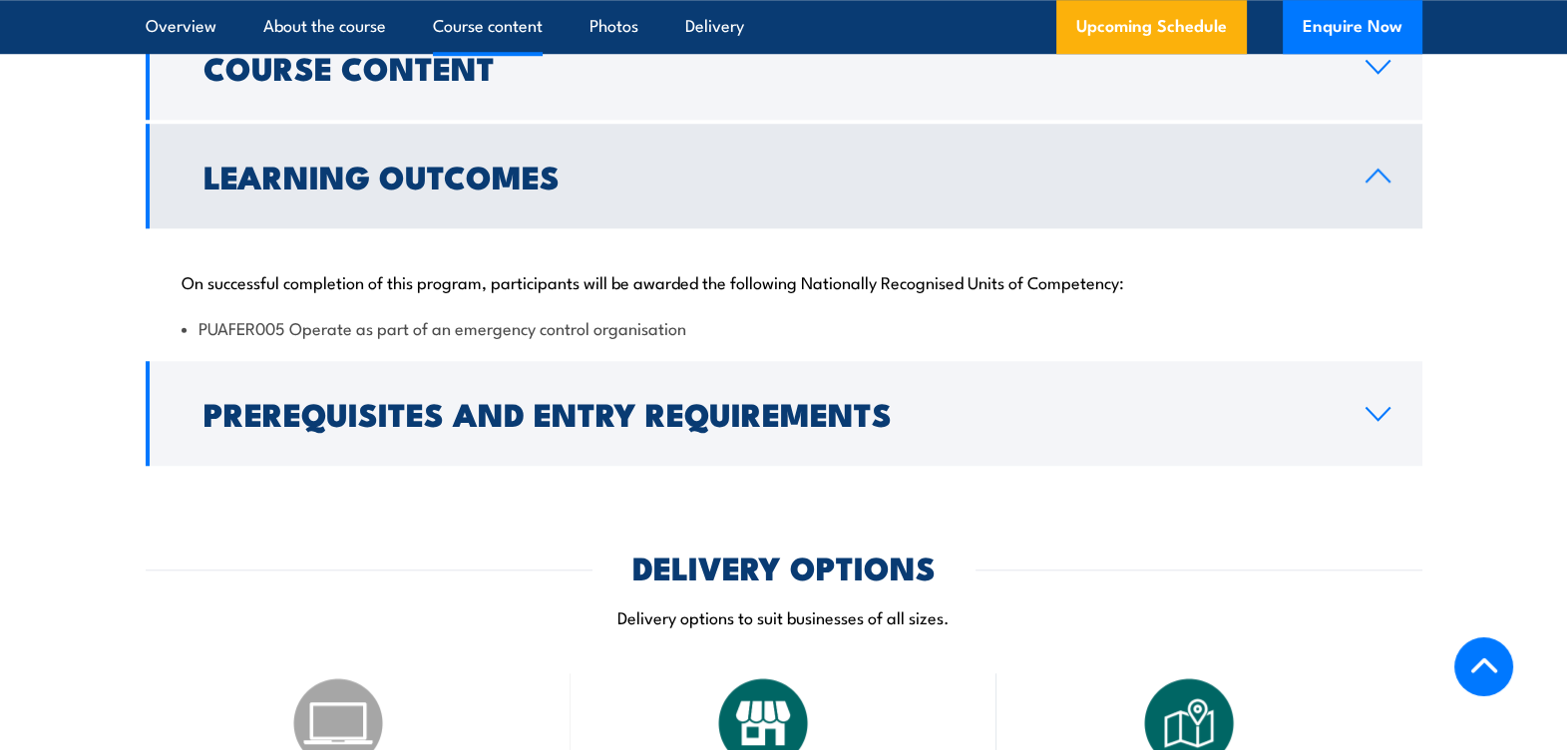
scroll to position [1994, 0]
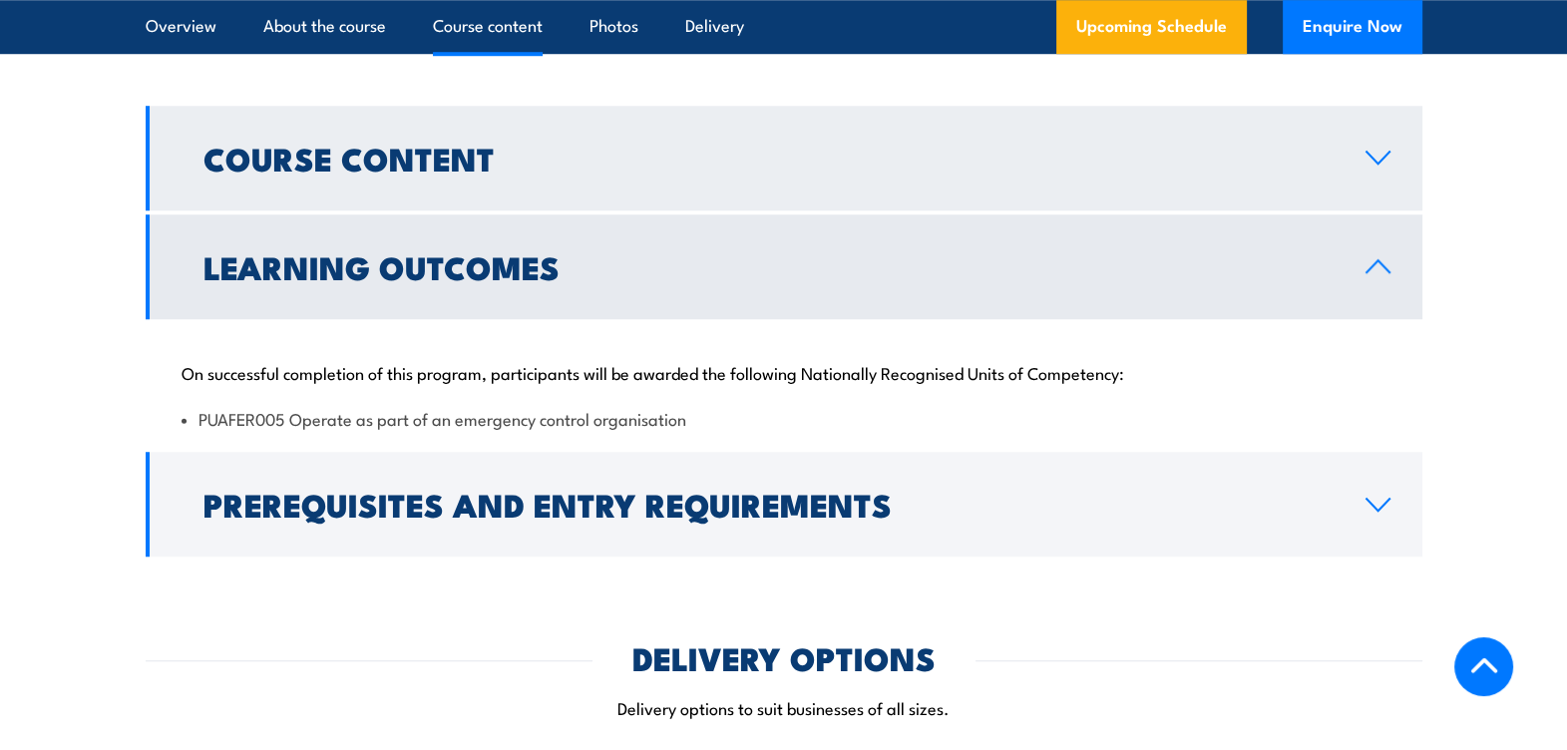
click at [533, 166] on h2 "Course Content" at bounding box center [768, 158] width 1130 height 28
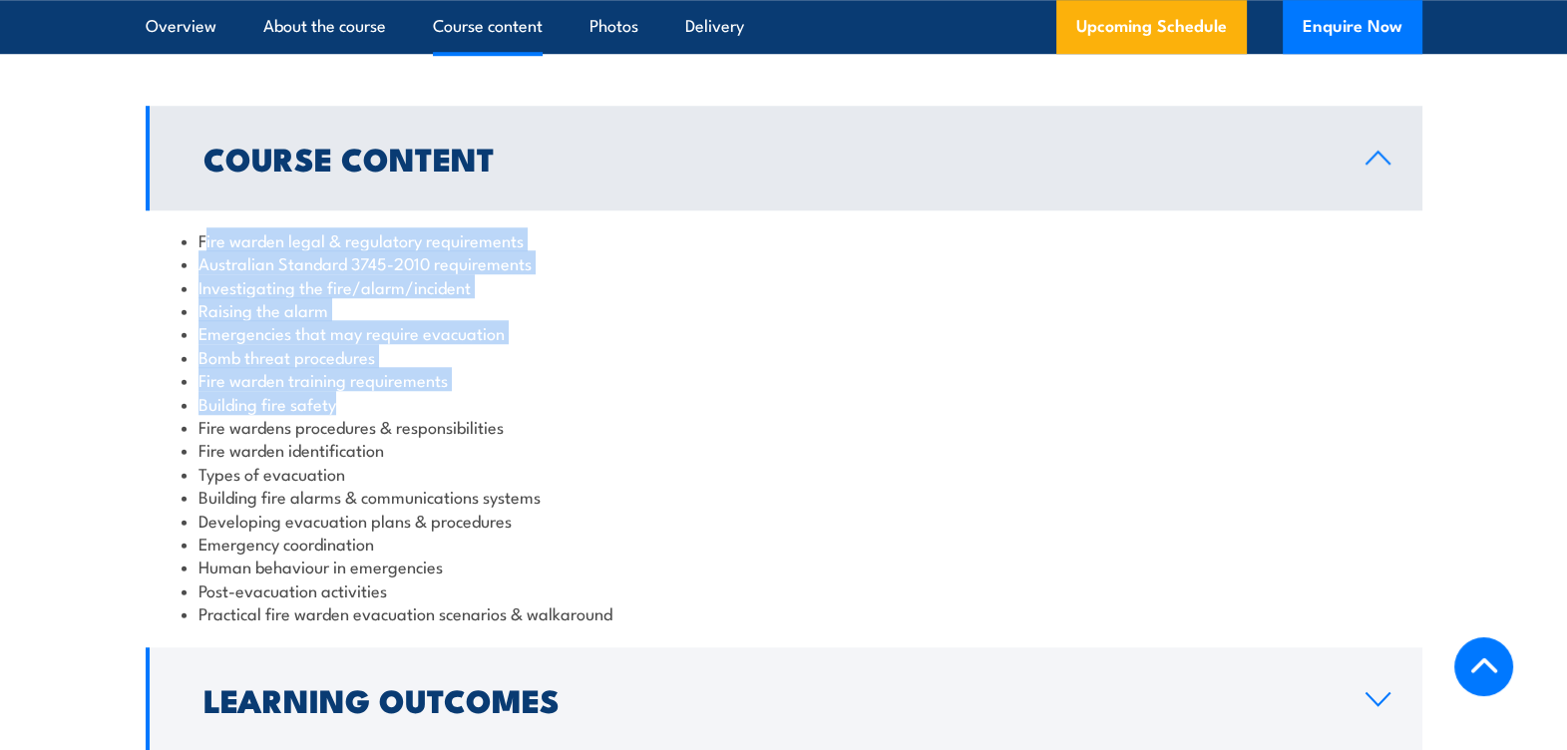
drag, startPoint x: 202, startPoint y: 239, endPoint x: 463, endPoint y: 400, distance: 305.9
click at [463, 400] on ul "Fire warden legal & regulatory requirements Australian Standard 3745-2010 requi…" at bounding box center [784, 426] width 1205 height 397
drag, startPoint x: 463, startPoint y: 400, endPoint x: 243, endPoint y: 244, distance: 269.0
click at [268, 254] on li "Australian Standard 3745-2010 requirements" at bounding box center [784, 262] width 1205 height 23
click at [222, 234] on li "Fire warden legal & regulatory requirements" at bounding box center [784, 239] width 1205 height 23
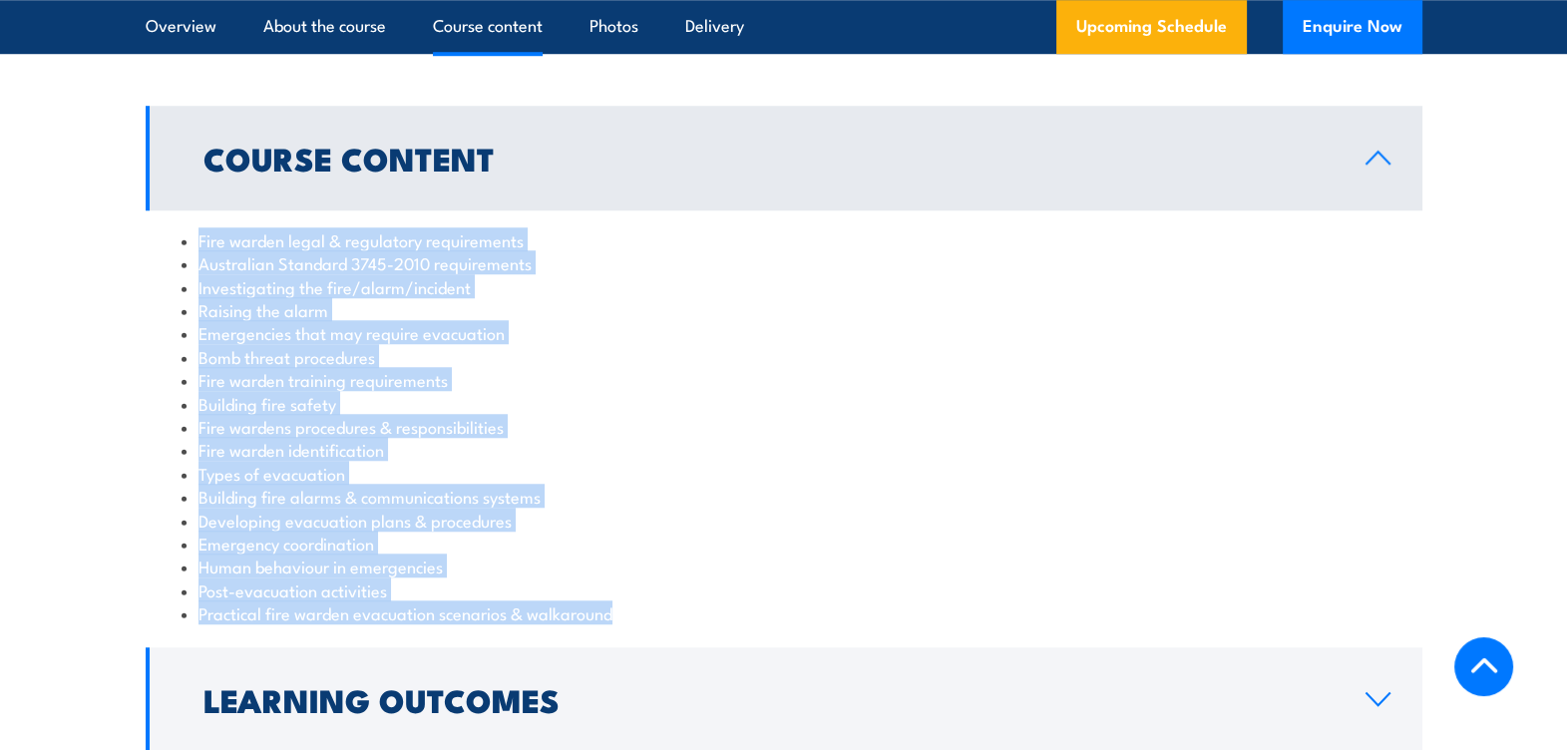
drag, startPoint x: 195, startPoint y: 234, endPoint x: 619, endPoint y: 609, distance: 566.0
click at [619, 609] on ul "Fire warden legal & regulatory requirements Australian Standard 3745-2010 requi…" at bounding box center [784, 426] width 1205 height 397
drag, startPoint x: 619, startPoint y: 609, endPoint x: 628, endPoint y: 363, distance: 246.5
click at [628, 363] on li "Bomb threat procedures" at bounding box center [784, 356] width 1205 height 23
click at [311, 293] on li "Investigating the fire/alarm/incident" at bounding box center [784, 286] width 1205 height 23
